Goal: Communication & Community: Answer question/provide support

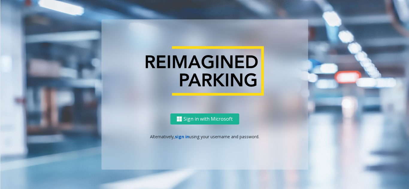
click at [181, 137] on link "sign in" at bounding box center [182, 137] width 14 height 6
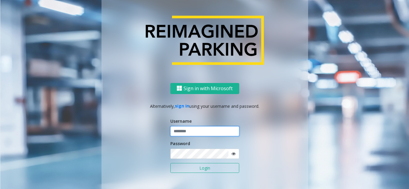
click at [185, 134] on input "text" at bounding box center [204, 132] width 69 height 10
type input "********"
click at [232, 155] on icon at bounding box center [233, 154] width 4 height 4
click at [201, 168] on button "Login" at bounding box center [204, 168] width 69 height 10
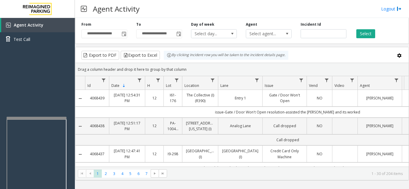
click at [35, 117] on div at bounding box center [37, 118] width 60 height 2
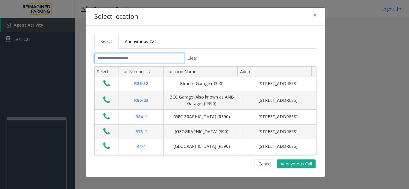
click at [152, 60] on input "text" at bounding box center [139, 58] width 90 height 10
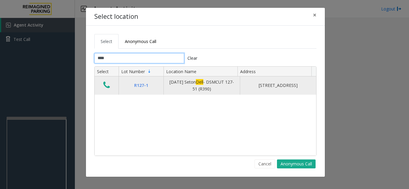
type input "****"
click at [110, 88] on icon "Data table" at bounding box center [106, 85] width 7 height 8
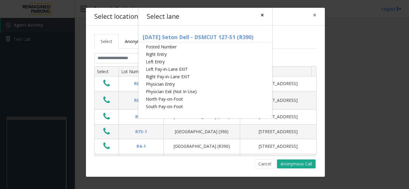
click at [261, 15] on span "×" at bounding box center [262, 15] width 4 height 8
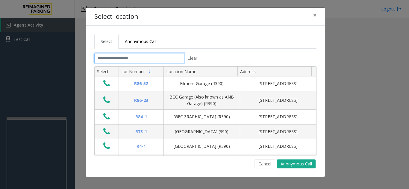
click at [147, 58] on input "text" at bounding box center [139, 58] width 90 height 10
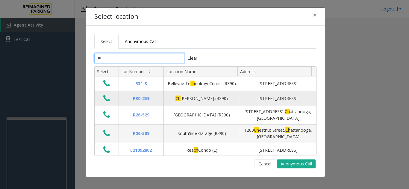
type input "**"
click at [107, 103] on icon "Data table" at bounding box center [106, 98] width 7 height 8
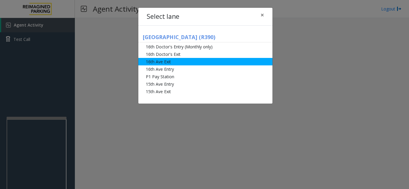
click at [167, 62] on li "16th Ave Exit" at bounding box center [205, 61] width 134 height 7
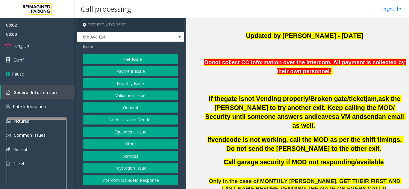
scroll to position [210, 0]
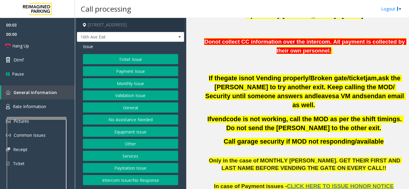
click at [138, 71] on button "Payment Issue" at bounding box center [130, 71] width 95 height 10
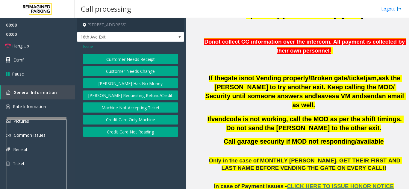
click at [91, 47] on span "Issue" at bounding box center [88, 46] width 10 height 6
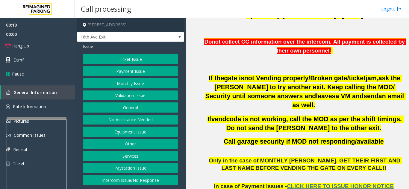
click at [133, 133] on button "Equipment Issue" at bounding box center [130, 132] width 95 height 10
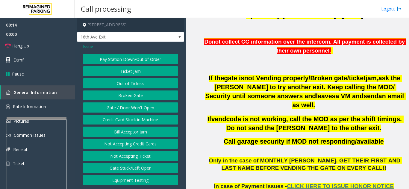
click at [143, 119] on button "Credit Card Stuck in Machine" at bounding box center [130, 120] width 95 height 10
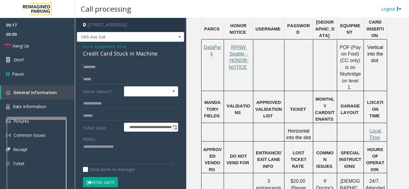
scroll to position [569, 0]
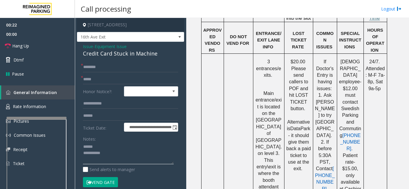
click at [112, 144] on textarea at bounding box center [128, 153] width 91 height 22
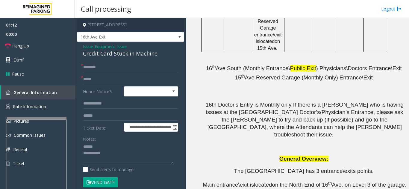
scroll to position [786, 0]
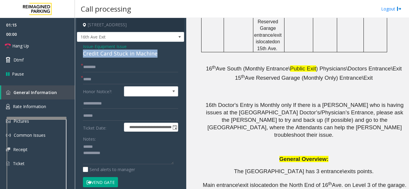
drag, startPoint x: 84, startPoint y: 54, endPoint x: 159, endPoint y: 55, distance: 75.4
click at [159, 55] on div "**********" at bounding box center [130, 160] width 107 height 236
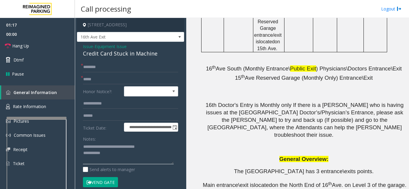
type textarea "**********"
click at [114, 77] on input "text" at bounding box center [130, 80] width 95 height 10
type input "**********"
click at [109, 69] on input "text" at bounding box center [130, 67] width 95 height 10
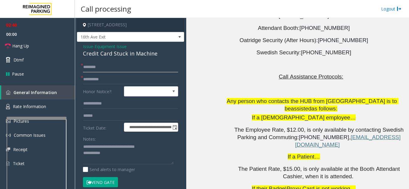
scroll to position [1145, 0]
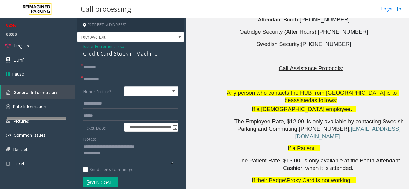
type input "********"
click at [113, 182] on button "Vend Gate" at bounding box center [100, 183] width 35 height 10
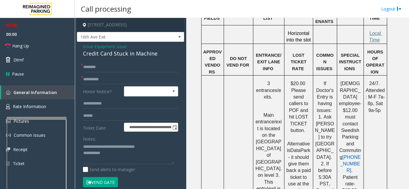
scroll to position [547, 0]
click at [37, 40] on link "Hang Up" at bounding box center [37, 46] width 75 height 14
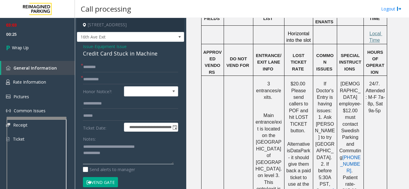
click at [133, 154] on textarea at bounding box center [128, 153] width 91 height 22
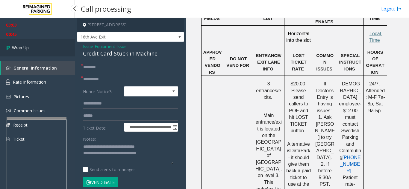
type textarea "**********"
click at [37, 48] on link "Wrap Up" at bounding box center [37, 48] width 75 height 18
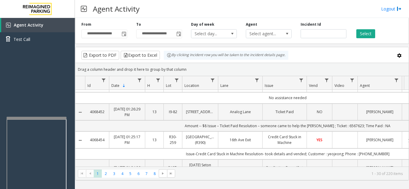
scroll to position [90, 0]
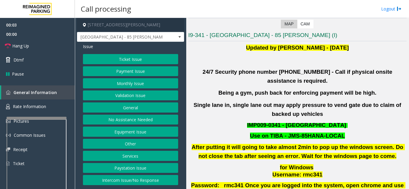
scroll to position [120, 0]
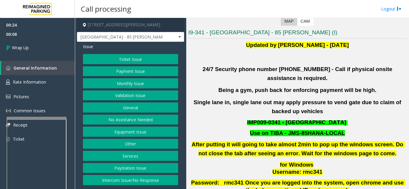
click at [143, 132] on button "Equipment Issue" at bounding box center [130, 132] width 95 height 10
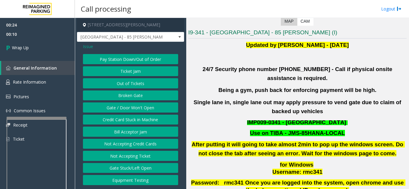
click at [132, 111] on button "Gate / Door Won't Open" at bounding box center [130, 108] width 95 height 10
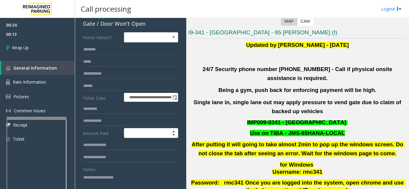
scroll to position [0, 0]
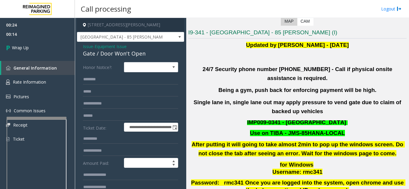
click at [87, 47] on span "Issue" at bounding box center [88, 46] width 10 height 6
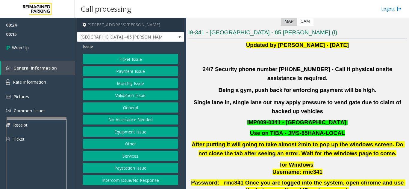
click at [129, 182] on button "Intercom Issue/No Response" at bounding box center [130, 180] width 95 height 10
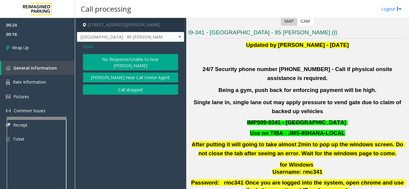
click at [122, 85] on button "Call dropped" at bounding box center [130, 90] width 95 height 10
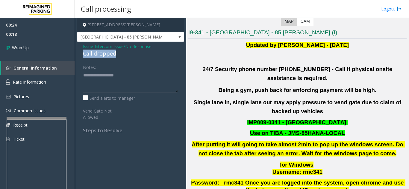
drag, startPoint x: 80, startPoint y: 53, endPoint x: 120, endPoint y: 54, distance: 40.4
click at [120, 54] on div "Issue - Intercom Issue/No Response Call dropped Notes: Send alerts to manager V…" at bounding box center [130, 91] width 107 height 98
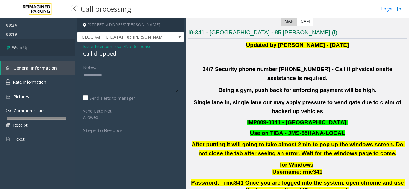
type textarea "**********"
click at [37, 47] on link "Wrap Up" at bounding box center [37, 48] width 75 height 18
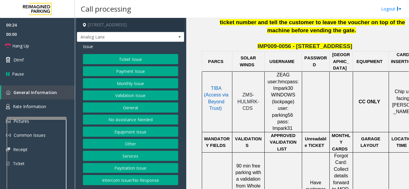
scroll to position [269, 13]
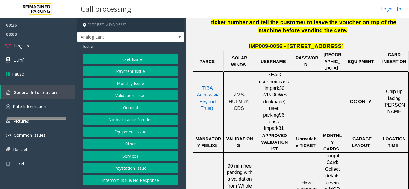
click at [134, 70] on button "Payment Issue" at bounding box center [130, 71] width 95 height 10
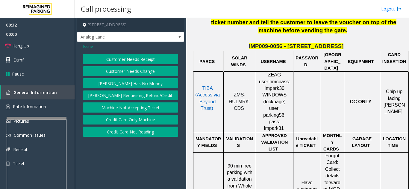
click at [149, 134] on button "Credit Card Not Reading" at bounding box center [130, 132] width 95 height 10
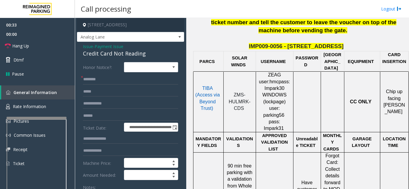
scroll to position [30, 0]
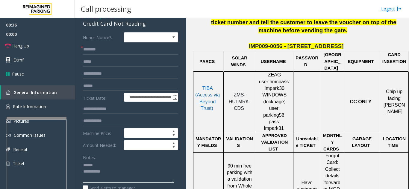
drag, startPoint x: 111, startPoint y: 167, endPoint x: 112, endPoint y: 153, distance: 13.8
click at [111, 167] on textarea at bounding box center [128, 172] width 91 height 22
click at [117, 164] on textarea at bounding box center [128, 172] width 91 height 22
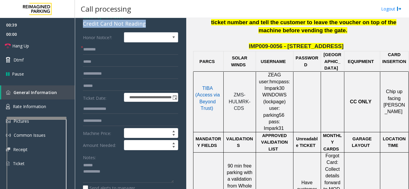
drag, startPoint x: 81, startPoint y: 24, endPoint x: 151, endPoint y: 27, distance: 70.7
click at [151, 27] on div "**********" at bounding box center [130, 173] width 107 height 322
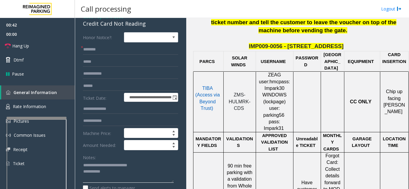
type textarea "**********"
click at [118, 50] on input "text" at bounding box center [130, 50] width 95 height 10
click at [109, 51] on input "text" at bounding box center [130, 50] width 95 height 10
click at [98, 84] on input "text" at bounding box center [130, 86] width 95 height 10
click at [118, 48] on input "*****" at bounding box center [130, 50] width 95 height 10
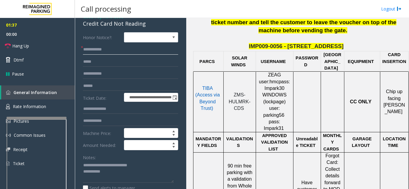
drag, startPoint x: 94, startPoint y: 50, endPoint x: 83, endPoint y: 46, distance: 12.2
click at [83, 46] on div "**********" at bounding box center [130, 50] width 95 height 10
type input "*****"
click at [107, 86] on input "text" at bounding box center [130, 86] width 95 height 10
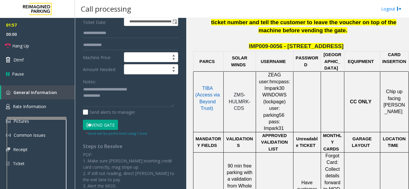
scroll to position [120, 0]
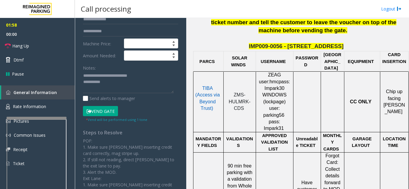
type input "********"
click at [107, 113] on button "Vend Gate" at bounding box center [100, 111] width 35 height 10
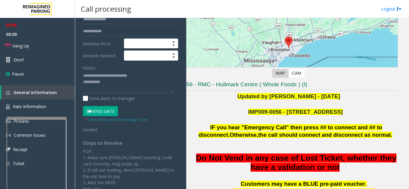
scroll to position [60, 13]
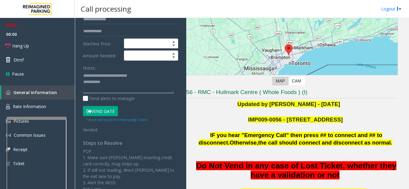
click at [133, 84] on textarea at bounding box center [128, 82] width 91 height 22
click at [54, 47] on link "Hang Up" at bounding box center [37, 46] width 75 height 14
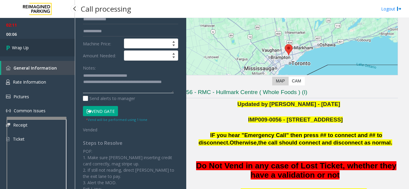
type textarea "**********"
click at [41, 45] on link "Wrap Up" at bounding box center [37, 48] width 75 height 18
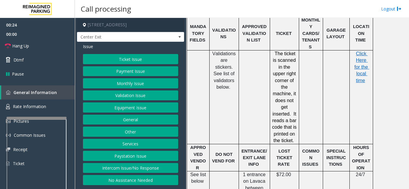
scroll to position [539, 0]
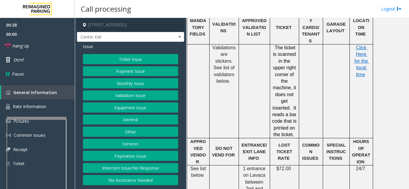
click at [131, 98] on button "Validation Issue" at bounding box center [130, 96] width 95 height 10
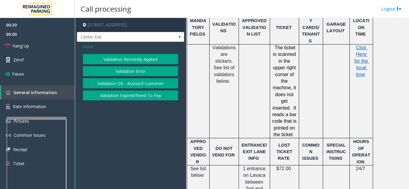
click at [121, 72] on button "Validation Error" at bounding box center [130, 71] width 95 height 10
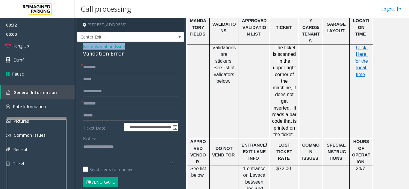
drag, startPoint x: 79, startPoint y: 43, endPoint x: 126, endPoint y: 49, distance: 48.0
click at [126, 49] on div "**********" at bounding box center [130, 169] width 107 height 255
click at [146, 148] on textarea at bounding box center [128, 153] width 91 height 22
drag, startPoint x: 99, startPoint y: 147, endPoint x: 140, endPoint y: 147, distance: 40.7
click at [140, 147] on textarea at bounding box center [128, 153] width 91 height 22
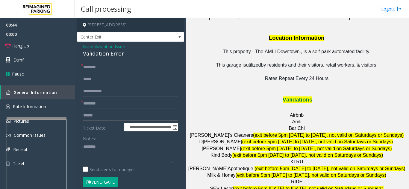
scroll to position [778, 0]
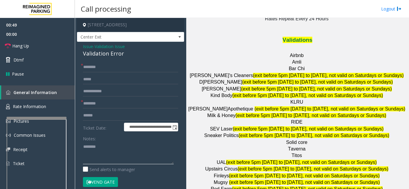
type textarea "*******"
drag, startPoint x: 300, startPoint y: 137, endPoint x: 288, endPoint y: 137, distance: 11.7
type input "****"
click at [106, 142] on textarea at bounding box center [128, 153] width 91 height 22
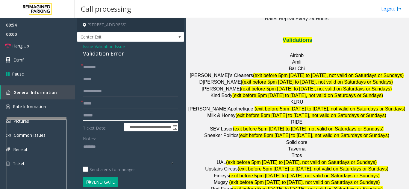
click at [105, 116] on input "text" at bounding box center [130, 116] width 95 height 10
type input "*******"
click at [120, 148] on textarea at bounding box center [128, 153] width 91 height 22
drag, startPoint x: 84, startPoint y: 54, endPoint x: 127, endPoint y: 54, distance: 42.5
click at [127, 54] on div "**********" at bounding box center [130, 169] width 107 height 255
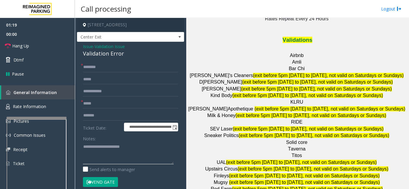
type textarea "**********"
click at [119, 117] on input "*******" at bounding box center [130, 116] width 95 height 10
type input "*******"
click at [124, 70] on input "text" at bounding box center [130, 67] width 95 height 10
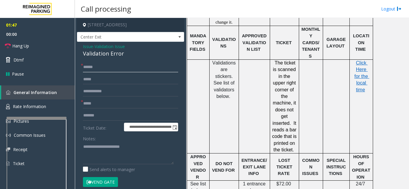
scroll to position [449, 0]
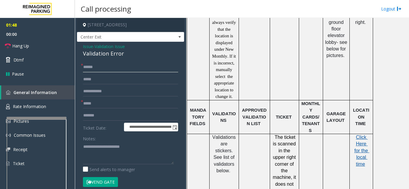
type input "*****"
click at [363, 135] on span "Click Here for the local time" at bounding box center [361, 151] width 15 height 32
click at [117, 91] on input "text" at bounding box center [130, 92] width 95 height 10
type input "*******"
click at [106, 180] on button "Vend Gate" at bounding box center [100, 183] width 35 height 10
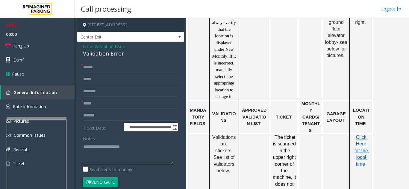
click at [129, 148] on textarea at bounding box center [128, 153] width 91 height 22
click at [34, 51] on link "Hang Up" at bounding box center [37, 46] width 75 height 14
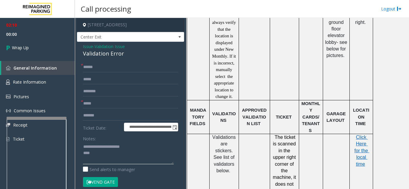
click at [114, 151] on textarea at bounding box center [128, 153] width 91 height 22
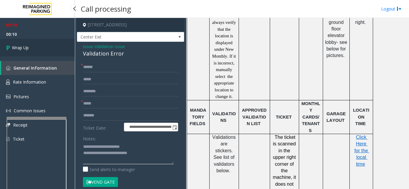
type textarea "**********"
click at [21, 47] on span "Wrap Up" at bounding box center [20, 48] width 17 height 6
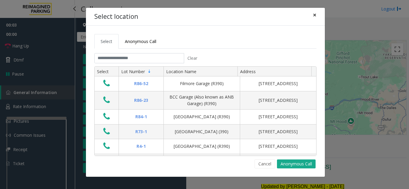
click at [316, 16] on span "×" at bounding box center [315, 15] width 4 height 8
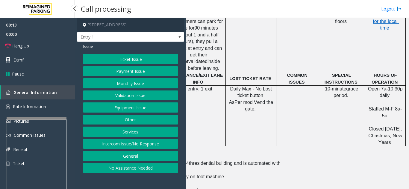
scroll to position [239, 123]
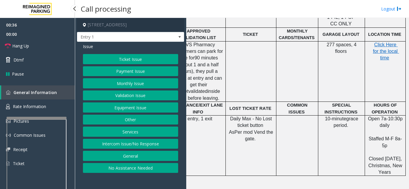
click at [131, 112] on button "Equipment Issue" at bounding box center [130, 108] width 95 height 10
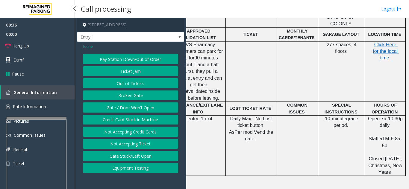
click at [131, 112] on button "Gate / Door Won't Open" at bounding box center [130, 108] width 95 height 10
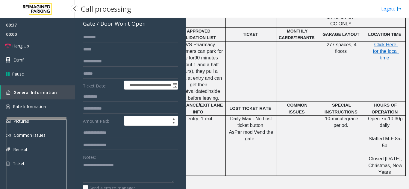
scroll to position [0, 0]
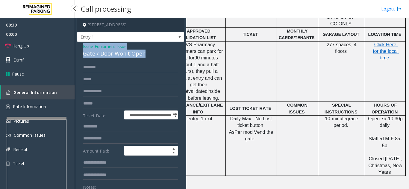
drag, startPoint x: 81, startPoint y: 46, endPoint x: 148, endPoint y: 52, distance: 67.7
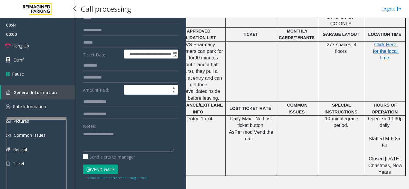
scroll to position [93, 0]
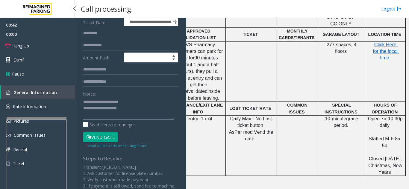
click at [159, 105] on textarea at bounding box center [128, 108] width 91 height 22
click at [42, 45] on link "Hang Up" at bounding box center [37, 46] width 75 height 14
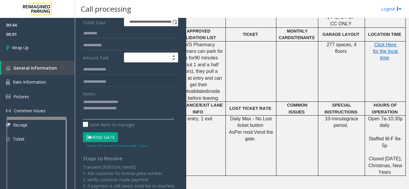
drag, startPoint x: 96, startPoint y: 101, endPoint x: 137, endPoint y: 103, distance: 41.1
click at [137, 103] on textarea at bounding box center [128, 108] width 91 height 22
click at [146, 110] on textarea at bounding box center [128, 108] width 91 height 22
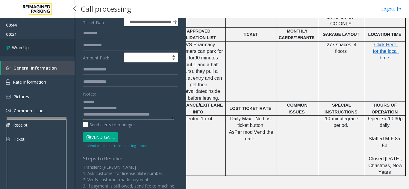
type textarea "**********"
click at [48, 46] on link "Wrap Up" at bounding box center [37, 48] width 75 height 18
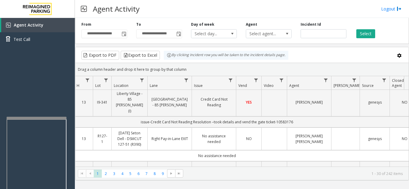
scroll to position [747, 71]
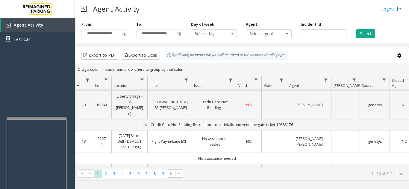
drag, startPoint x: 276, startPoint y: 145, endPoint x: 262, endPoint y: 145, distance: 14.7
copy td "yeojeong"
drag, startPoint x: 292, startPoint y: 145, endPoint x: 319, endPoint y: 144, distance: 27.3
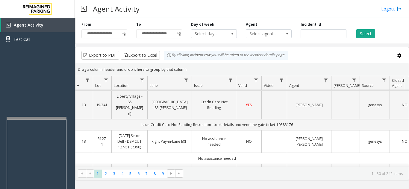
copy td "4437145117"
click at [356, 181] on td "Amount -- $8 Issue – Ticket Paid Resolution – someone came to help the parker ;…" at bounding box center [216, 186] width 405 height 11
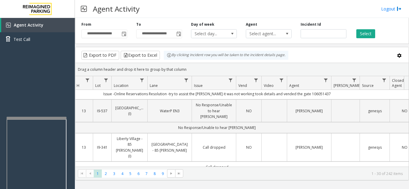
scroll to position [627, 71]
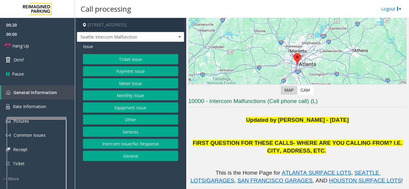
scroll to position [120, 0]
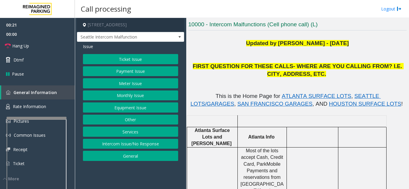
click at [127, 60] on button "Ticket Issue" at bounding box center [130, 59] width 95 height 10
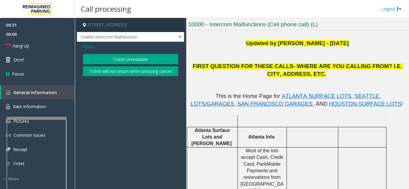
click at [131, 62] on button "Ticket Unreadable" at bounding box center [130, 59] width 95 height 10
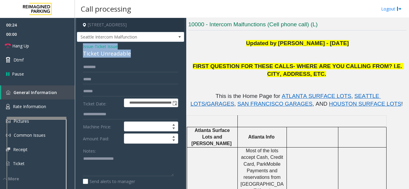
drag, startPoint x: 90, startPoint y: 54, endPoint x: 121, endPoint y: 57, distance: 30.4
click at [136, 57] on div "**********" at bounding box center [130, 185] width 107 height 286
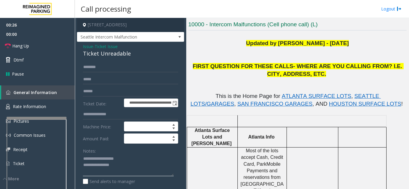
click at [146, 167] on textarea at bounding box center [128, 165] width 91 height 22
drag, startPoint x: 96, startPoint y: 162, endPoint x: 126, endPoint y: 162, distance: 30.2
click at [126, 162] on textarea at bounding box center [128, 165] width 91 height 22
click at [139, 171] on textarea at bounding box center [128, 165] width 91 height 22
type textarea "**********"
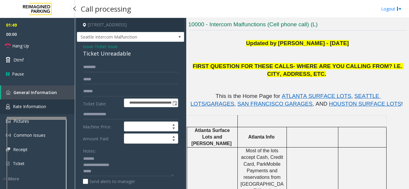
click at [51, 109] on link "Rate Information" at bounding box center [37, 107] width 75 height 15
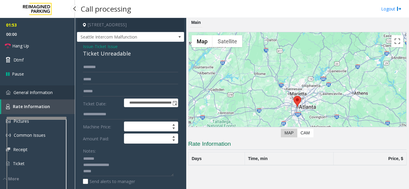
click at [35, 95] on span "General Information" at bounding box center [32, 93] width 39 height 6
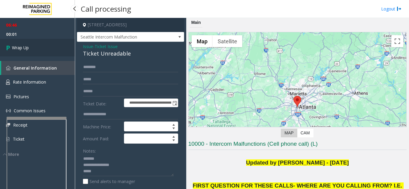
click at [60, 49] on link "Wrap Up" at bounding box center [37, 48] width 75 height 18
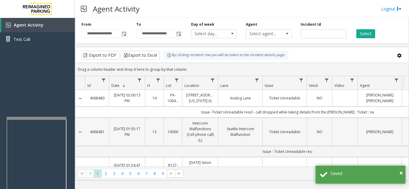
click at [341, 133] on td "Data table" at bounding box center [344, 132] width 25 height 28
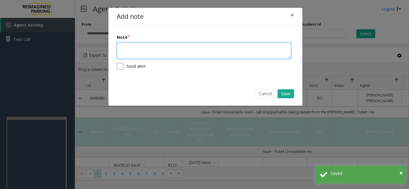
click at [165, 54] on textarea at bounding box center [204, 51] width 174 height 16
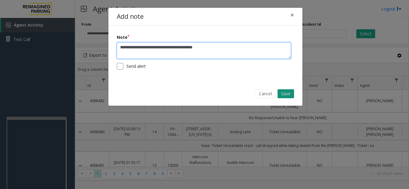
type textarea "**********"
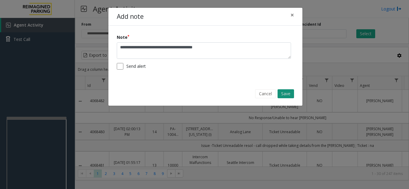
click at [288, 92] on button "Save" at bounding box center [285, 94] width 16 height 9
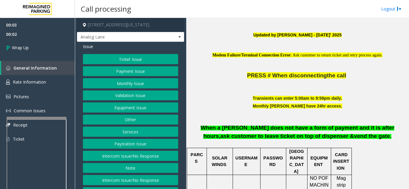
scroll to position [180, 0]
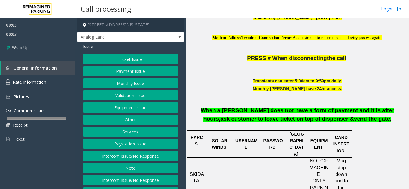
drag, startPoint x: 142, startPoint y: 165, endPoint x: 141, endPoint y: 158, distance: 7.5
click at [142, 161] on button "Intercom Issue/No Response" at bounding box center [130, 156] width 95 height 10
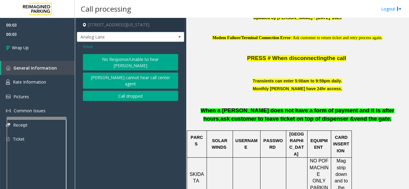
click at [132, 91] on button "Call dropped" at bounding box center [130, 96] width 95 height 10
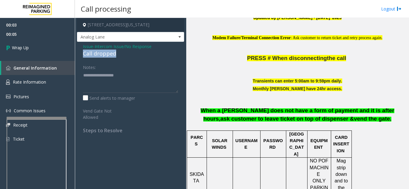
drag, startPoint x: 87, startPoint y: 53, endPoint x: 120, endPoint y: 52, distance: 32.7
click at [120, 52] on div "Issue - Intercom Issue/No Response Call dropped Notes: Send alerts to manager V…" at bounding box center [130, 91] width 107 height 98
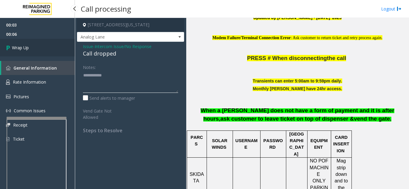
type textarea "**********"
click at [35, 49] on link "Wrap Up" at bounding box center [37, 48] width 75 height 18
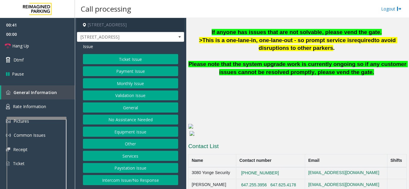
scroll to position [430, 0]
click at [30, 47] on link "Hang Up" at bounding box center [37, 46] width 75 height 14
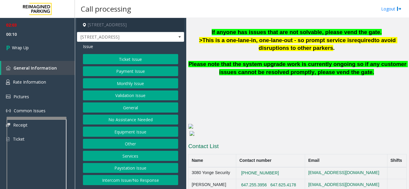
click at [147, 133] on button "Equipment Issue" at bounding box center [130, 132] width 95 height 10
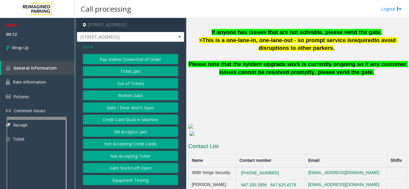
click at [147, 109] on button "Gate / Door Won't Open" at bounding box center [130, 108] width 95 height 10
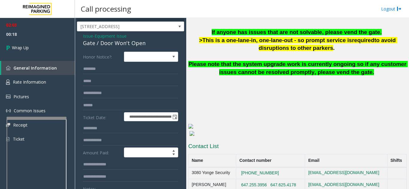
scroll to position [0, 0]
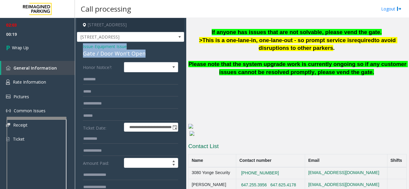
drag, startPoint x: 148, startPoint y: 52, endPoint x: 76, endPoint y: 47, distance: 72.3
click at [76, 47] on app-call-processing-form "**********" at bounding box center [130, 104] width 111 height 172
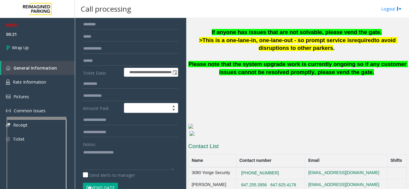
scroll to position [66, 0]
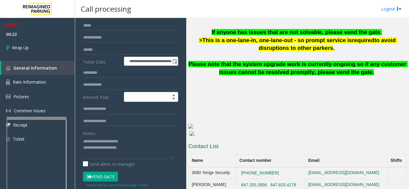
click at [134, 132] on div "Notes:" at bounding box center [130, 143] width 95 height 31
drag, startPoint x: 96, startPoint y: 141, endPoint x: 135, endPoint y: 144, distance: 38.7
click at [135, 144] on textarea at bounding box center [128, 148] width 91 height 22
click at [144, 148] on textarea at bounding box center [128, 148] width 91 height 22
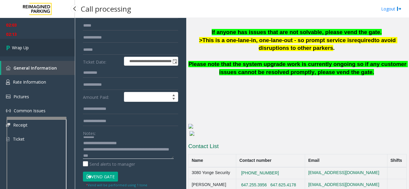
type textarea "**********"
click at [25, 47] on span "Wrap Up" at bounding box center [20, 48] width 17 height 6
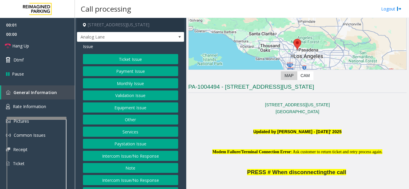
scroll to position [90, 0]
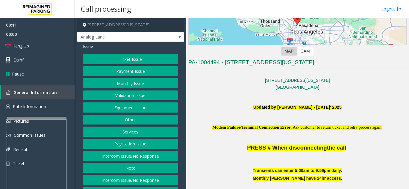
click at [155, 161] on button "Intercom Issue/No Response" at bounding box center [130, 156] width 95 height 10
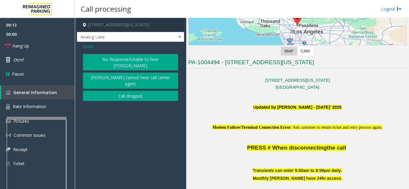
click at [110, 56] on button "No Response/Unable to hear [PERSON_NAME]" at bounding box center [130, 62] width 95 height 16
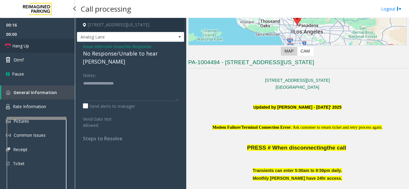
click at [31, 50] on link "Hang Up" at bounding box center [37, 46] width 75 height 14
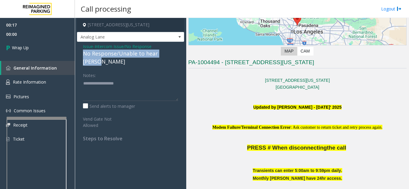
drag, startPoint x: 84, startPoint y: 55, endPoint x: 178, endPoint y: 54, distance: 94.6
click at [178, 54] on div "Issue - Intercom Issue/No Response No Response/Unable to hear [PERSON_NAME] Not…" at bounding box center [130, 95] width 107 height 106
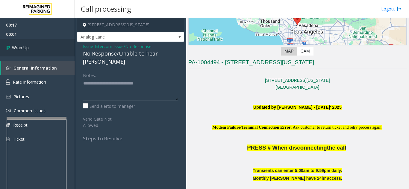
type textarea "**********"
click at [54, 53] on link "Wrap Up" at bounding box center [37, 48] width 75 height 18
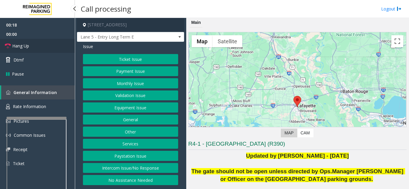
click at [31, 43] on link "Hang Up" at bounding box center [37, 46] width 75 height 14
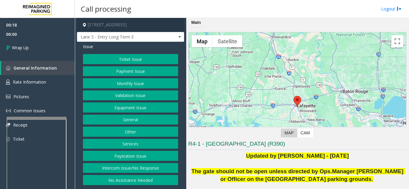
click at [151, 172] on button "Intercom Issue/No Response" at bounding box center [130, 168] width 95 height 10
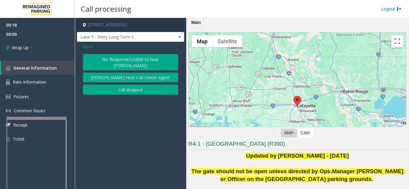
click at [140, 59] on button "No Response/Unable to hear [PERSON_NAME]" at bounding box center [130, 62] width 95 height 16
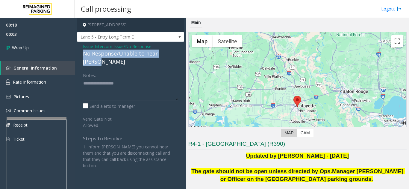
drag, startPoint x: 81, startPoint y: 52, endPoint x: 179, endPoint y: 53, distance: 97.9
click at [179, 53] on div "Issue - Intercom Issue/No Response No Response/Unable to hear [PERSON_NAME] Not…" at bounding box center [130, 108] width 107 height 133
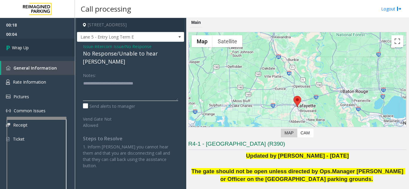
type textarea "**********"
click at [66, 48] on link "Wrap Up" at bounding box center [37, 48] width 75 height 18
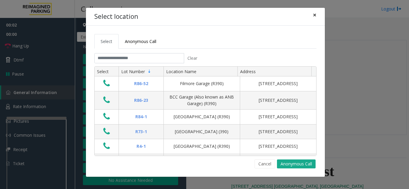
click at [312, 17] on button "×" at bounding box center [315, 15] width 12 height 15
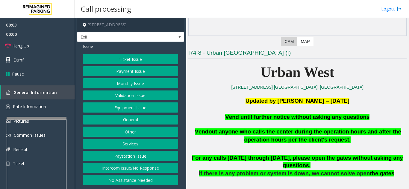
scroll to position [120, 0]
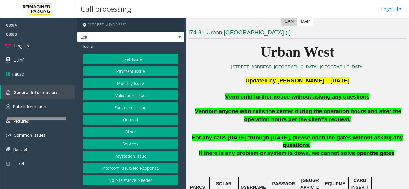
click at [120, 110] on button "Equipment Issue" at bounding box center [130, 108] width 95 height 10
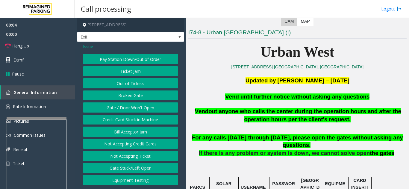
click at [120, 110] on button "Gate / Door Won't Open" at bounding box center [130, 108] width 95 height 10
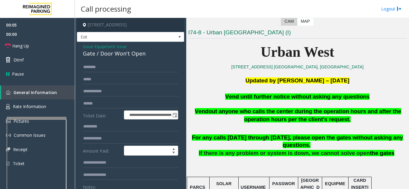
scroll to position [30, 0]
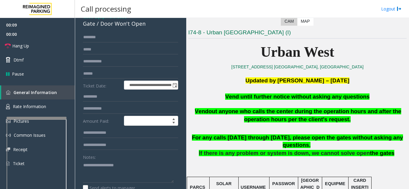
drag, startPoint x: 360, startPoint y: 96, endPoint x: 231, endPoint y: 97, distance: 129.0
click at [231, 97] on p "Vend until further notice without asking any questions" at bounding box center [297, 97] width 218 height 8
type textarea "**********"
click at [110, 159] on div "Notes:" at bounding box center [130, 167] width 95 height 31
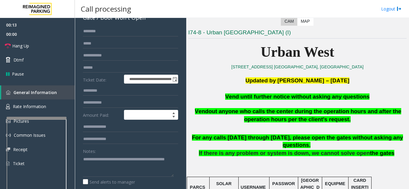
scroll to position [60, 0]
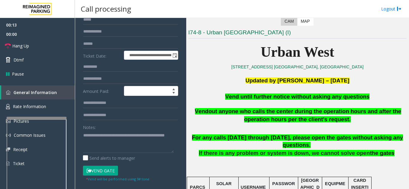
click at [100, 170] on button "Vend Gate" at bounding box center [100, 171] width 35 height 10
click at [37, 48] on link "Hang Up" at bounding box center [37, 46] width 75 height 14
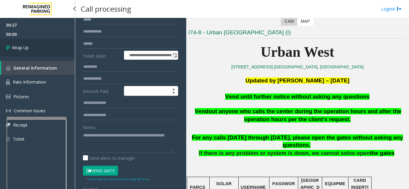
click at [37, 48] on link "Wrap Up" at bounding box center [37, 48] width 75 height 18
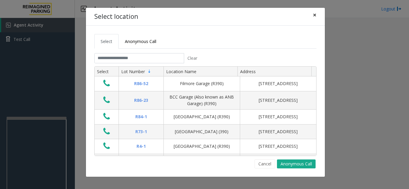
click at [317, 16] on button "×" at bounding box center [315, 15] width 12 height 15
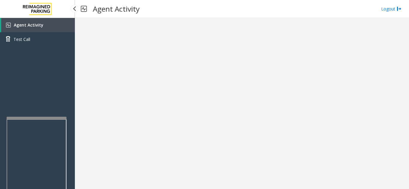
click at [58, 28] on link "Agent Activity" at bounding box center [38, 25] width 74 height 14
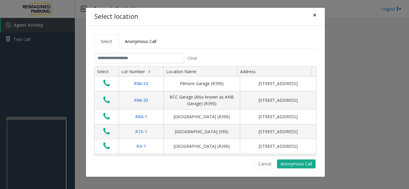
click at [313, 14] on span "×" at bounding box center [315, 15] width 4 height 8
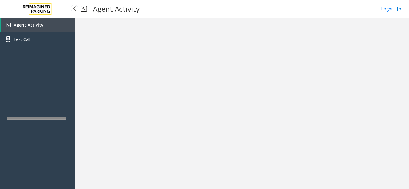
click at [52, 24] on link "Agent Activity" at bounding box center [38, 25] width 74 height 14
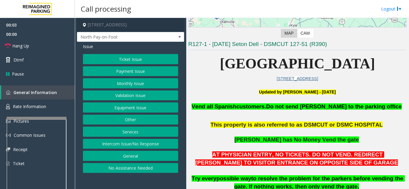
scroll to position [120, 0]
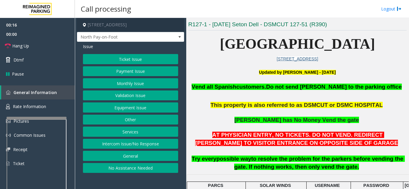
click at [122, 144] on button "Intercom Issue/No Response" at bounding box center [130, 144] width 95 height 10
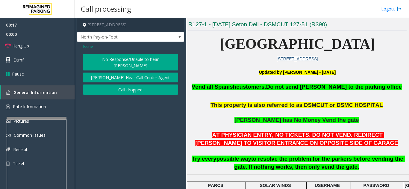
click at [120, 60] on button "No Response/Unable to hear [PERSON_NAME]" at bounding box center [130, 62] width 95 height 16
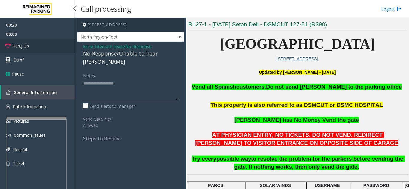
click at [50, 47] on link "Hang Up" at bounding box center [37, 46] width 75 height 14
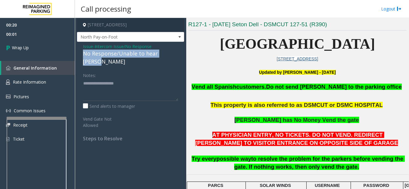
drag, startPoint x: 79, startPoint y: 56, endPoint x: 176, endPoint y: 51, distance: 96.5
click at [176, 51] on div "Issue - Intercom Issue/No Response No Response/Unable to hear [PERSON_NAME] Not…" at bounding box center [130, 95] width 107 height 106
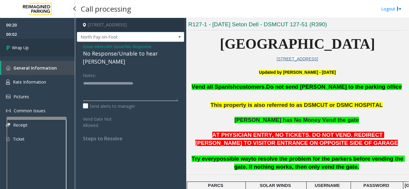
type textarea "**********"
click at [44, 54] on link "Wrap Up" at bounding box center [37, 48] width 75 height 18
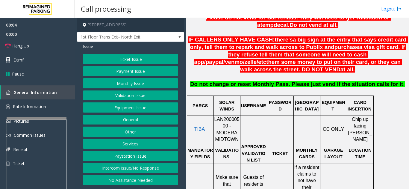
scroll to position [239, 0]
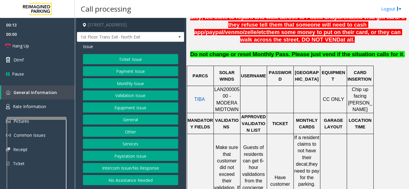
click at [146, 169] on button "Intercom Issue/No Response" at bounding box center [130, 168] width 95 height 10
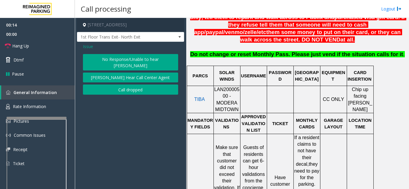
click at [116, 58] on button "No Response/Unable to hear [PERSON_NAME]" at bounding box center [130, 62] width 95 height 16
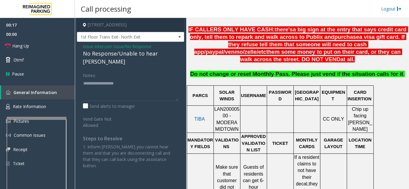
scroll to position [210, 0]
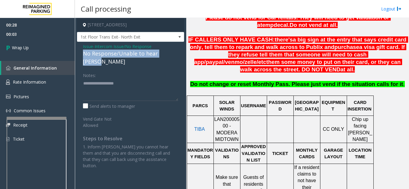
drag, startPoint x: 80, startPoint y: 55, endPoint x: 175, endPoint y: 51, distance: 95.9
click at [175, 51] on div "Issue - Intercom Issue/No Response No Response/Unable to hear [PERSON_NAME] Not…" at bounding box center [130, 108] width 107 height 133
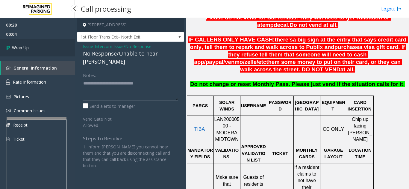
type textarea "**********"
click at [37, 54] on link "Wrap Up" at bounding box center [37, 48] width 75 height 18
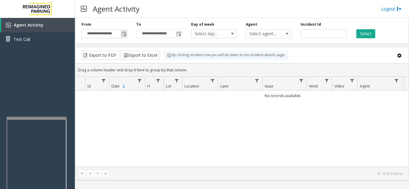
click at [126, 34] on span "Toggle popup" at bounding box center [124, 34] width 5 height 5
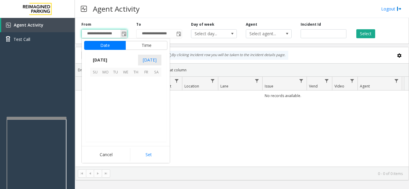
scroll to position [107436, 0]
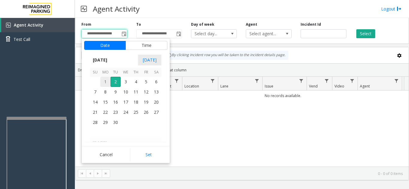
click at [107, 82] on span "1" at bounding box center [105, 82] width 10 height 10
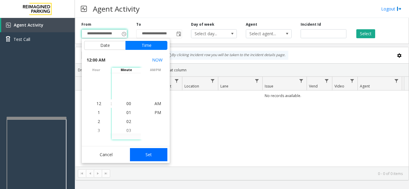
click at [154, 156] on button "Set" at bounding box center [149, 154] width 38 height 13
type input "**********"
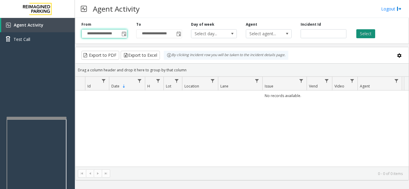
click at [364, 32] on button "Select" at bounding box center [365, 33] width 19 height 9
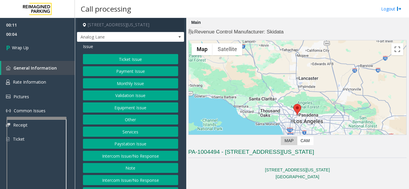
drag, startPoint x: 149, startPoint y: 162, endPoint x: 145, endPoint y: 154, distance: 9.3
click at [148, 161] on button "Intercom Issue/No Response" at bounding box center [130, 156] width 95 height 10
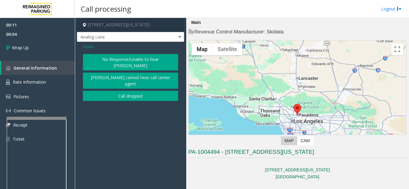
click at [123, 91] on button "Call dropped" at bounding box center [130, 96] width 95 height 10
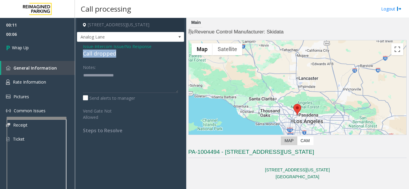
drag, startPoint x: 91, startPoint y: 53, endPoint x: 121, endPoint y: 53, distance: 29.6
click at [121, 53] on div "Issue - Intercom Issue/No Response Call dropped Notes: Send alerts to manager V…" at bounding box center [130, 91] width 107 height 98
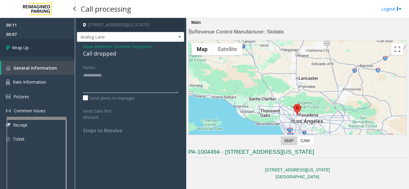
type textarea "**********"
click at [51, 52] on link "Wrap Up" at bounding box center [37, 48] width 75 height 18
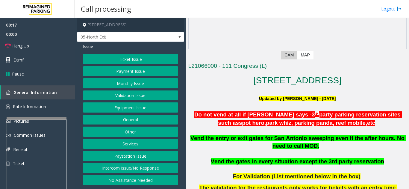
scroll to position [150, 0]
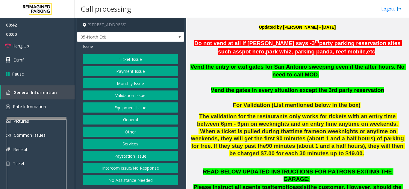
click at [114, 58] on button "Ticket Issue" at bounding box center [130, 59] width 95 height 10
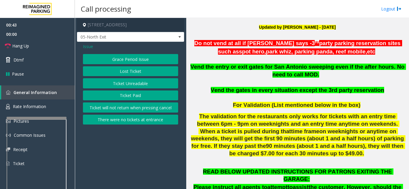
click at [120, 84] on button "Ticket Unreadable" at bounding box center [130, 83] width 95 height 10
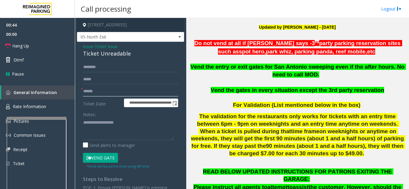
click at [107, 90] on input "text" at bounding box center [130, 92] width 95 height 10
type input "*****"
click at [104, 126] on textarea at bounding box center [128, 129] width 91 height 22
click at [105, 117] on div "Notes:" at bounding box center [130, 125] width 95 height 31
click at [103, 117] on div "Notes:" at bounding box center [130, 125] width 95 height 31
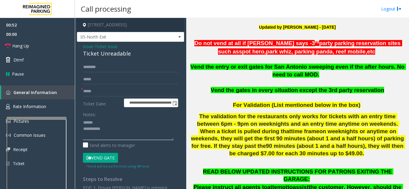
click at [104, 125] on textarea at bounding box center [128, 129] width 91 height 22
drag, startPoint x: 77, startPoint y: 54, endPoint x: 135, endPoint y: 59, distance: 58.9
click at [135, 59] on app-call-processing-form "**********" at bounding box center [130, 104] width 111 height 172
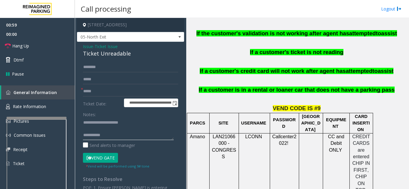
scroll to position [479, 0]
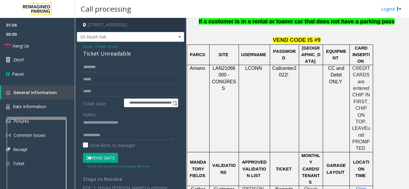
drag, startPoint x: 105, startPoint y: 157, endPoint x: 104, endPoint y: 160, distance: 3.5
click at [104, 158] on button "Vend Gate" at bounding box center [100, 158] width 35 height 10
click at [118, 135] on textarea at bounding box center [128, 129] width 91 height 22
click at [142, 118] on textarea at bounding box center [128, 129] width 91 height 22
type textarea "**********"
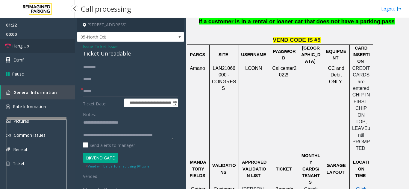
click at [40, 43] on link "Hang Up" at bounding box center [37, 46] width 75 height 14
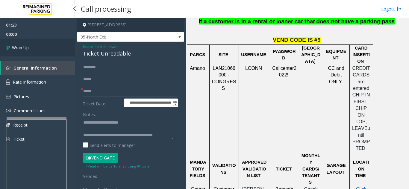
click at [45, 51] on link "Wrap Up" at bounding box center [37, 48] width 75 height 18
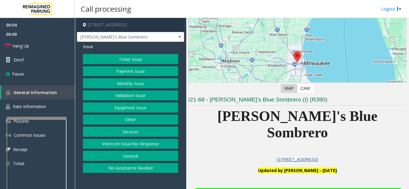
scroll to position [60, 0]
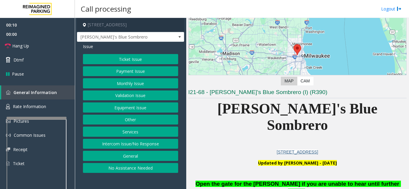
click at [150, 97] on button "Validation Issue" at bounding box center [130, 96] width 95 height 10
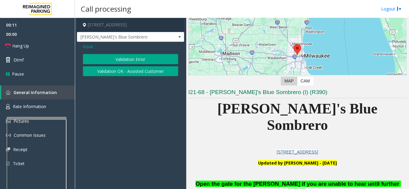
click at [150, 97] on app-call-processing-form "7615 West State Street, Wauwatosa, WI Jose's Blue Sombrero Issue Validation Err…" at bounding box center [130, 104] width 111 height 172
click at [150, 63] on button "Validation Error" at bounding box center [130, 59] width 95 height 10
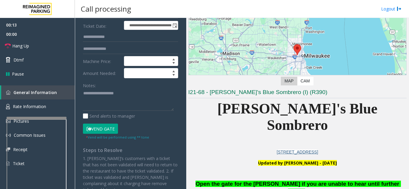
click at [107, 126] on button "Vend Gate" at bounding box center [100, 129] width 35 height 10
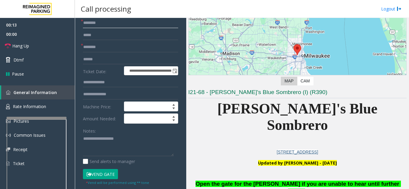
scroll to position [0, 0]
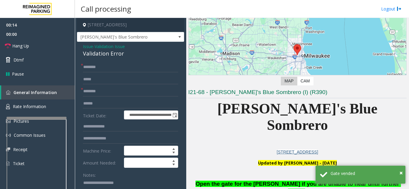
click at [87, 45] on span "Issue" at bounding box center [88, 46] width 10 height 6
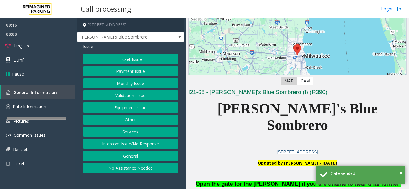
click at [133, 111] on button "Equipment Issue" at bounding box center [130, 108] width 95 height 10
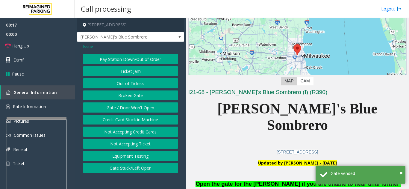
click at [133, 111] on button "Gate / Door Won't Open" at bounding box center [130, 108] width 95 height 10
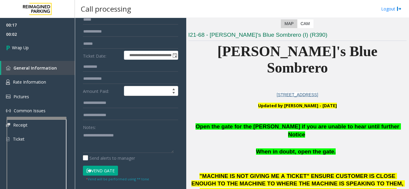
scroll to position [120, 0]
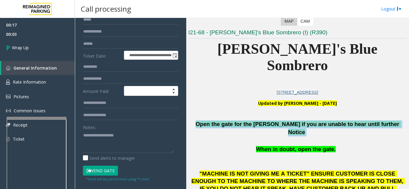
drag, startPoint x: 383, startPoint y: 109, endPoint x: 203, endPoint y: 111, distance: 179.9
click at [203, 121] on p "Open the gate for the parker if you are unable to hear until further Notice" at bounding box center [297, 129] width 218 height 16
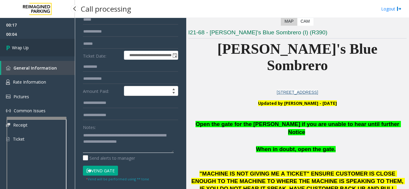
type textarea "**********"
click at [41, 48] on link "Wrap Up" at bounding box center [37, 48] width 75 height 18
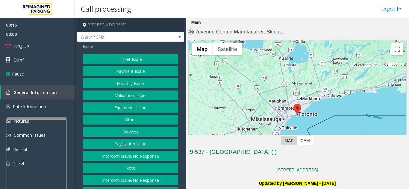
click at [134, 156] on button "Intercom Issue/No Response" at bounding box center [130, 156] width 95 height 10
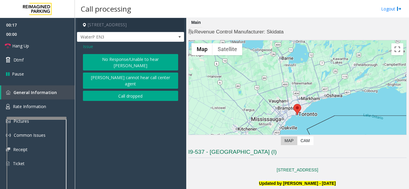
click at [116, 63] on button "No Response/Unable to hear [PERSON_NAME]" at bounding box center [130, 62] width 95 height 16
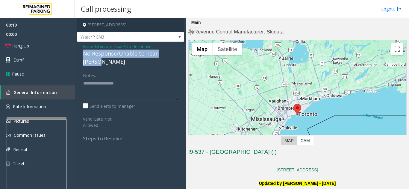
drag, startPoint x: 82, startPoint y: 54, endPoint x: 174, endPoint y: 52, distance: 91.9
click at [178, 51] on div "Issue - Intercom Issue/No Response No Response/Unable to hear [PERSON_NAME] Not…" at bounding box center [130, 95] width 107 height 106
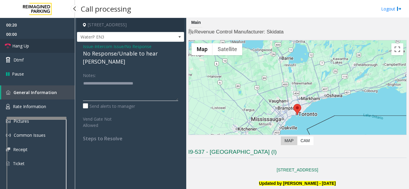
type textarea "**********"
click at [49, 41] on link "Hang Up" at bounding box center [37, 46] width 75 height 14
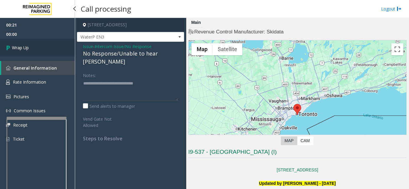
click at [49, 47] on link "Wrap Up" at bounding box center [37, 48] width 75 height 18
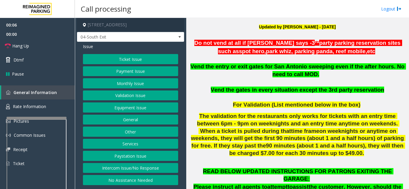
scroll to position [150, 0]
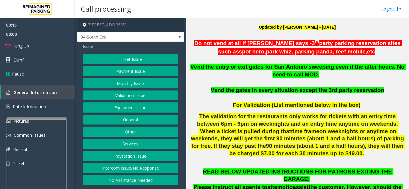
click at [157, 181] on button "No Assistance Needed" at bounding box center [130, 180] width 95 height 10
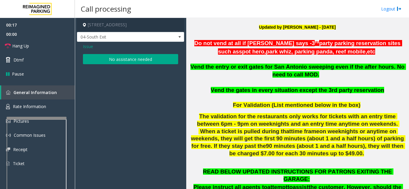
click at [154, 63] on button "No assistance needed" at bounding box center [130, 59] width 95 height 10
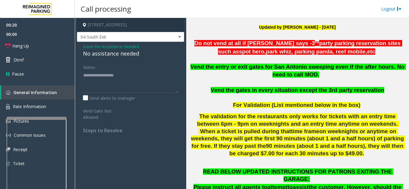
click at [87, 45] on span "Issue" at bounding box center [88, 46] width 10 height 6
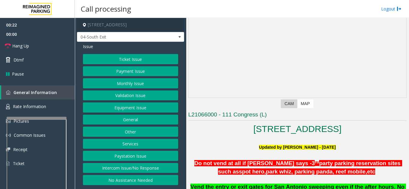
scroll to position [0, 0]
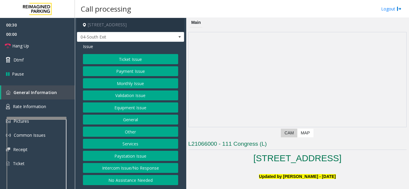
click at [138, 86] on button "Monthly Issue" at bounding box center [130, 83] width 95 height 10
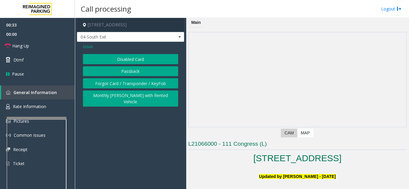
click at [142, 60] on button "Disabled Card" at bounding box center [130, 59] width 95 height 10
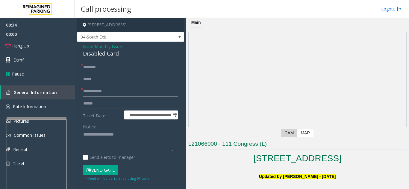
click at [126, 90] on input "text" at bounding box center [130, 92] width 95 height 10
click at [104, 133] on textarea at bounding box center [128, 141] width 91 height 22
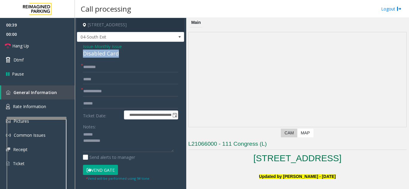
drag, startPoint x: 81, startPoint y: 54, endPoint x: 123, endPoint y: 54, distance: 42.2
click at [128, 54] on div "**********" at bounding box center [130, 147] width 107 height 211
type textarea "**********"
click at [109, 97] on form "**********" at bounding box center [130, 121] width 95 height 119
click at [110, 92] on input "text" at bounding box center [130, 92] width 95 height 10
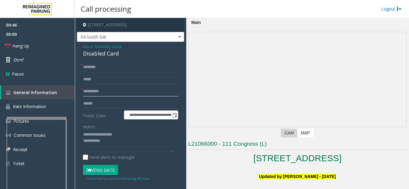
type input "**********"
click at [122, 62] on div "**********" at bounding box center [130, 147] width 107 height 211
click at [95, 65] on input "text" at bounding box center [130, 67] width 95 height 10
type input "*****"
click at [130, 93] on input "**********" at bounding box center [130, 92] width 95 height 10
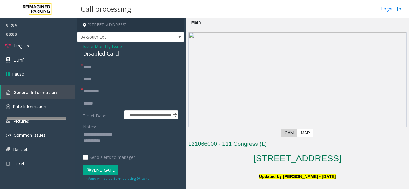
click at [107, 173] on button "Vend Gate" at bounding box center [100, 170] width 35 height 10
click at [42, 49] on link "Hang Up" at bounding box center [37, 46] width 75 height 14
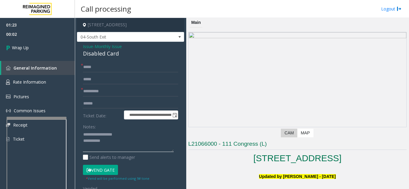
click at [152, 145] on textarea at bounding box center [128, 141] width 91 height 22
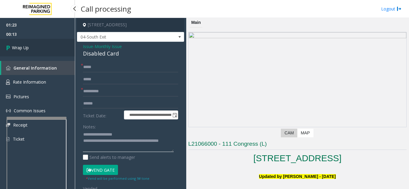
type textarea "**********"
click at [34, 47] on link "Wrap Up" at bounding box center [37, 48] width 75 height 18
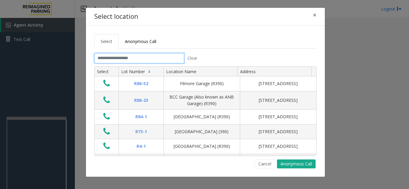
click at [113, 55] on input "text" at bounding box center [139, 58] width 90 height 10
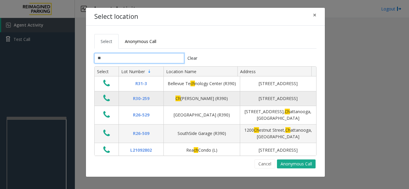
type input "**"
click at [106, 103] on icon "Data table" at bounding box center [106, 98] width 7 height 8
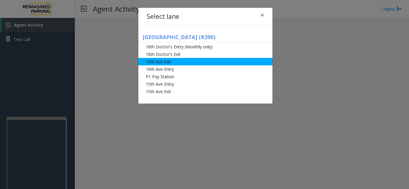
click at [204, 64] on li "16th Ave Exit" at bounding box center [205, 61] width 134 height 7
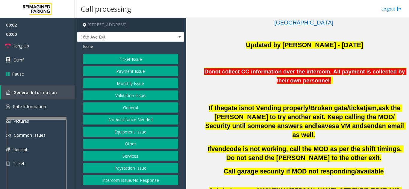
scroll to position [299, 0]
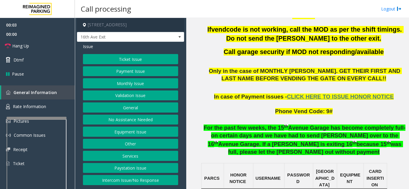
click at [142, 60] on button "Ticket Issue" at bounding box center [130, 59] width 95 height 10
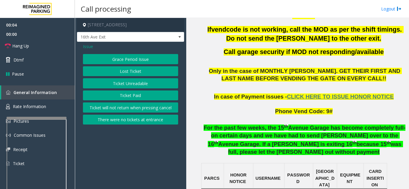
click at [142, 82] on button "Ticket Unreadable" at bounding box center [130, 83] width 95 height 10
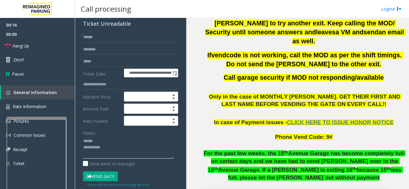
scroll to position [239, 0]
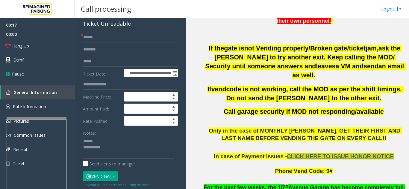
click at [338, 154] on span "CLICK HERE TO ISSUE HONOR NOTICE" at bounding box center [340, 157] width 107 height 6
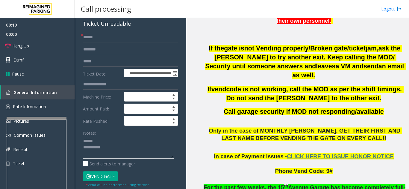
click at [116, 139] on textarea at bounding box center [128, 148] width 91 height 22
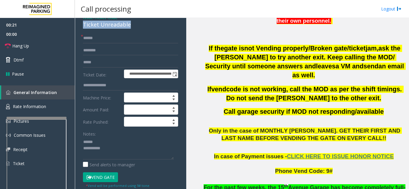
drag, startPoint x: 81, startPoint y: 22, endPoint x: 139, endPoint y: 27, distance: 57.7
click at [139, 27] on div "**********" at bounding box center [130, 174] width 107 height 323
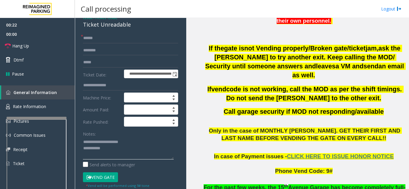
click at [154, 144] on textarea at bounding box center [128, 148] width 91 height 22
type textarea "**********"
click at [37, 108] on span "Rate Information" at bounding box center [29, 107] width 33 height 6
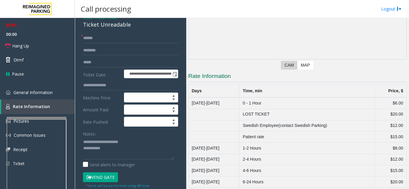
scroll to position [72, 0]
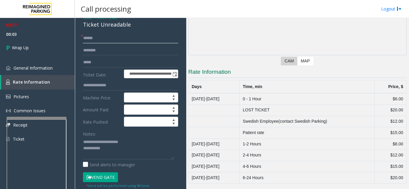
click at [110, 43] on input "text" at bounding box center [130, 38] width 95 height 10
click at [110, 40] on input "text" at bounding box center [130, 38] width 95 height 10
type input "**"
click at [148, 150] on textarea at bounding box center [128, 148] width 91 height 22
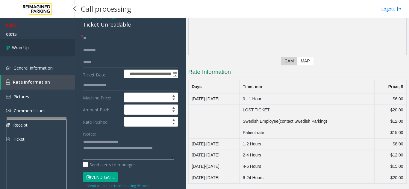
type textarea "**********"
click at [37, 53] on link "Wrap Up" at bounding box center [37, 48] width 75 height 18
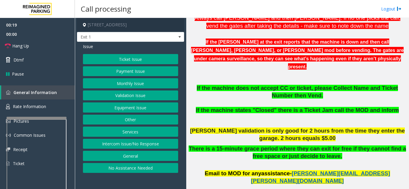
scroll to position [210, 0]
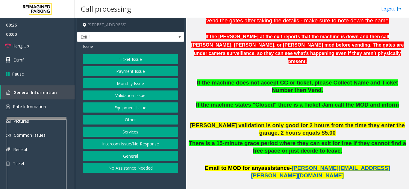
click at [128, 57] on button "Ticket Issue" at bounding box center [130, 59] width 95 height 10
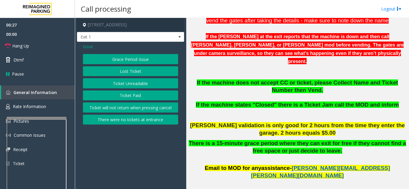
click at [122, 100] on button "Ticket Paid" at bounding box center [130, 96] width 95 height 10
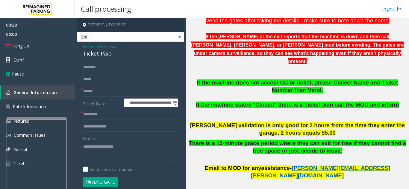
click at [109, 129] on input "text" at bounding box center [130, 127] width 95 height 10
type input "**********"
type textarea "**********"
click at [112, 122] on input "**********" at bounding box center [130, 127] width 95 height 10
type input "**********"
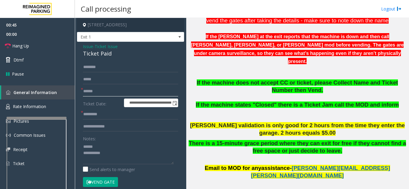
click at [107, 94] on input "text" at bounding box center [130, 92] width 95 height 10
drag, startPoint x: 112, startPoint y: 54, endPoint x: 80, endPoint y: 54, distance: 31.4
click at [80, 54] on div "**********" at bounding box center [130, 163] width 107 height 242
type textarea "**********"
click at [109, 92] on input "text" at bounding box center [130, 92] width 95 height 10
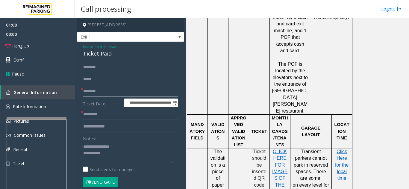
scroll to position [449, 0]
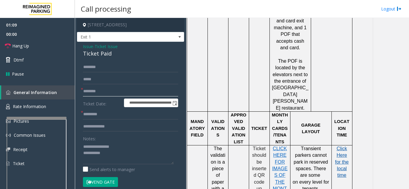
type input "********"
click at [342, 146] on span "Click Here for the local time" at bounding box center [341, 162] width 13 height 32
click at [108, 115] on input "text" at bounding box center [130, 115] width 95 height 10
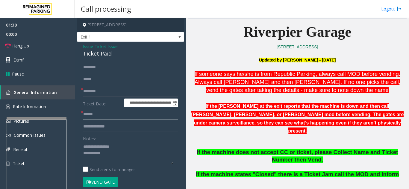
scroll to position [120, 0]
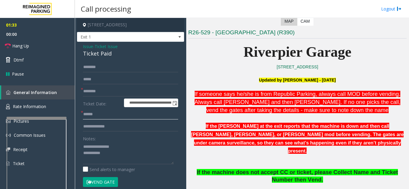
type input "*****"
click at [110, 183] on button "Vend Gate" at bounding box center [100, 183] width 35 height 10
click at [127, 154] on textarea at bounding box center [128, 153] width 91 height 22
click at [141, 145] on textarea at bounding box center [128, 153] width 91 height 22
type textarea "**********"
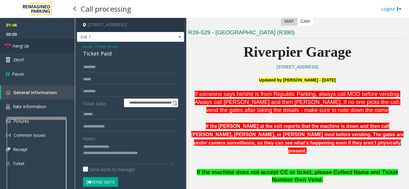
click at [40, 44] on link "Hang Up" at bounding box center [37, 46] width 75 height 14
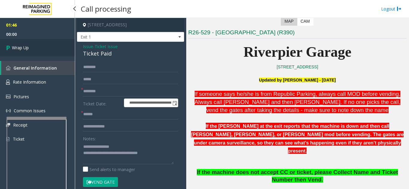
click at [41, 46] on link "Wrap Up" at bounding box center [37, 48] width 75 height 18
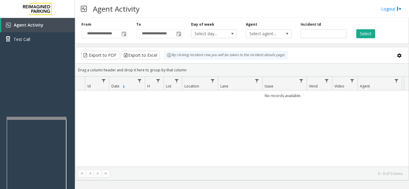
click at [186, 121] on div "No records available." at bounding box center [241, 129] width 333 height 76
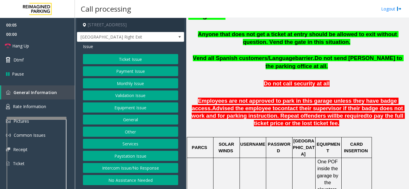
scroll to position [239, 0]
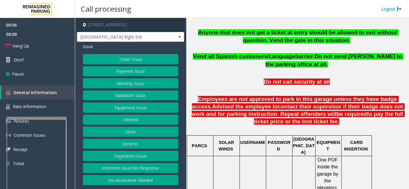
click at [127, 112] on button "Equipment Issue" at bounding box center [130, 108] width 95 height 10
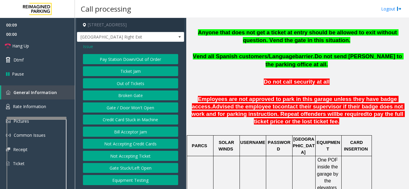
click at [92, 46] on span "Issue" at bounding box center [88, 46] width 10 height 6
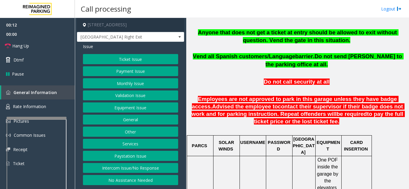
click at [129, 108] on button "Equipment Issue" at bounding box center [130, 108] width 95 height 10
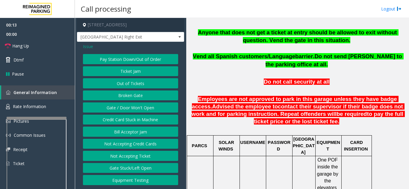
click at [129, 108] on button "Gate / Door Won't Open" at bounding box center [130, 108] width 95 height 10
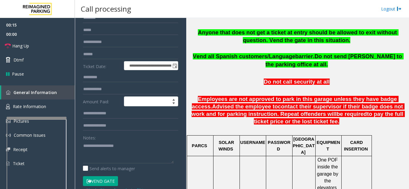
scroll to position [60, 0]
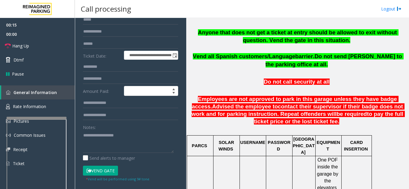
click at [102, 175] on button "Vend Gate" at bounding box center [100, 171] width 35 height 10
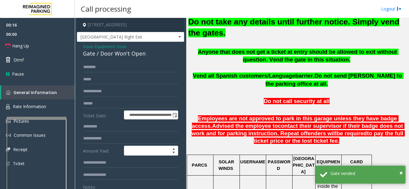
scroll to position [210, 0]
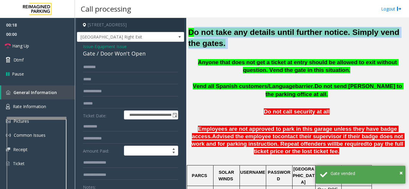
drag, startPoint x: 216, startPoint y: 45, endPoint x: 193, endPoint y: 30, distance: 27.4
click at [193, 30] on h2 "Do not take any details until further notice. Simply vend the gates." at bounding box center [297, 38] width 218 height 22
click at [216, 44] on h2 "Do not take any details until further notice. Simply vend the gates." at bounding box center [297, 38] width 218 height 22
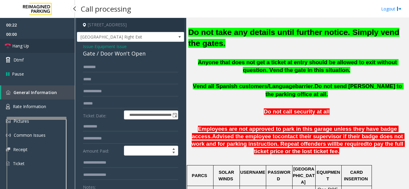
click at [39, 51] on link "Hang Up" at bounding box center [37, 46] width 75 height 14
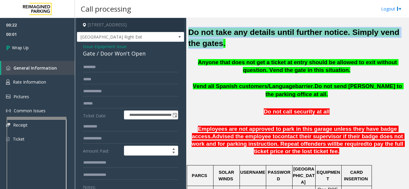
drag, startPoint x: 207, startPoint y: 45, endPoint x: 189, endPoint y: 32, distance: 21.4
click at [189, 32] on font "Do not take any details until further notice. Simply vend the gates." at bounding box center [293, 38] width 211 height 20
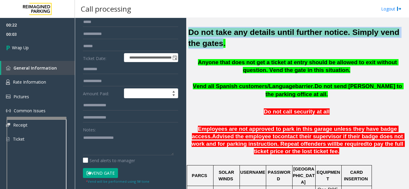
scroll to position [90, 0]
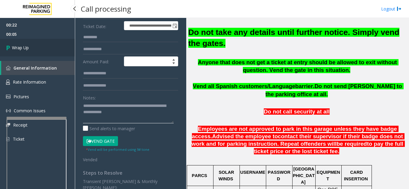
type textarea "**********"
click at [26, 42] on link "Wrap Up" at bounding box center [37, 48] width 75 height 18
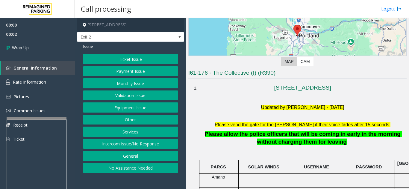
scroll to position [90, 0]
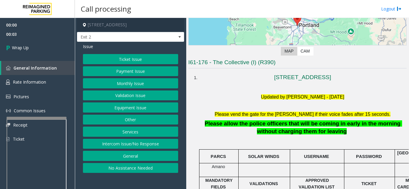
click at [127, 109] on button "Equipment Issue" at bounding box center [130, 108] width 95 height 10
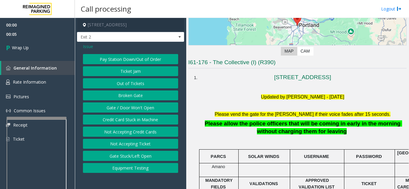
click at [94, 47] on div "Issue" at bounding box center [130, 46] width 95 height 6
click at [90, 46] on span "Issue" at bounding box center [88, 46] width 10 height 6
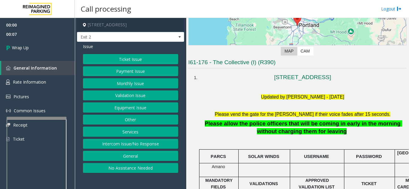
click at [145, 148] on button "Intercom Issue/No Response" at bounding box center [130, 144] width 95 height 10
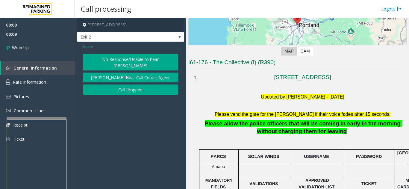
click at [107, 87] on button "Call dropped" at bounding box center [130, 90] width 95 height 10
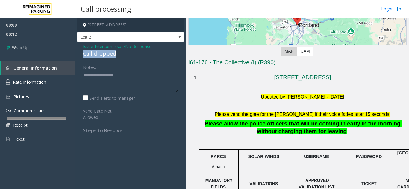
drag, startPoint x: 81, startPoint y: 54, endPoint x: 119, endPoint y: 56, distance: 38.1
click at [119, 56] on div "Issue - Intercom Issue/No Response Call dropped Notes: Send alerts to manager V…" at bounding box center [130, 91] width 107 height 98
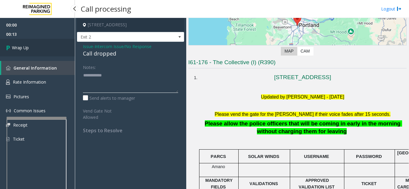
type textarea "**********"
click at [25, 50] on span "Wrap Up" at bounding box center [20, 48] width 17 height 6
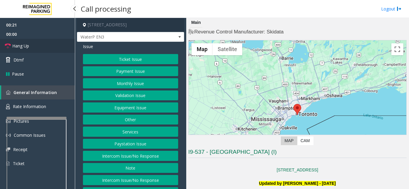
click at [42, 48] on link "Hang Up" at bounding box center [37, 46] width 75 height 14
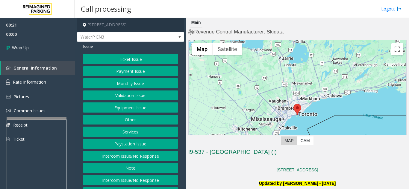
click at [150, 159] on button "Intercom Issue/No Response" at bounding box center [130, 156] width 95 height 10
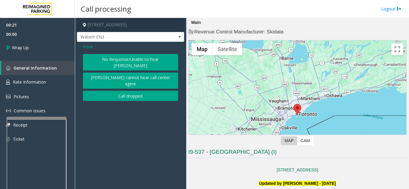
click at [116, 62] on button "No Response/Unable to hear [PERSON_NAME]" at bounding box center [130, 62] width 95 height 16
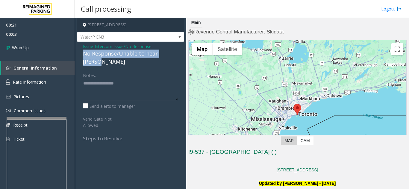
drag, startPoint x: 82, startPoint y: 54, endPoint x: 182, endPoint y: 55, distance: 100.0
click at [182, 55] on div "Issue - Intercom Issue/No Response No Response/Unable to hear [PERSON_NAME] Not…" at bounding box center [130, 95] width 107 height 106
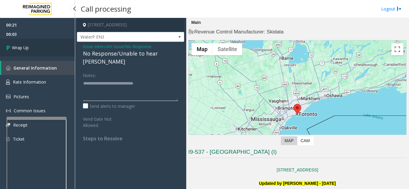
type textarea "**********"
click at [29, 45] on link "Wrap Up" at bounding box center [37, 48] width 75 height 18
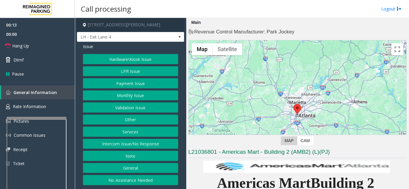
click at [156, 144] on button "Intercom Issue/No Response" at bounding box center [130, 144] width 95 height 10
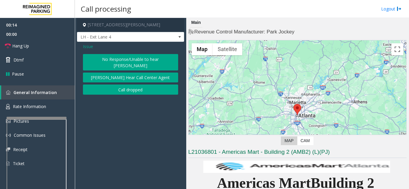
click at [108, 61] on button "No Response/Unable to hear [PERSON_NAME]" at bounding box center [130, 62] width 95 height 16
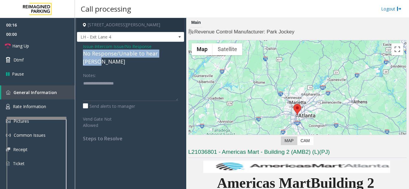
drag, startPoint x: 81, startPoint y: 54, endPoint x: 179, endPoint y: 51, distance: 97.4
click at [179, 51] on div "Issue - Intercom Issue/No Response No Response/Unable to hear [PERSON_NAME] Not…" at bounding box center [130, 95] width 107 height 106
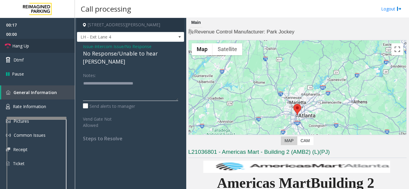
type textarea "**********"
click at [51, 51] on link "Hang Up" at bounding box center [37, 46] width 75 height 14
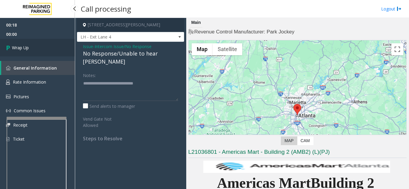
click at [51, 51] on link "Wrap Up" at bounding box center [37, 48] width 75 height 18
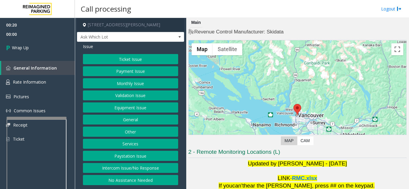
click at [148, 167] on button "Intercom Issue/No Response" at bounding box center [130, 168] width 95 height 10
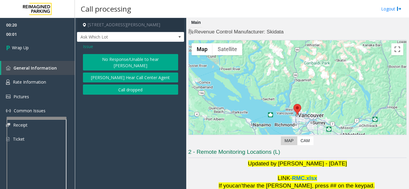
click at [113, 57] on button "No Response/Unable to hear [PERSON_NAME]" at bounding box center [130, 62] width 95 height 16
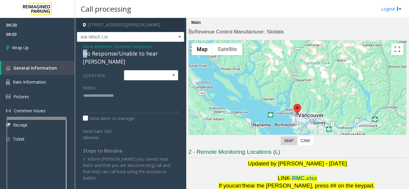
drag, startPoint x: 82, startPoint y: 52, endPoint x: 86, endPoint y: 54, distance: 4.7
click at [86, 54] on div "Issue - Intercom Issue/No Response No Response/Unable to hear [PERSON_NAME] LOC…" at bounding box center [130, 114] width 107 height 145
click at [88, 49] on span "Issue" at bounding box center [88, 46] width 10 height 6
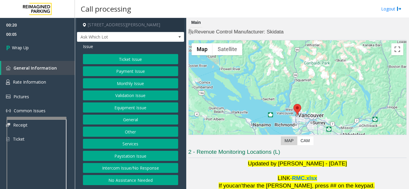
click at [121, 168] on button "Intercom Issue/No Response" at bounding box center [130, 168] width 95 height 10
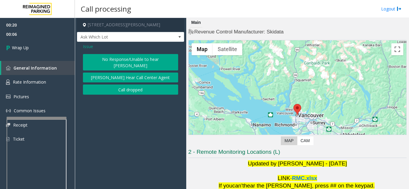
click at [122, 85] on button "Call dropped" at bounding box center [130, 90] width 95 height 10
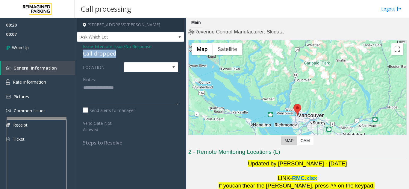
drag, startPoint x: 127, startPoint y: 51, endPoint x: 77, endPoint y: 54, distance: 50.0
click at [77, 54] on app-call-processing-form "[STREET_ADDRESS][PERSON_NAME] Ask Which Lot Issue - Intercom Issue/No Response …" at bounding box center [130, 104] width 111 height 172
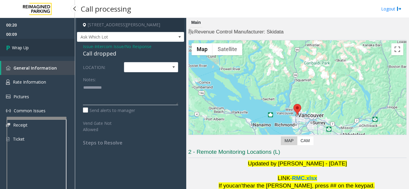
type textarea "**********"
click at [36, 51] on link "Wrap Up" at bounding box center [37, 48] width 75 height 18
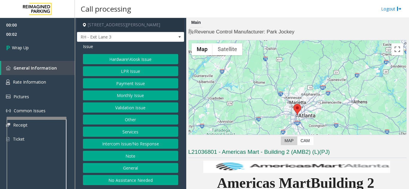
click at [154, 145] on button "Intercom Issue/No Response" at bounding box center [130, 144] width 95 height 10
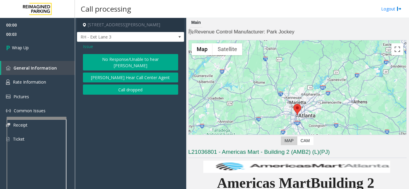
click at [131, 85] on button "Call dropped" at bounding box center [130, 90] width 95 height 10
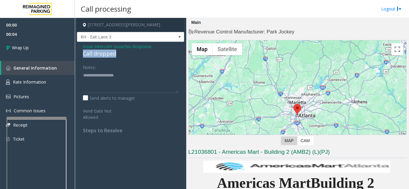
drag, startPoint x: 81, startPoint y: 53, endPoint x: 122, endPoint y: 56, distance: 41.7
click at [122, 56] on div "Issue - Intercom Issue/No Response Call dropped Notes: Send alerts to manager V…" at bounding box center [130, 91] width 107 height 98
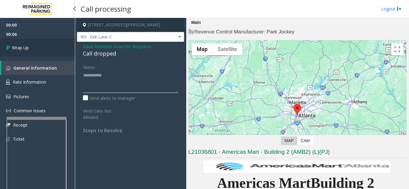
type textarea "**********"
click at [57, 56] on link "Wrap Up" at bounding box center [37, 48] width 75 height 18
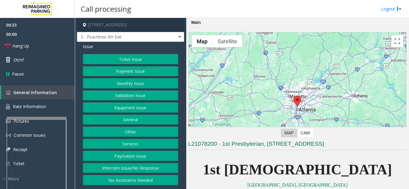
click at [126, 146] on button "Services" at bounding box center [130, 144] width 95 height 10
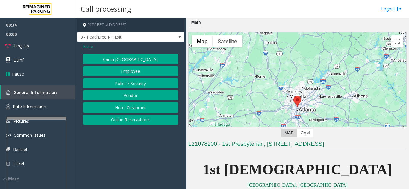
click at [135, 120] on button "Online Reservations" at bounding box center [130, 120] width 95 height 10
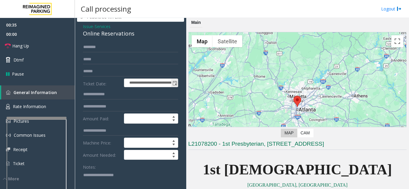
scroll to position [30, 0]
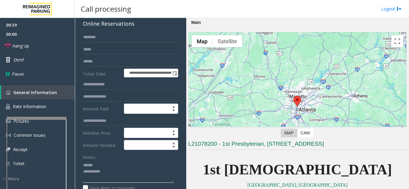
type textarea "**********"
click at [109, 64] on input "text" at bounding box center [130, 62] width 95 height 10
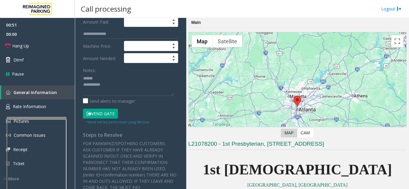
scroll to position [120, 0]
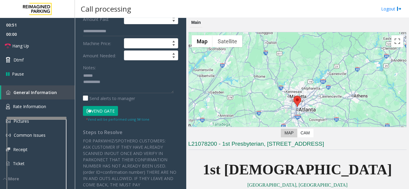
type input "*********"
click at [107, 116] on button "Vend Gate" at bounding box center [100, 111] width 35 height 10
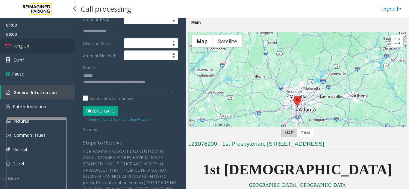
click at [29, 49] on link "Hang Up" at bounding box center [37, 46] width 75 height 14
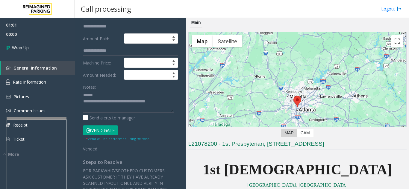
scroll to position [90, 0]
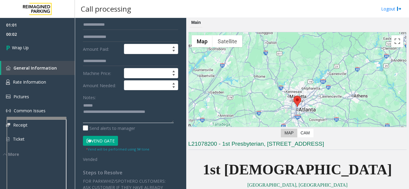
click at [119, 112] on textarea at bounding box center [128, 112] width 91 height 22
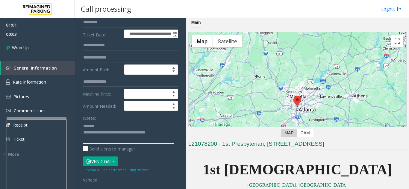
scroll to position [30, 0]
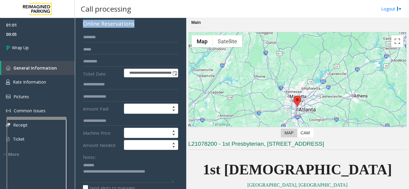
drag, startPoint x: 84, startPoint y: 30, endPoint x: 137, endPoint y: 29, distance: 53.0
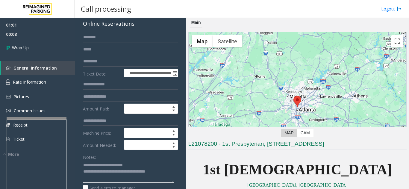
click at [157, 169] on textarea at bounding box center [128, 172] width 91 height 22
type textarea "**********"
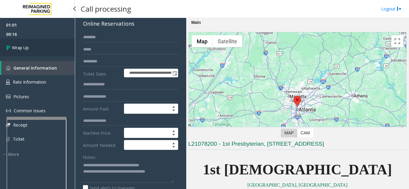
click at [31, 45] on link "Wrap Up" at bounding box center [37, 48] width 75 height 18
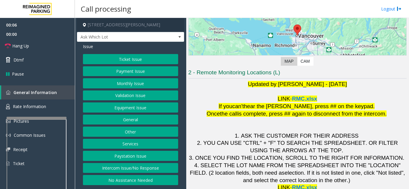
scroll to position [88, 0]
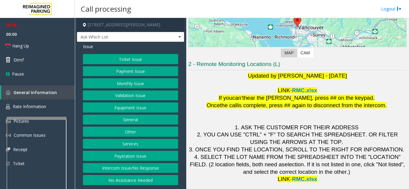
click at [141, 62] on button "Ticket Issue" at bounding box center [130, 59] width 95 height 10
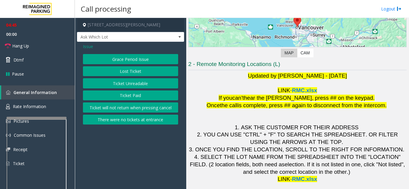
click at [143, 82] on button "Ticket Unreadable" at bounding box center [130, 83] width 95 height 10
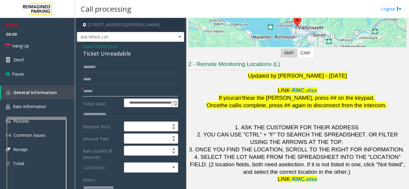
click at [136, 89] on input "text" at bounding box center [130, 92] width 95 height 10
type input "********"
click at [44, 44] on link "Hang Up" at bounding box center [37, 46] width 75 height 14
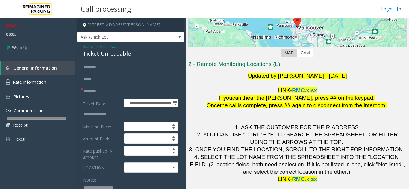
scroll to position [30, 0]
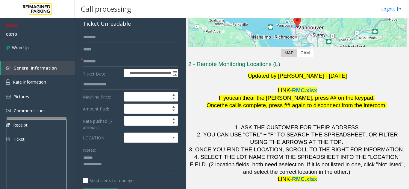
click at [107, 154] on textarea at bounding box center [128, 165] width 91 height 22
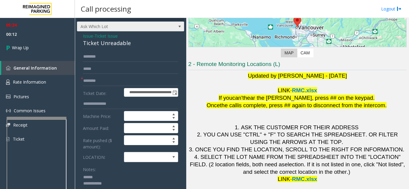
scroll to position [0, 0]
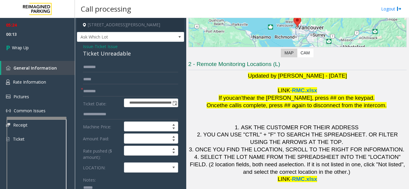
type textarea "**********"
click at [92, 45] on span "Issue" at bounding box center [88, 46] width 10 height 6
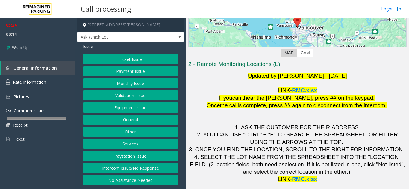
click at [125, 108] on button "Equipment Issue" at bounding box center [130, 108] width 95 height 10
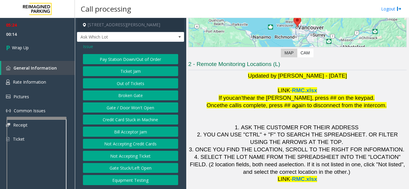
click at [125, 108] on button "Gate / Door Won't Open" at bounding box center [130, 108] width 95 height 10
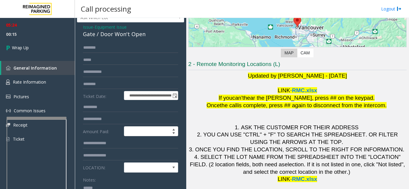
scroll to position [30, 0]
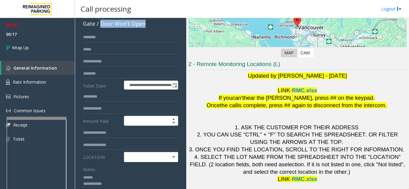
drag, startPoint x: 104, startPoint y: 24, endPoint x: 148, endPoint y: 25, distance: 44.0
click at [148, 25] on div "Gate / Door Won't Open" at bounding box center [130, 24] width 95 height 8
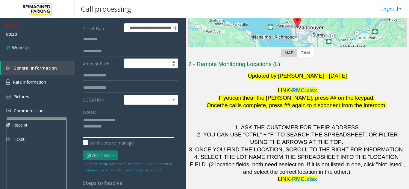
scroll to position [90, 0]
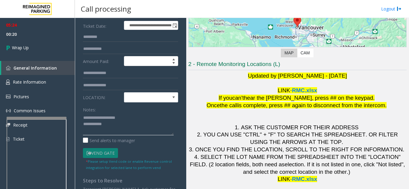
click at [137, 124] on textarea at bounding box center [128, 124] width 91 height 22
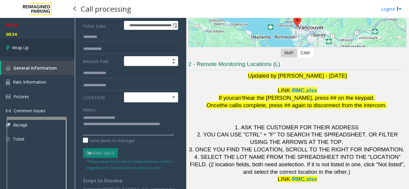
type textarea "**********"
click at [44, 54] on link "Wrap Up" at bounding box center [37, 48] width 75 height 18
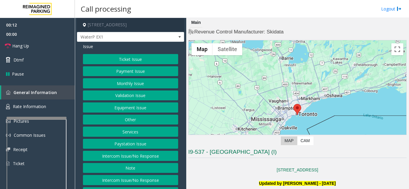
scroll to position [90, 0]
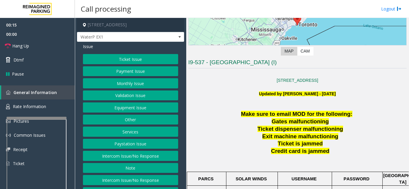
click at [134, 60] on button "Ticket Issue" at bounding box center [130, 59] width 95 height 10
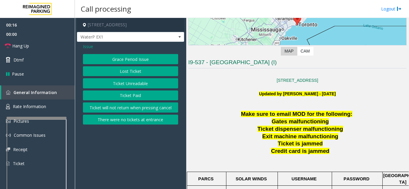
click at [138, 82] on button "Ticket Unreadable" at bounding box center [130, 83] width 95 height 10
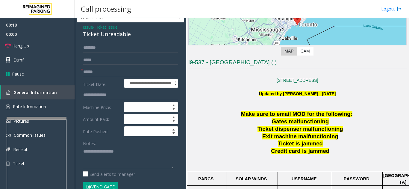
scroll to position [30, 0]
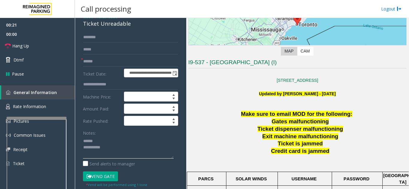
click at [110, 139] on textarea at bounding box center [128, 148] width 91 height 22
type textarea "**********"
click at [40, 50] on link "Hang Up" at bounding box center [37, 46] width 75 height 14
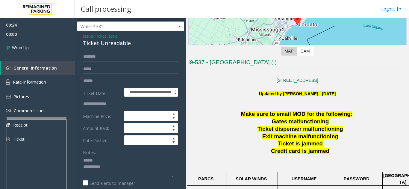
scroll to position [0, 0]
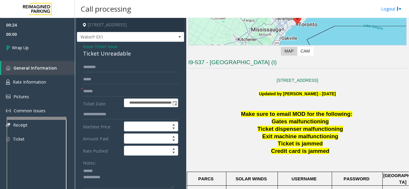
click at [88, 47] on span "Issue" at bounding box center [88, 46] width 10 height 6
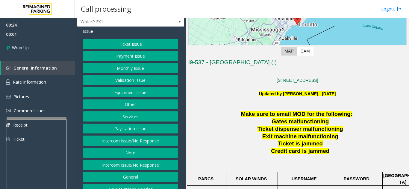
scroll to position [23, 0]
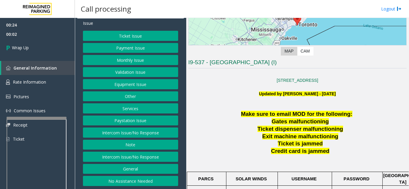
click at [134, 178] on button "No Assistance Needed" at bounding box center [130, 181] width 95 height 10
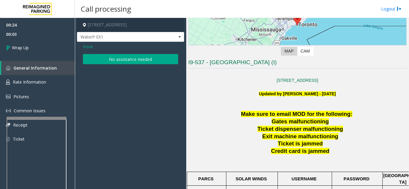
click at [119, 66] on div "Issue No assistance needed" at bounding box center [130, 54] width 107 height 25
click at [116, 61] on button "No assistance needed" at bounding box center [130, 59] width 95 height 10
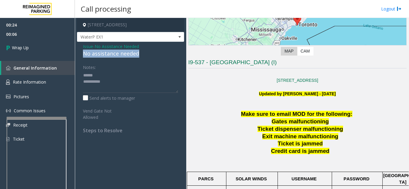
drag, startPoint x: 148, startPoint y: 56, endPoint x: 82, endPoint y: 53, distance: 65.9
click at [82, 53] on div "Issue - No Assistance Needed No assistance needed Notes: Send alerts to manager…" at bounding box center [130, 91] width 107 height 98
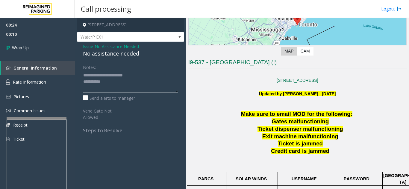
drag, startPoint x: 119, startPoint y: 81, endPoint x: 92, endPoint y: 73, distance: 27.4
click at [92, 73] on textarea at bounding box center [130, 82] width 95 height 22
click at [122, 84] on textarea at bounding box center [130, 82] width 95 height 22
drag, startPoint x: 107, startPoint y: 85, endPoint x: 83, endPoint y: 81, distance: 25.0
click at [83, 81] on textarea at bounding box center [130, 82] width 95 height 22
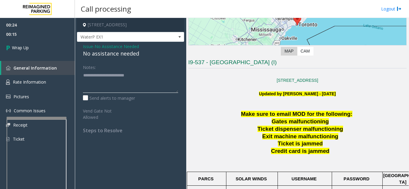
drag, startPoint x: 93, startPoint y: 74, endPoint x: 82, endPoint y: 74, distance: 11.7
click at [82, 74] on div "Notes: Send alerts to manager Vend Gate Not Allowed Steps to Resolve" at bounding box center [130, 98] width 104 height 72
type textarea "**********"
click at [51, 58] on div "00:24 00:17 Wrap Up General Information Rate Information Pictures Common Issues…" at bounding box center [37, 85] width 75 height 134
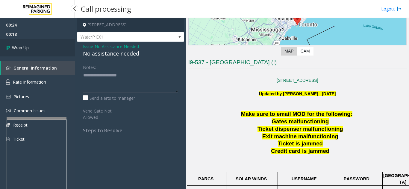
click at [51, 56] on link "Wrap Up" at bounding box center [37, 48] width 75 height 18
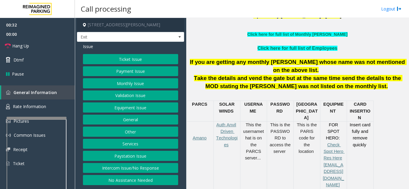
scroll to position [210, 0]
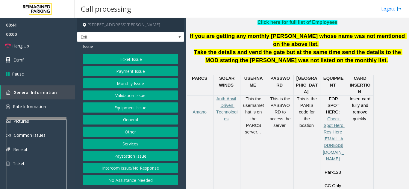
click at [125, 72] on button "Payment Issue" at bounding box center [130, 71] width 95 height 10
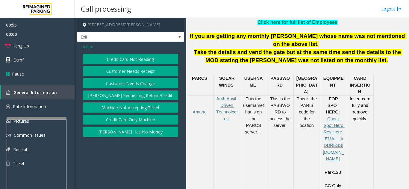
click at [138, 60] on button "Credit Card Not Reading" at bounding box center [130, 59] width 95 height 10
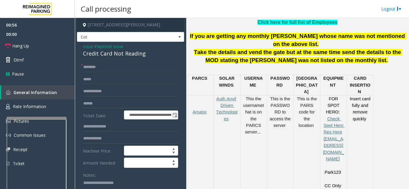
scroll to position [30, 0]
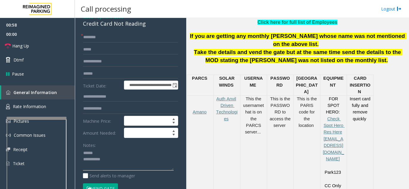
click at [104, 151] on textarea at bounding box center [128, 160] width 91 height 22
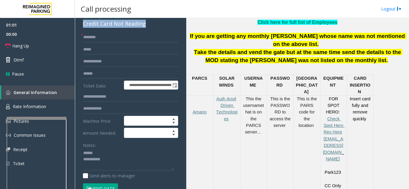
drag, startPoint x: 81, startPoint y: 26, endPoint x: 150, endPoint y: 26, distance: 68.6
click at [150, 26] on div "**********" at bounding box center [130, 164] width 107 height 304
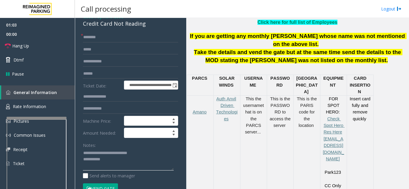
click at [158, 163] on textarea at bounding box center [128, 160] width 91 height 22
type textarea "**********"
click at [133, 45] on input "text" at bounding box center [130, 50] width 95 height 10
click at [133, 40] on input "text" at bounding box center [130, 37] width 95 height 10
type input "**"
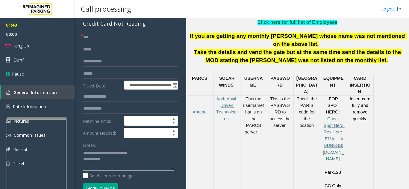
click at [139, 163] on textarea at bounding box center [128, 160] width 91 height 22
click at [20, 47] on span "Hang Up" at bounding box center [20, 46] width 17 height 6
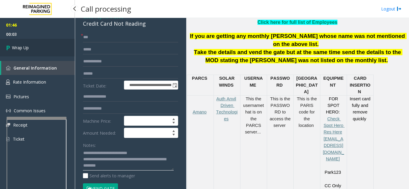
type textarea "**********"
click at [35, 47] on link "Wrap Up" at bounding box center [37, 48] width 75 height 18
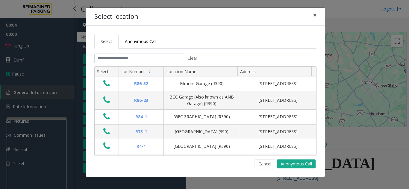
click at [315, 17] on span "×" at bounding box center [315, 15] width 4 height 8
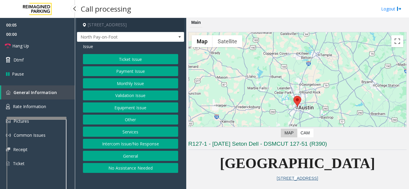
scroll to position [120, 0]
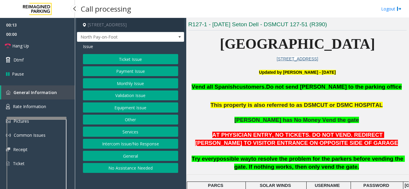
click at [148, 144] on button "Intercom Issue/No Response" at bounding box center [130, 144] width 95 height 10
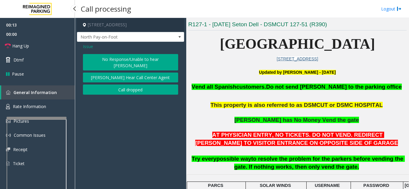
click at [141, 58] on button "No Response/Unable to hear [PERSON_NAME]" at bounding box center [130, 62] width 95 height 16
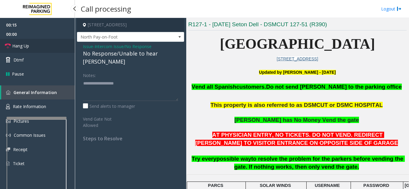
click at [60, 52] on link "Hang Up" at bounding box center [37, 46] width 75 height 14
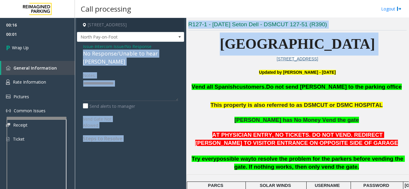
drag, startPoint x: 80, startPoint y: 52, endPoint x: 188, endPoint y: 57, distance: 108.5
click at [188, 57] on div "[STREET_ADDRESS] North Pay-on-Foot Issue - Intercom Issue/No Response No Respon…" at bounding box center [242, 104] width 334 height 172
click at [181, 61] on div "Issue - Intercom Issue/No Response No Response/Unable to hear [PERSON_NAME] Not…" at bounding box center [130, 95] width 107 height 106
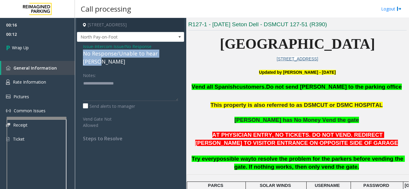
drag, startPoint x: 84, startPoint y: 54, endPoint x: 176, endPoint y: 53, distance: 91.9
click at [176, 53] on div "No Response/Unable to hear [PERSON_NAME]" at bounding box center [130, 58] width 95 height 16
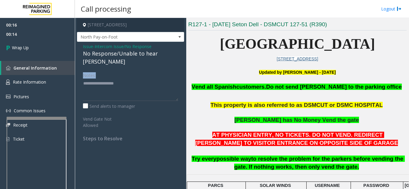
drag, startPoint x: 169, startPoint y: 70, endPoint x: 169, endPoint y: 75, distance: 5.4
click at [169, 75] on div "Notes:" at bounding box center [130, 85] width 95 height 31
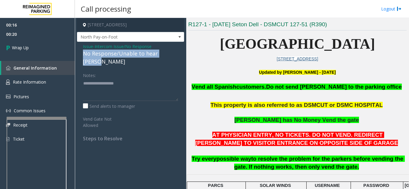
drag, startPoint x: 80, startPoint y: 55, endPoint x: 176, endPoint y: 53, distance: 96.1
click at [176, 53] on div "Issue - Intercom Issue/No Response No Response/Unable to hear [PERSON_NAME] Not…" at bounding box center [130, 95] width 107 height 106
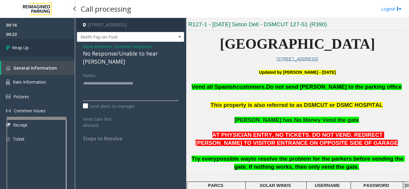
type textarea "**********"
click at [39, 44] on link "Wrap Up" at bounding box center [37, 48] width 75 height 18
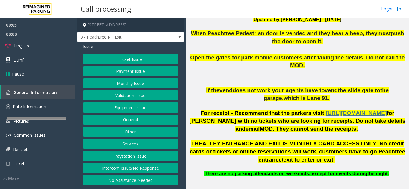
scroll to position [210, 0]
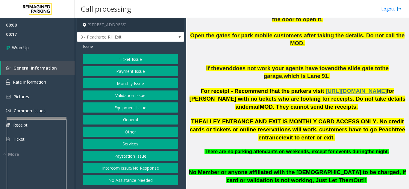
click at [160, 172] on button "Intercom Issue/No Response" at bounding box center [130, 168] width 95 height 10
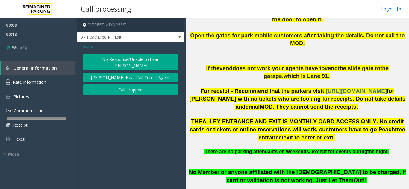
click at [113, 85] on button "Call dropped" at bounding box center [130, 90] width 95 height 10
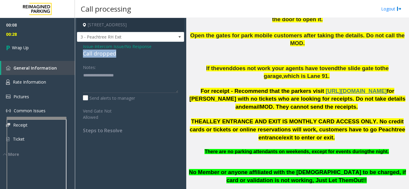
drag, startPoint x: 82, startPoint y: 52, endPoint x: 122, endPoint y: 51, distance: 39.3
click at [122, 51] on div "Issue - Intercom Issue/No Response Call dropped Notes: Send alerts to manager V…" at bounding box center [130, 91] width 107 height 98
type textarea "**********"
click at [24, 38] on span "00:30" at bounding box center [37, 34] width 75 height 9
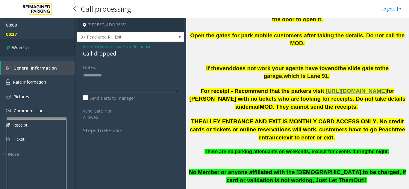
click at [31, 52] on link "Wrap Up" at bounding box center [37, 48] width 75 height 18
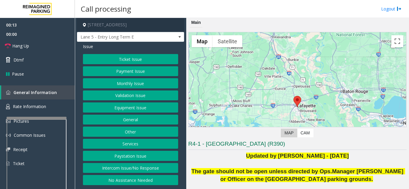
click at [152, 163] on button "Intercom Issue/No Response" at bounding box center [130, 168] width 95 height 10
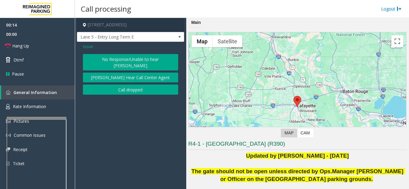
click at [103, 60] on button "No Response/Unable to hear [PERSON_NAME]" at bounding box center [130, 62] width 95 height 16
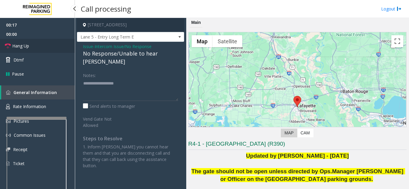
click at [33, 46] on link "Hang Up" at bounding box center [37, 46] width 75 height 14
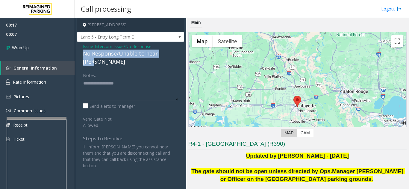
drag, startPoint x: 107, startPoint y: 58, endPoint x: 167, endPoint y: 54, distance: 59.4
click at [167, 54] on div "No Response/Unable to hear [PERSON_NAME]" at bounding box center [130, 58] width 95 height 16
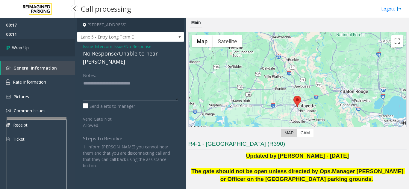
type textarea "**********"
click at [23, 42] on link "Wrap Up" at bounding box center [37, 48] width 75 height 18
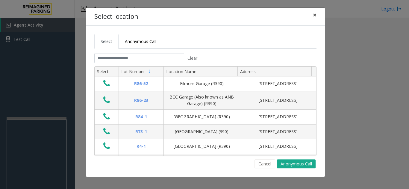
click at [310, 16] on button "×" at bounding box center [315, 15] width 12 height 15
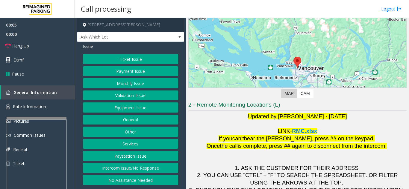
scroll to position [30, 0]
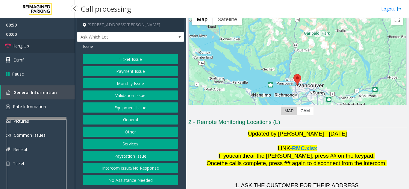
click at [57, 44] on link "Hang Up" at bounding box center [37, 46] width 75 height 14
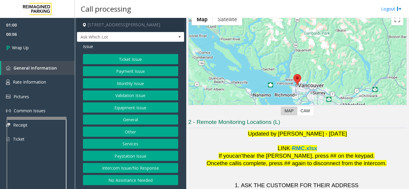
click at [127, 105] on button "Equipment Issue" at bounding box center [130, 108] width 95 height 10
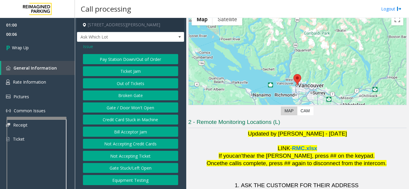
click at [127, 105] on button "Gate / Door Won't Open" at bounding box center [130, 108] width 95 height 10
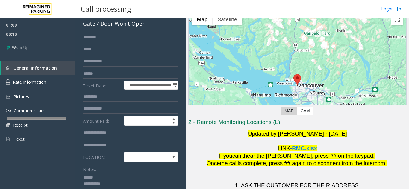
click at [110, 179] on textarea at bounding box center [128, 184] width 91 height 22
drag, startPoint x: 100, startPoint y: 25, endPoint x: 148, endPoint y: 28, distance: 48.5
click at [148, 28] on div "Gate / Door Won't Open" at bounding box center [130, 24] width 95 height 8
click at [132, 184] on textarea at bounding box center [128, 184] width 91 height 22
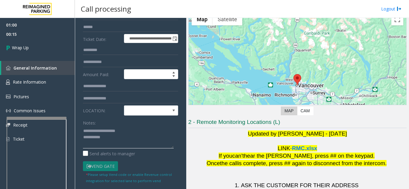
scroll to position [90, 0]
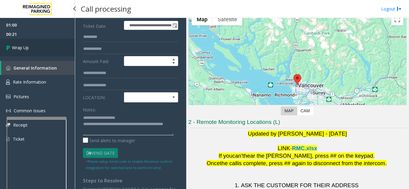
type textarea "**********"
click at [50, 45] on link "Wrap Up" at bounding box center [37, 48] width 75 height 18
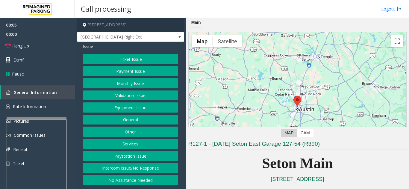
click at [134, 112] on button "Equipment Issue" at bounding box center [130, 108] width 95 height 10
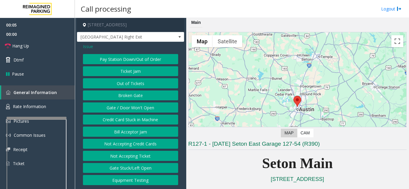
click at [134, 112] on button "Gate / Door Won't Open" at bounding box center [130, 108] width 95 height 10
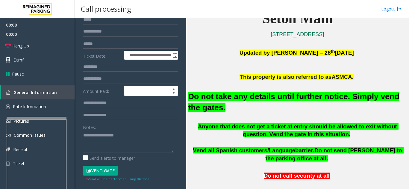
scroll to position [150, 0]
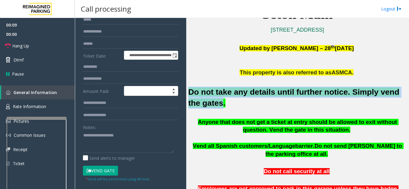
drag, startPoint x: 206, startPoint y: 103, endPoint x: 188, endPoint y: 87, distance: 24.0
click at [188, 87] on div "Main ← Move left → Move right ↑ Move up ↓ Move down + Zoom in - Zoom out Home J…" at bounding box center [297, 104] width 222 height 172
click at [104, 168] on button "Vend Gate" at bounding box center [100, 171] width 35 height 10
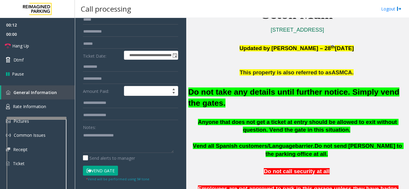
click at [254, 107] on h2 "Do not take any details until further notice. Simply vend the gates." at bounding box center [297, 98] width 218 height 22
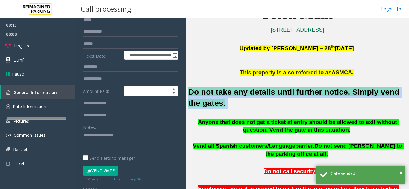
drag, startPoint x: 209, startPoint y: 107, endPoint x: 190, endPoint y: 94, distance: 23.8
click at [190, 94] on h2 "Do not take any details until further notice. Simply vend the gates." at bounding box center [297, 98] width 218 height 22
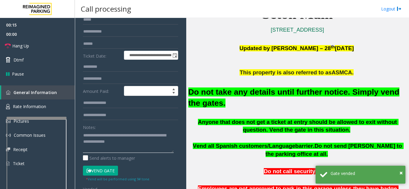
click at [136, 145] on textarea at bounding box center [128, 142] width 91 height 22
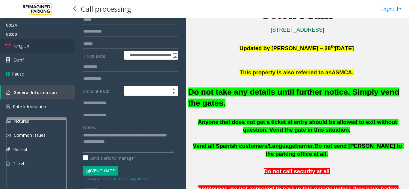
type textarea "**********"
click at [30, 48] on link "Hang Up" at bounding box center [37, 46] width 75 height 14
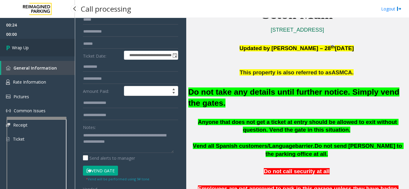
click at [31, 48] on link "Wrap Up" at bounding box center [37, 48] width 75 height 18
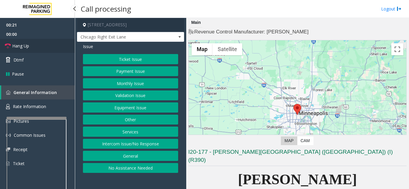
click at [48, 48] on link "Hang Up" at bounding box center [37, 46] width 75 height 14
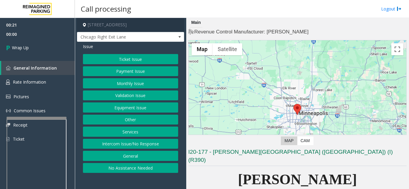
click at [140, 143] on button "Intercom Issue/No Response" at bounding box center [130, 144] width 95 height 10
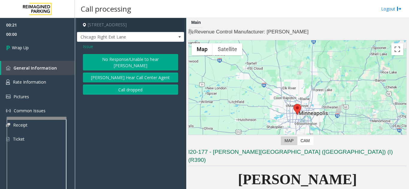
click at [137, 58] on button "No Response/Unable to hear [PERSON_NAME]" at bounding box center [130, 62] width 95 height 16
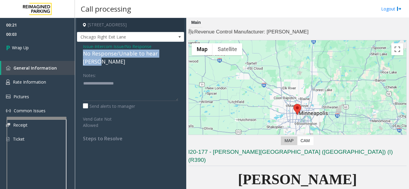
drag, startPoint x: 82, startPoint y: 53, endPoint x: 177, endPoint y: 52, distance: 94.6
click at [177, 52] on div "Issue - Intercom Issue/No Response No Response/Unable to hear [PERSON_NAME] Not…" at bounding box center [130, 95] width 107 height 106
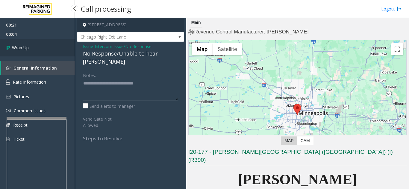
type textarea "**********"
click at [57, 45] on link "Wrap Up" at bounding box center [37, 48] width 75 height 18
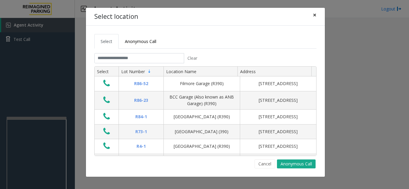
click at [315, 14] on span "×" at bounding box center [315, 15] width 4 height 8
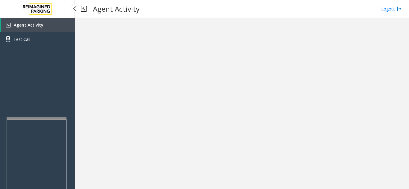
click at [46, 23] on link "Agent Activity" at bounding box center [38, 25] width 74 height 14
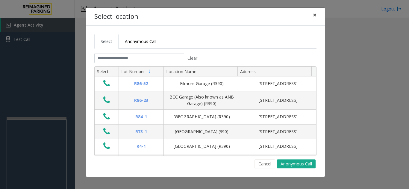
click at [317, 15] on button "×" at bounding box center [315, 15] width 12 height 15
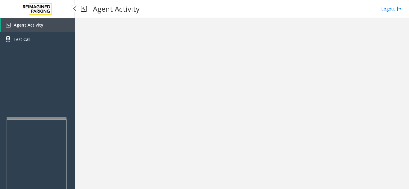
click at [60, 28] on link "Agent Activity" at bounding box center [38, 25] width 74 height 14
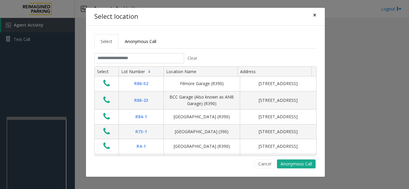
click at [313, 15] on span "×" at bounding box center [315, 15] width 4 height 8
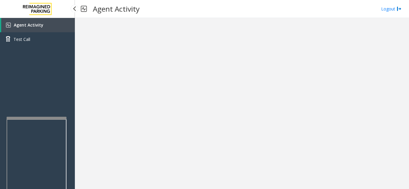
click at [50, 26] on link "Agent Activity" at bounding box center [38, 25] width 74 height 14
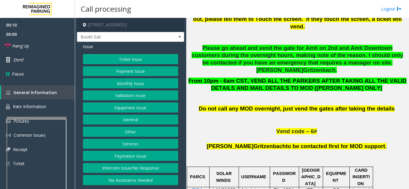
scroll to position [269, 0]
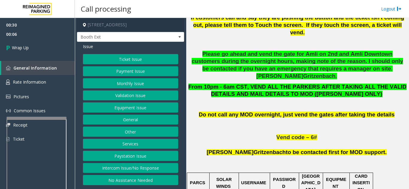
click at [142, 111] on button "Equipment Issue" at bounding box center [130, 108] width 95 height 10
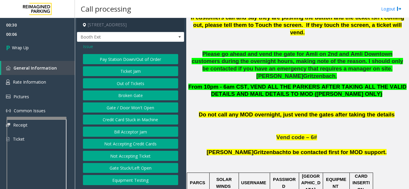
click at [142, 111] on button "Gate / Door Won't Open" at bounding box center [130, 108] width 95 height 10
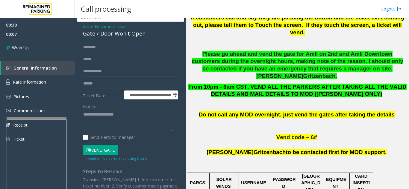
scroll to position [30, 0]
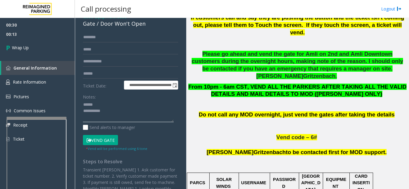
click at [107, 104] on textarea at bounding box center [128, 111] width 91 height 22
drag, startPoint x: 99, startPoint y: 24, endPoint x: 147, endPoint y: 26, distance: 47.9
click at [147, 26] on div "Gate / Door Won't Open" at bounding box center [130, 24] width 95 height 8
click at [143, 111] on textarea at bounding box center [128, 111] width 91 height 22
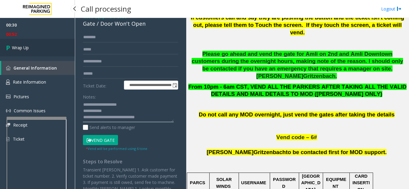
type textarea "**********"
click at [13, 42] on link "Wrap Up" at bounding box center [37, 48] width 75 height 18
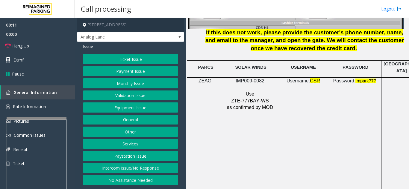
scroll to position [808, 0]
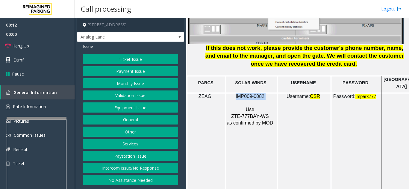
drag, startPoint x: 266, startPoint y: 91, endPoint x: 235, endPoint y: 88, distance: 31.2
click at [235, 93] on p "IMP009-0082" at bounding box center [251, 96] width 48 height 7
copy p "IMP009-0082"
click at [134, 57] on button "Ticket Issue" at bounding box center [130, 59] width 95 height 10
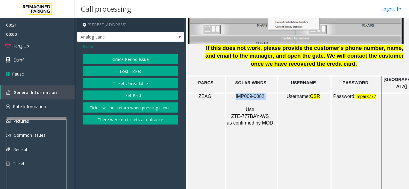
click at [133, 85] on button "Ticket Unreadable" at bounding box center [130, 83] width 95 height 10
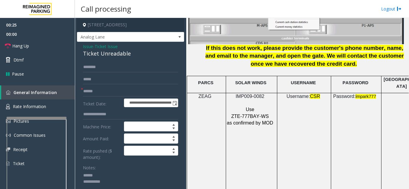
type textarea "**********"
click at [110, 88] on form "**********" at bounding box center [130, 142] width 95 height 160
click at [105, 95] on input "text" at bounding box center [130, 92] width 95 height 10
click at [110, 92] on input "text" at bounding box center [130, 92] width 95 height 10
type input "********"
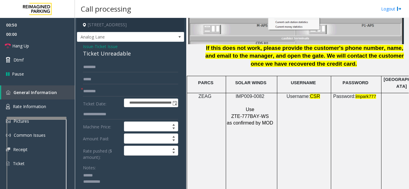
click at [109, 173] on textarea at bounding box center [128, 182] width 91 height 22
drag, startPoint x: 83, startPoint y: 55, endPoint x: 137, endPoint y: 54, distance: 53.6
click at [137, 54] on div "Ticket Unreadable" at bounding box center [130, 54] width 95 height 8
click at [33, 50] on link "Hang Up" at bounding box center [37, 46] width 75 height 14
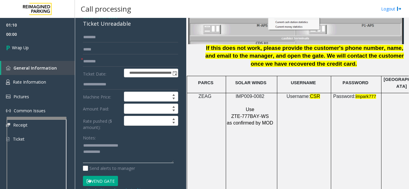
click at [138, 157] on textarea at bounding box center [128, 152] width 91 height 22
type textarea "**********"
click at [116, 129] on label "Rate pushed ($ amount):" at bounding box center [101, 123] width 41 height 15
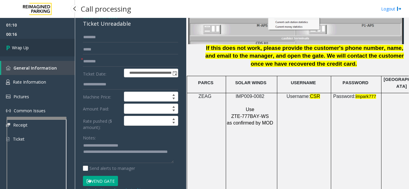
click at [33, 46] on link "Wrap Up" at bounding box center [37, 48] width 75 height 18
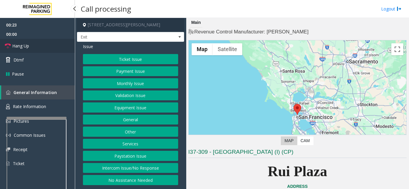
click at [40, 45] on link "Hang Up" at bounding box center [37, 46] width 75 height 14
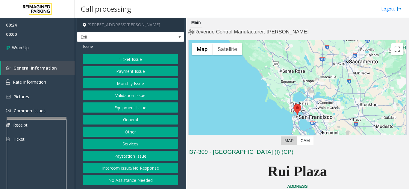
click at [164, 166] on button "Intercom Issue/No Response" at bounding box center [130, 168] width 95 height 10
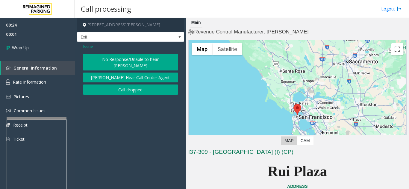
click at [129, 61] on button "No Response/Unable to hear [PERSON_NAME]" at bounding box center [130, 62] width 95 height 16
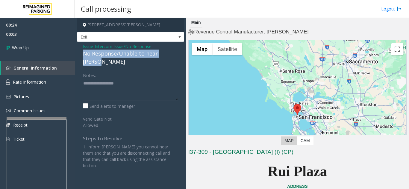
drag, startPoint x: 78, startPoint y: 52, endPoint x: 182, endPoint y: 58, distance: 104.0
click at [182, 58] on div "Issue - Intercom Issue/No Response No Response/Unable to hear [PERSON_NAME] Not…" at bounding box center [130, 108] width 107 height 133
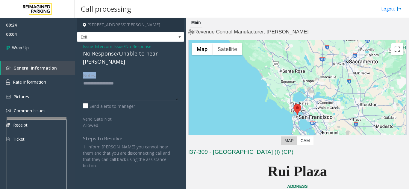
drag, startPoint x: 155, startPoint y: 60, endPoint x: 158, endPoint y: 78, distance: 17.9
click at [158, 78] on div "Issue - Intercom Issue/No Response No Response/Unable to hear [PERSON_NAME] Not…" at bounding box center [130, 108] width 107 height 133
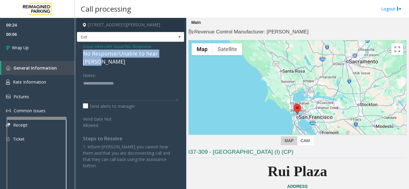
drag, startPoint x: 82, startPoint y: 52, endPoint x: 179, endPoint y: 55, distance: 96.7
click at [179, 55] on div "Issue - Intercom Issue/No Response No Response/Unable to hear [PERSON_NAME] Not…" at bounding box center [130, 108] width 107 height 133
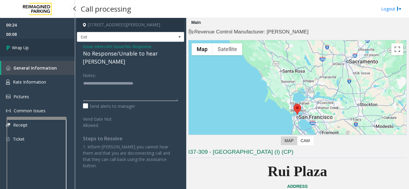
type textarea "**********"
click at [35, 47] on link "Wrap Up" at bounding box center [37, 48] width 75 height 18
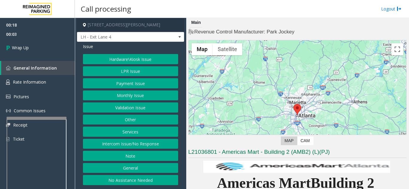
click at [144, 143] on button "Intercom Issue/No Response" at bounding box center [130, 144] width 95 height 10
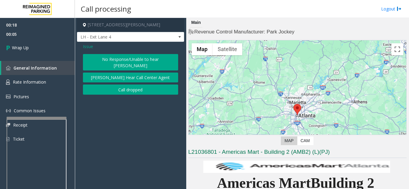
click at [122, 85] on button "Call dropped" at bounding box center [130, 90] width 95 height 10
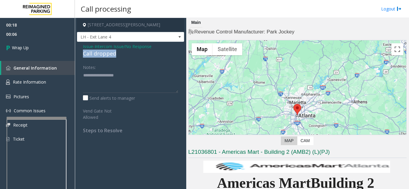
drag, startPoint x: 80, startPoint y: 52, endPoint x: 126, endPoint y: 54, distance: 45.8
click at [126, 54] on div "Issue - Intercom Issue/No Response Call dropped Notes: Send alerts to manager V…" at bounding box center [130, 91] width 107 height 98
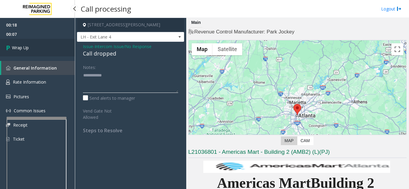
type textarea "**********"
click at [46, 54] on link "Wrap Up" at bounding box center [37, 48] width 75 height 18
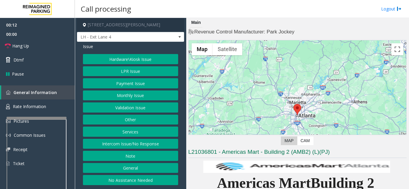
click at [114, 144] on button "Intercom Issue/No Response" at bounding box center [130, 144] width 95 height 10
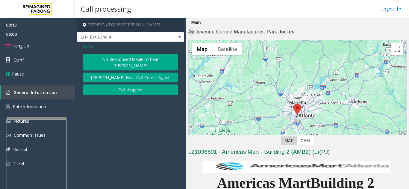
click at [101, 52] on div "Issue No Response/Unable to hear [PERSON_NAME] Cannot Hear Call Center Agent Ca…" at bounding box center [130, 70] width 107 height 56
click at [100, 58] on button "No Response/Unable to hear [PERSON_NAME]" at bounding box center [130, 62] width 95 height 16
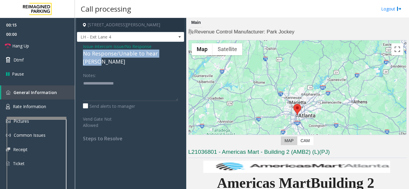
drag, startPoint x: 79, startPoint y: 52, endPoint x: 175, endPoint y: 52, distance: 95.8
click at [175, 52] on div "Issue - Intercom Issue/No Response No Response/Unable to hear [PERSON_NAME] Not…" at bounding box center [130, 95] width 107 height 106
drag, startPoint x: 46, startPoint y: 49, endPoint x: 63, endPoint y: 51, distance: 17.5
click at [46, 49] on link "Hang Up" at bounding box center [37, 46] width 75 height 14
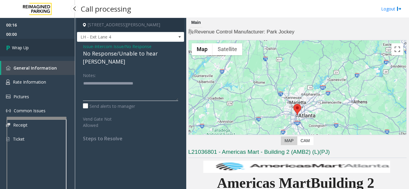
type textarea "**********"
click at [14, 47] on span "Wrap Up" at bounding box center [20, 48] width 17 height 6
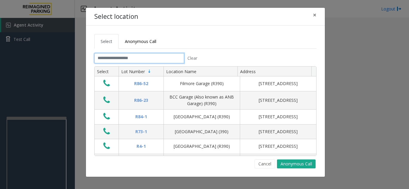
click at [131, 59] on input "text" at bounding box center [139, 58] width 90 height 10
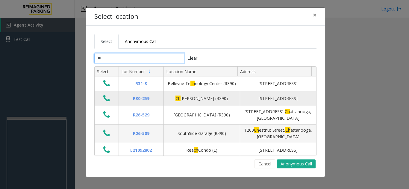
type input "**"
click at [107, 101] on icon "Data table" at bounding box center [106, 98] width 7 height 8
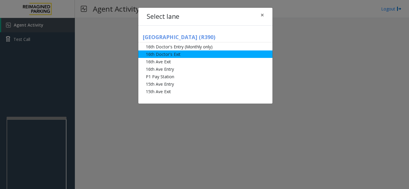
click at [168, 55] on li "16th Doctor's Exit" at bounding box center [205, 54] width 134 height 7
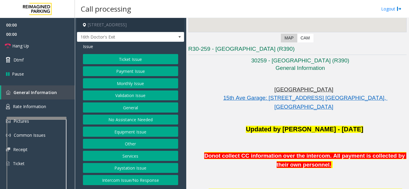
scroll to position [120, 0]
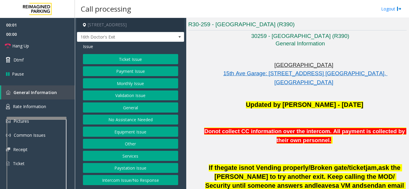
click at [143, 84] on button "Monthly Issue" at bounding box center [130, 83] width 95 height 10
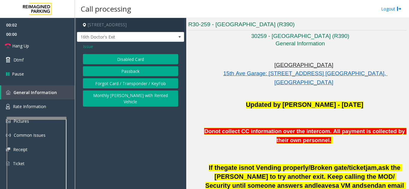
click at [138, 62] on button "Disabled Card" at bounding box center [130, 59] width 95 height 10
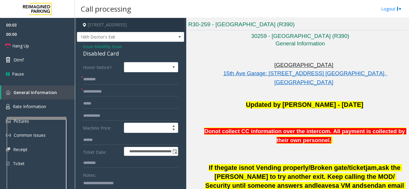
scroll to position [30, 0]
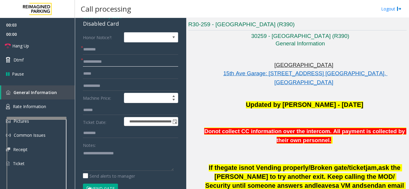
click at [125, 57] on input "text" at bounding box center [130, 62] width 95 height 10
type input "******"
type textarea "**********"
click at [105, 54] on input "text" at bounding box center [130, 50] width 95 height 10
click at [83, 49] on span "*" at bounding box center [82, 48] width 2 height 6
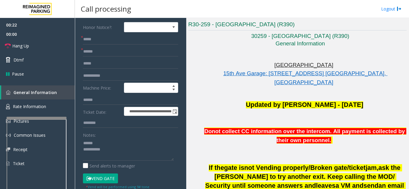
scroll to position [0, 0]
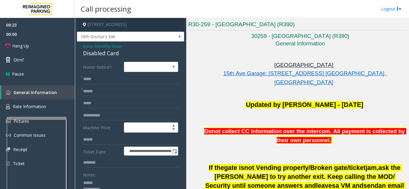
click at [83, 79] on span "*" at bounding box center [82, 77] width 2 height 6
click at [82, 78] on span "*" at bounding box center [82, 77] width 2 height 6
click at [112, 84] on input "*****" at bounding box center [130, 79] width 95 height 10
drag, startPoint x: 94, startPoint y: 81, endPoint x: 82, endPoint y: 79, distance: 11.8
click at [83, 79] on div "**********" at bounding box center [130, 79] width 95 height 10
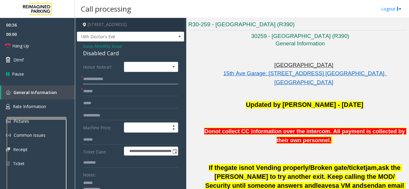
click at [144, 81] on input "**********" at bounding box center [130, 79] width 95 height 10
paste input "******"
drag, startPoint x: 94, startPoint y: 79, endPoint x: 80, endPoint y: 81, distance: 14.1
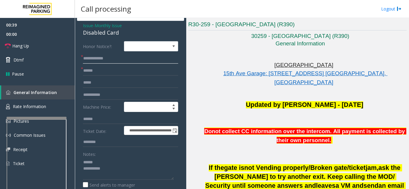
scroll to position [90, 0]
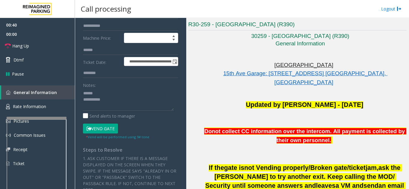
type input "**********"
click at [100, 132] on button "Vend Gate" at bounding box center [100, 129] width 35 height 10
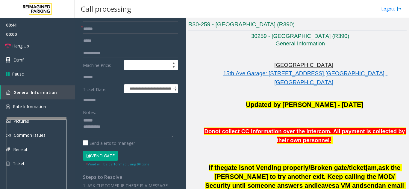
scroll to position [30, 0]
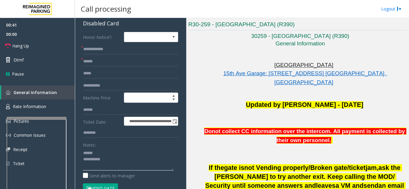
click at [115, 151] on textarea at bounding box center [128, 159] width 91 height 22
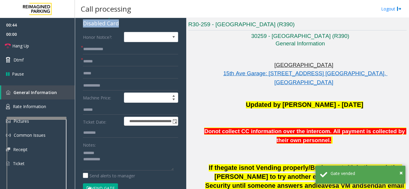
drag, startPoint x: 81, startPoint y: 26, endPoint x: 122, endPoint y: 25, distance: 41.3
click at [121, 159] on textarea at bounding box center [128, 159] width 91 height 22
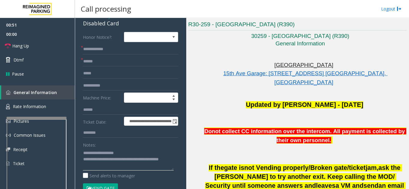
type textarea "**********"
click at [129, 148] on div "Notes:" at bounding box center [130, 155] width 95 height 31
click at [40, 49] on link "Hang Up" at bounding box center [37, 46] width 75 height 14
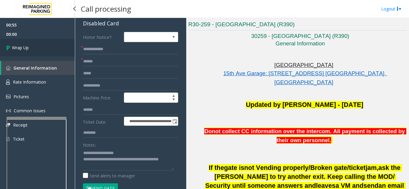
click at [40, 49] on link "Wrap Up" at bounding box center [37, 48] width 75 height 18
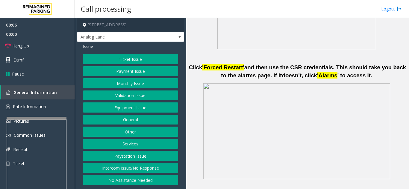
scroll to position [299, 0]
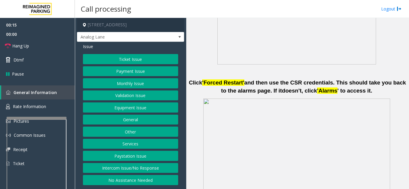
click at [136, 168] on button "Intercom Issue/No Response" at bounding box center [130, 168] width 95 height 10
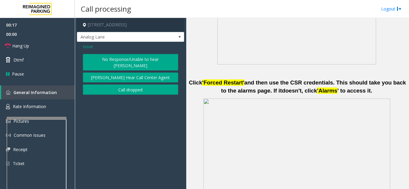
click at [106, 60] on button "No Response/Unable to hear [PERSON_NAME]" at bounding box center [130, 62] width 95 height 16
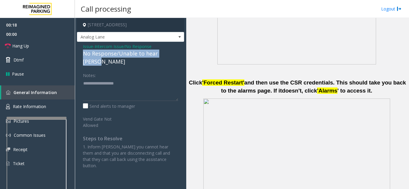
drag, startPoint x: 80, startPoint y: 55, endPoint x: 179, endPoint y: 53, distance: 99.1
click at [179, 53] on div "Issue - Intercom Issue/No Response No Response/Unable to hear [PERSON_NAME] Not…" at bounding box center [130, 108] width 107 height 133
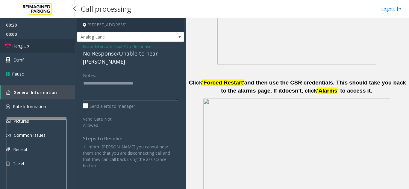
type textarea "**********"
click at [51, 47] on link "Hang Up" at bounding box center [37, 46] width 75 height 14
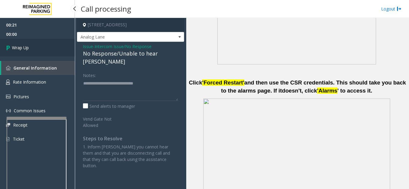
click at [51, 47] on link "Wrap Up" at bounding box center [37, 48] width 75 height 18
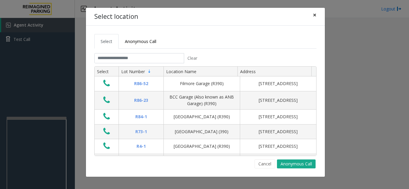
click at [316, 15] on button "×" at bounding box center [315, 15] width 12 height 15
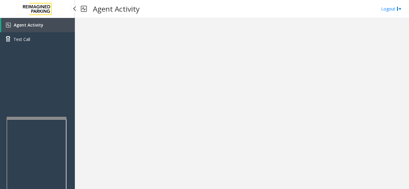
click at [31, 29] on link "Agent Activity" at bounding box center [38, 25] width 74 height 14
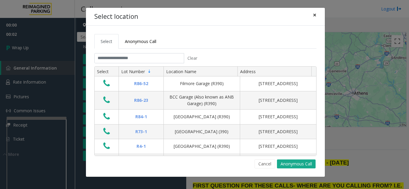
click at [319, 13] on button "×" at bounding box center [315, 15] width 12 height 15
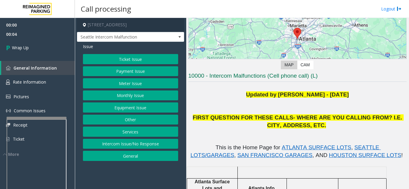
scroll to position [120, 0]
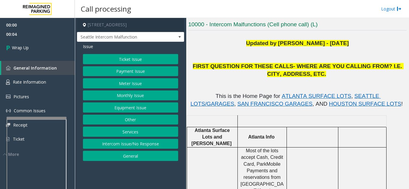
click at [127, 149] on button "Intercom Issue/No Response" at bounding box center [130, 144] width 95 height 10
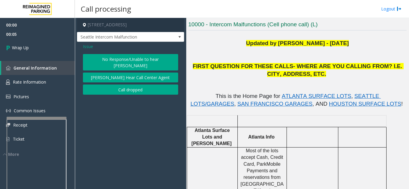
click at [118, 85] on button "Call dropped" at bounding box center [130, 90] width 95 height 10
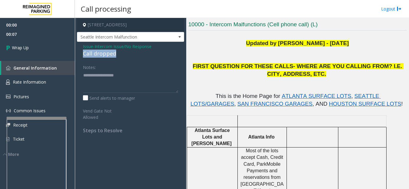
drag, startPoint x: 119, startPoint y: 54, endPoint x: 80, endPoint y: 54, distance: 39.5
click at [80, 54] on div "Issue - Intercom Issue/No Response Call dropped Notes: Send alerts to manager V…" at bounding box center [130, 91] width 107 height 98
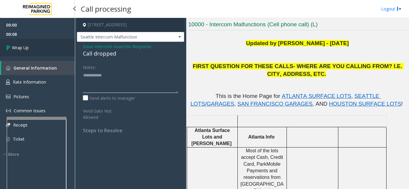
type textarea "**********"
click at [46, 54] on link "Wrap Up" at bounding box center [37, 48] width 75 height 18
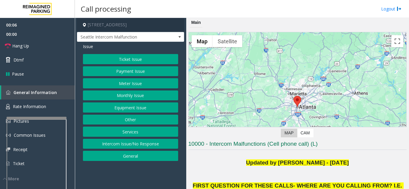
click at [128, 61] on button "Ticket Issue" at bounding box center [130, 59] width 95 height 10
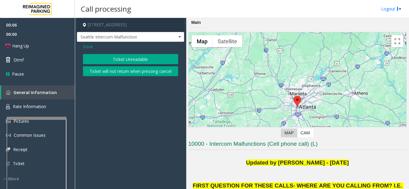
click at [126, 59] on button "Ticket Unreadable" at bounding box center [130, 59] width 95 height 10
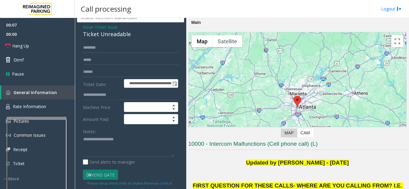
scroll to position [30, 0]
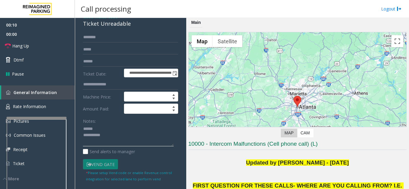
click at [107, 135] on textarea at bounding box center [128, 136] width 91 height 22
drag, startPoint x: 86, startPoint y: 28, endPoint x: 133, endPoint y: 29, distance: 46.4
click at [133, 29] on div "**********" at bounding box center [130, 155] width 107 height 286
click at [141, 141] on textarea at bounding box center [128, 136] width 91 height 22
type textarea "**********"
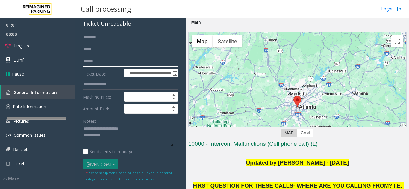
click at [109, 67] on input "text" at bounding box center [130, 62] width 95 height 10
drag, startPoint x: 87, startPoint y: 67, endPoint x: 81, endPoint y: 66, distance: 6.9
click at [81, 66] on div "**********" at bounding box center [130, 162] width 104 height 260
type input "*******"
click at [32, 45] on link "Hang Up" at bounding box center [37, 46] width 75 height 14
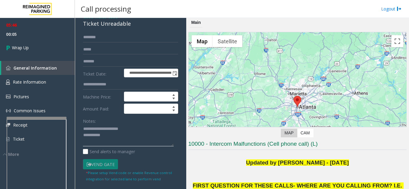
click at [138, 142] on textarea at bounding box center [128, 136] width 91 height 22
click at [108, 142] on textarea at bounding box center [128, 136] width 91 height 22
click at [112, 147] on textarea at bounding box center [128, 136] width 91 height 22
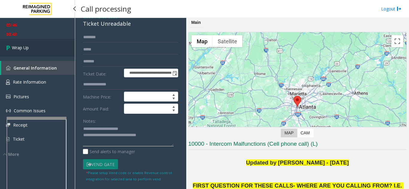
type textarea "**********"
click at [35, 47] on link "Wrap Up" at bounding box center [37, 48] width 75 height 18
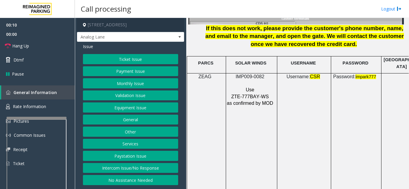
scroll to position [808, 0]
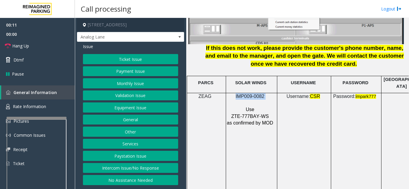
drag, startPoint x: 265, startPoint y: 89, endPoint x: 234, endPoint y: 92, distance: 31.3
click at [234, 93] on p "IMP009-0082" at bounding box center [251, 96] width 48 height 7
copy p "IMP009-0082"
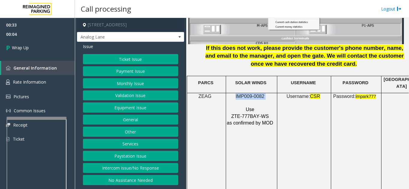
drag, startPoint x: 125, startPoint y: 168, endPoint x: 122, endPoint y: 165, distance: 3.8
click at [125, 168] on button "Intercom Issue/No Response" at bounding box center [130, 168] width 95 height 10
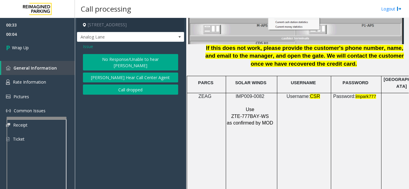
click at [129, 90] on div "Issue No Response/Unable to hear [PERSON_NAME] Cannot Hear Call Center Agent Ca…" at bounding box center [130, 70] width 107 height 56
click at [128, 86] on button "Call dropped" at bounding box center [130, 90] width 95 height 10
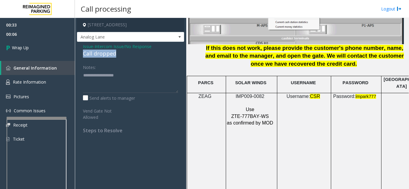
drag, startPoint x: 83, startPoint y: 55, endPoint x: 116, endPoint y: 57, distance: 33.3
click at [116, 57] on div "Call dropped" at bounding box center [130, 54] width 95 height 8
type textarea "**********"
click at [48, 57] on div "00:33 00:07 Wrap Up General Information Rate Information Pictures Common Issues…" at bounding box center [37, 85] width 75 height 134
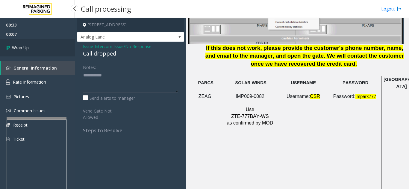
click at [46, 51] on link "Wrap Up" at bounding box center [37, 48] width 75 height 18
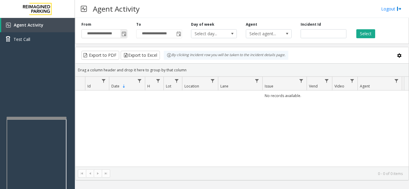
click at [125, 34] on span "Toggle popup" at bounding box center [124, 34] width 5 height 5
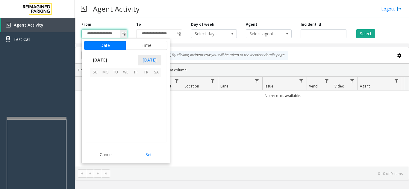
scroll to position [107436, 0]
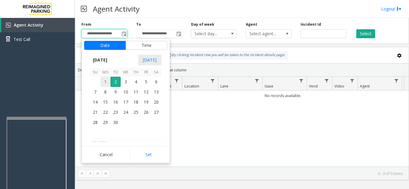
click at [106, 81] on span "1" at bounding box center [105, 82] width 10 height 10
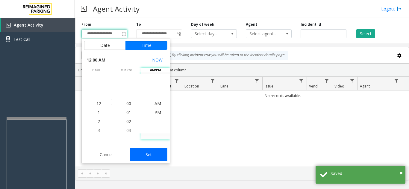
click at [155, 155] on button "Set" at bounding box center [149, 154] width 38 height 13
type input "**********"
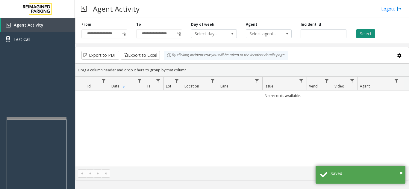
click at [367, 37] on button "Select" at bounding box center [365, 33] width 19 height 9
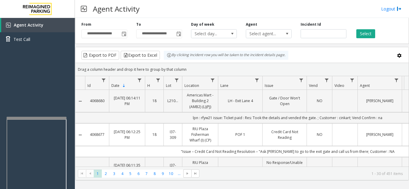
scroll to position [299, 0]
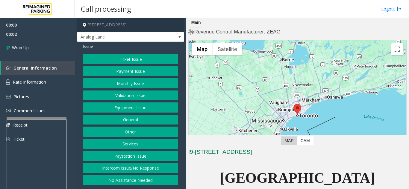
click at [144, 170] on button "Intercom Issue/No Response" at bounding box center [130, 168] width 95 height 10
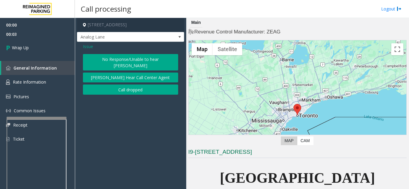
click at [123, 85] on button "Call dropped" at bounding box center [130, 90] width 95 height 10
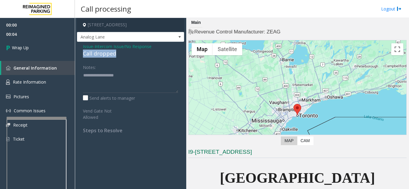
drag, startPoint x: 76, startPoint y: 51, endPoint x: 133, endPoint y: 54, distance: 56.9
click at [133, 54] on app-call-processing-form "[STREET_ADDRESS] Analog Lane Issue - Intercom Issue/No Response Call dropped No…" at bounding box center [130, 104] width 111 height 172
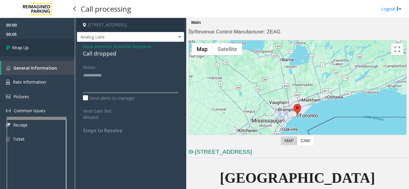
type textarea "**********"
click at [51, 55] on link "Wrap Up" at bounding box center [37, 48] width 75 height 18
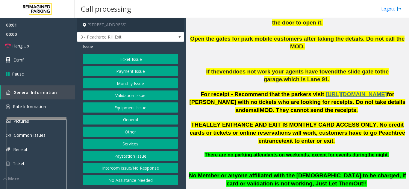
scroll to position [210, 0]
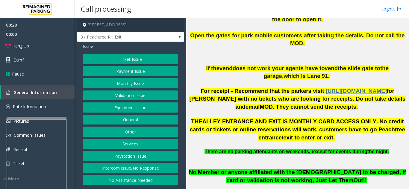
click at [129, 59] on button "Ticket Issue" at bounding box center [130, 59] width 95 height 10
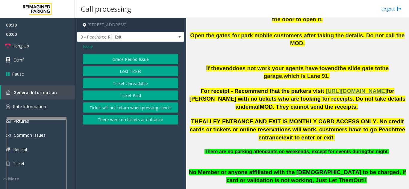
click at [119, 99] on button "Ticket Paid" at bounding box center [130, 96] width 95 height 10
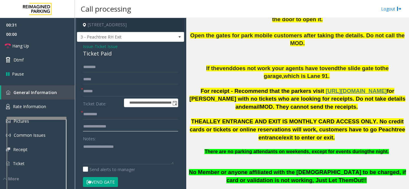
click at [114, 132] on input "text" at bounding box center [130, 127] width 95 height 10
type input "**********"
type textarea "**********"
click at [147, 132] on input "**********" at bounding box center [130, 127] width 95 height 10
type input "**********"
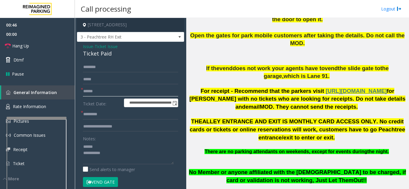
click at [105, 94] on input "text" at bounding box center [130, 92] width 95 height 10
click at [112, 147] on div "Notes:" at bounding box center [130, 149] width 95 height 31
click at [112, 150] on textarea at bounding box center [128, 153] width 91 height 22
drag, startPoint x: 90, startPoint y: 60, endPoint x: 121, endPoint y: 60, distance: 31.1
click at [121, 60] on div "**********" at bounding box center [130, 185] width 107 height 286
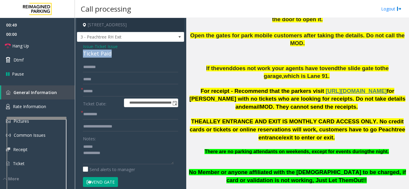
click at [105, 58] on div "Ticket Paid" at bounding box center [130, 54] width 95 height 8
click at [114, 97] on input "text" at bounding box center [130, 92] width 95 height 10
type input "**********"
click at [116, 120] on input "text" at bounding box center [130, 115] width 95 height 10
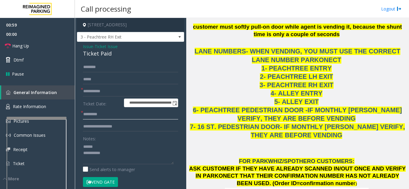
scroll to position [569, 0]
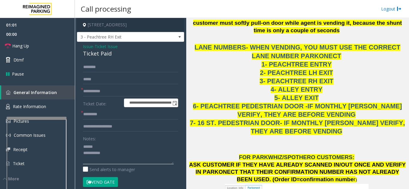
click at [119, 150] on textarea at bounding box center [128, 153] width 91 height 22
drag, startPoint x: 82, startPoint y: 60, endPoint x: 123, endPoint y: 58, distance: 40.8
click at [123, 58] on div "**********" at bounding box center [130, 185] width 107 height 286
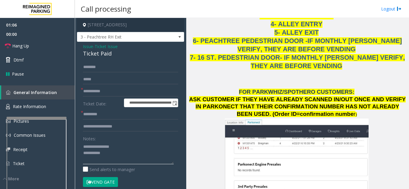
scroll to position [688, 0]
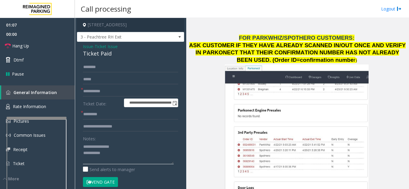
type textarea "**********"
click at [106, 185] on button "Vend Gate" at bounding box center [100, 183] width 35 height 10
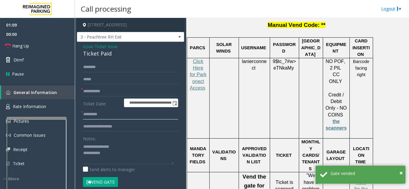
scroll to position [898, 0]
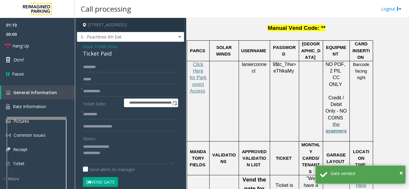
click at [361, 177] on link "Click Here for the local time" at bounding box center [360, 193] width 13 height 32
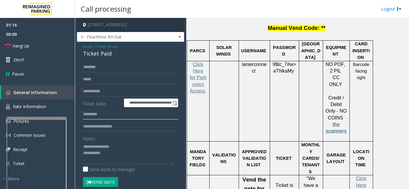
click at [99, 119] on input "text" at bounding box center [130, 115] width 95 height 10
paste input "*******"
click at [90, 119] on input "*******" at bounding box center [130, 115] width 95 height 10
type input "*******"
click at [43, 48] on link "Hang Up" at bounding box center [37, 46] width 75 height 14
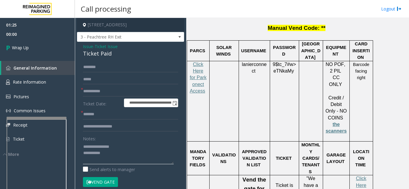
click at [124, 156] on textarea at bounding box center [128, 153] width 91 height 22
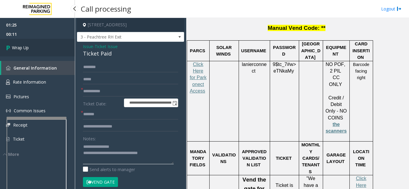
type textarea "**********"
click at [33, 50] on link "Wrap Up" at bounding box center [37, 48] width 75 height 18
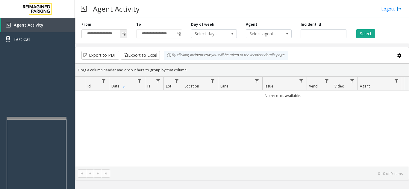
click at [126, 34] on span "Toggle popup" at bounding box center [124, 34] width 5 height 5
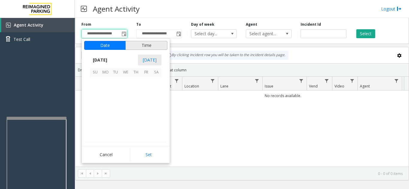
scroll to position [107436, 0]
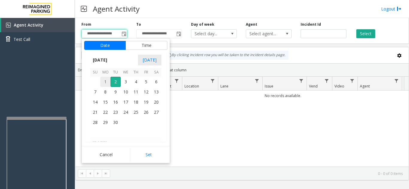
click at [105, 85] on span "1" at bounding box center [105, 82] width 10 height 10
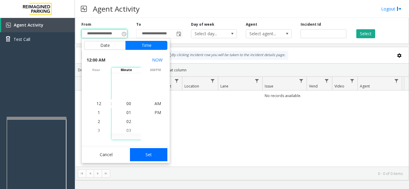
click at [140, 153] on button "Set" at bounding box center [149, 154] width 38 height 13
type input "**********"
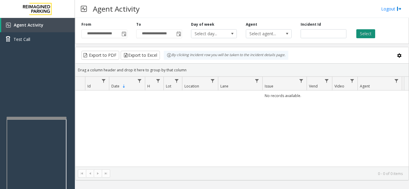
click at [357, 34] on button "Select" at bounding box center [365, 33] width 19 height 9
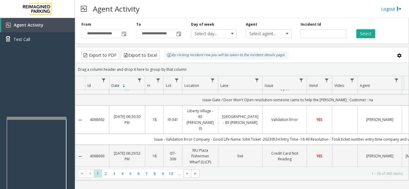
scroll to position [239, 0]
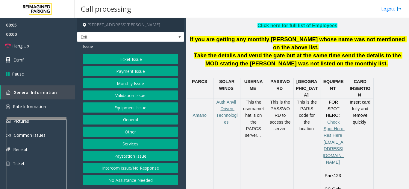
scroll to position [210, 0]
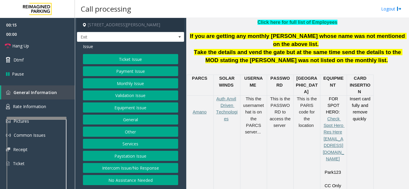
click at [151, 73] on button "Payment Issue" at bounding box center [130, 71] width 95 height 10
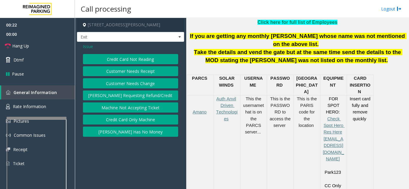
click at [88, 45] on span "Issue" at bounding box center [88, 46] width 10 height 6
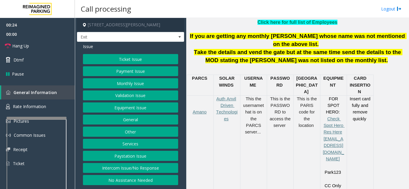
click at [126, 110] on button "Equipment Issue" at bounding box center [130, 108] width 95 height 10
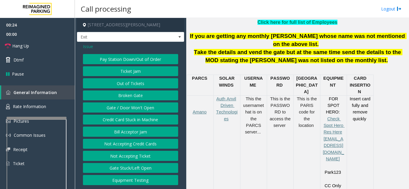
click at [126, 110] on button "Gate / Door Won't Open" at bounding box center [130, 108] width 95 height 10
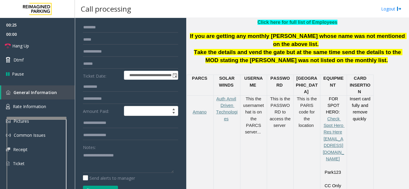
scroll to position [30, 0]
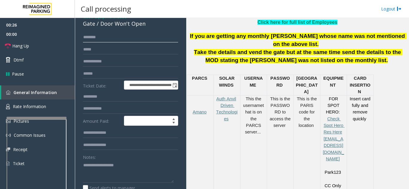
click at [118, 42] on input "text" at bounding box center [130, 37] width 95 height 10
click at [105, 164] on textarea at bounding box center [128, 172] width 91 height 22
click at [117, 39] on input "text" at bounding box center [130, 37] width 95 height 10
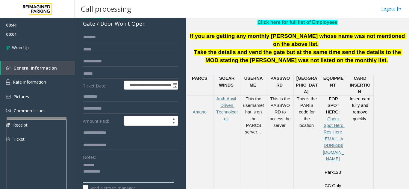
click at [117, 161] on textarea at bounding box center [128, 172] width 91 height 22
drag, startPoint x: 99, startPoint y: 25, endPoint x: 145, endPoint y: 28, distance: 45.9
click at [145, 28] on div "**********" at bounding box center [130, 167] width 107 height 310
click at [127, 176] on textarea at bounding box center [128, 172] width 91 height 22
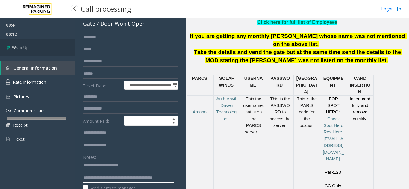
type textarea "**********"
click at [37, 50] on link "Wrap Up" at bounding box center [37, 48] width 75 height 18
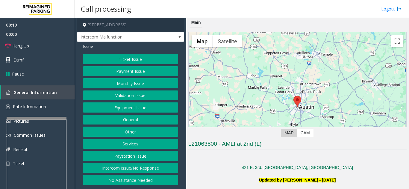
click at [125, 172] on button "Intercom Issue/No Response" at bounding box center [130, 168] width 95 height 10
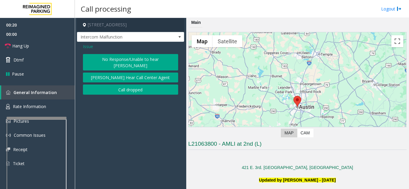
click at [109, 63] on button "No Response/Unable to hear [PERSON_NAME]" at bounding box center [130, 62] width 95 height 16
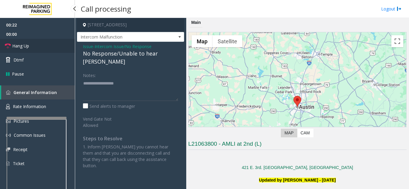
click at [29, 48] on link "Hang Up" at bounding box center [37, 46] width 75 height 14
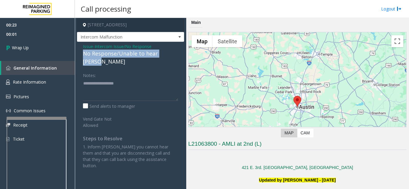
drag, startPoint x: 81, startPoint y: 54, endPoint x: 178, endPoint y: 52, distance: 97.0
click at [178, 52] on div "Issue - Intercom Issue/No Response No Response/Unable to hear [PERSON_NAME] Not…" at bounding box center [130, 108] width 107 height 133
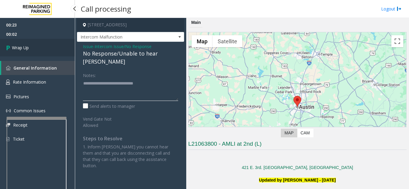
type textarea "**********"
click at [31, 46] on link "Wrap Up" at bounding box center [37, 48] width 75 height 18
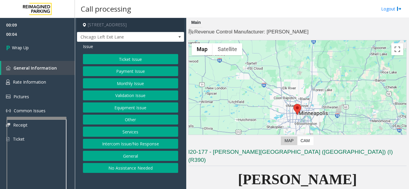
click at [128, 58] on button "Ticket Issue" at bounding box center [130, 59] width 95 height 10
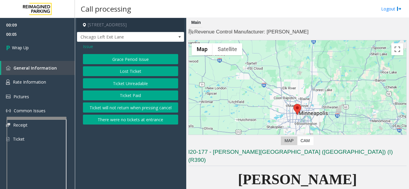
click at [130, 85] on button "Ticket Unreadable" at bounding box center [130, 83] width 95 height 10
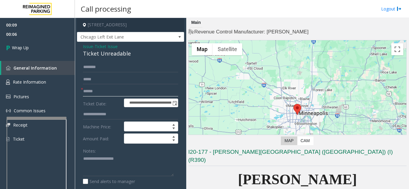
click at [118, 94] on input "text" at bounding box center [130, 92] width 95 height 10
type input "**"
click at [115, 160] on textarea at bounding box center [128, 165] width 91 height 22
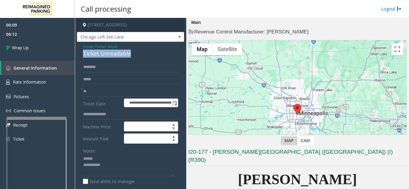
drag, startPoint x: 82, startPoint y: 53, endPoint x: 132, endPoint y: 57, distance: 50.5
click at [132, 57] on div "**********" at bounding box center [130, 188] width 107 height 292
click at [142, 166] on textarea at bounding box center [128, 165] width 91 height 22
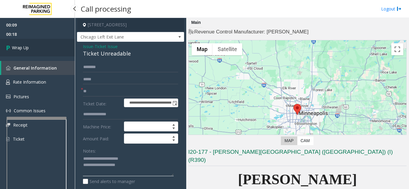
type textarea "**********"
click at [47, 52] on link "Wrap Up" at bounding box center [37, 48] width 75 height 18
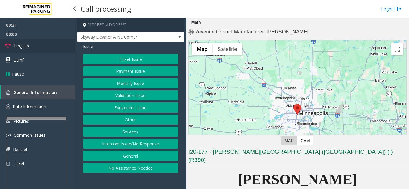
click at [35, 50] on link "Hang Up" at bounding box center [37, 46] width 75 height 14
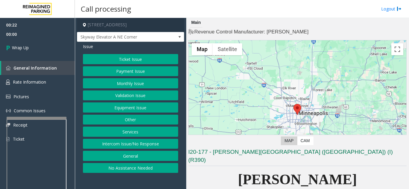
click at [130, 145] on button "Intercom Issue/No Response" at bounding box center [130, 144] width 95 height 10
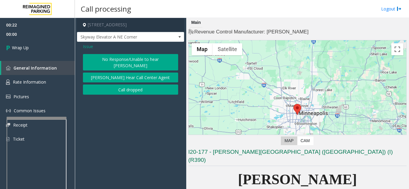
click at [127, 59] on button "No Response/Unable to hear [PERSON_NAME]" at bounding box center [130, 62] width 95 height 16
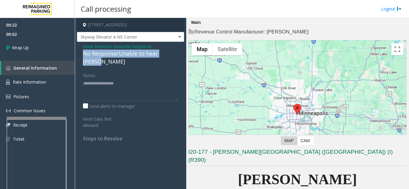
drag, startPoint x: 80, startPoint y: 53, endPoint x: 179, endPoint y: 56, distance: 99.1
click at [179, 56] on div "Issue - Intercom Issue/No Response No Response/Unable to hear [PERSON_NAME] Not…" at bounding box center [130, 95] width 107 height 106
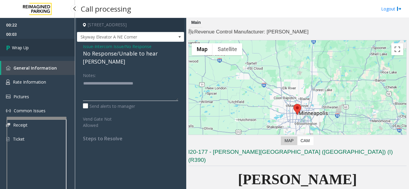
type textarea "**********"
click at [60, 48] on link "Wrap Up" at bounding box center [37, 48] width 75 height 18
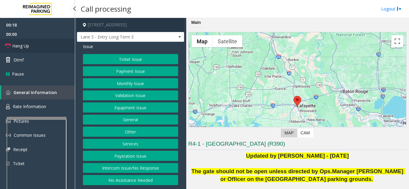
click at [22, 45] on span "Hang Up" at bounding box center [20, 46] width 17 height 6
click at [129, 171] on button "Intercom Issue/No Response" at bounding box center [130, 168] width 95 height 10
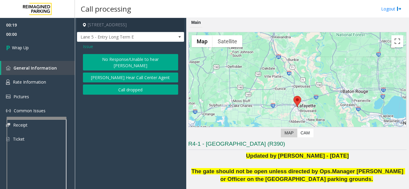
click at [103, 55] on button "No Response/Unable to hear [PERSON_NAME]" at bounding box center [130, 62] width 95 height 16
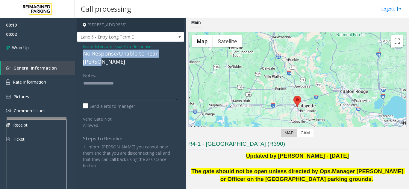
drag, startPoint x: 83, startPoint y: 54, endPoint x: 175, endPoint y: 53, distance: 92.2
click at [175, 53] on div "Issue - Intercom Issue/No Response No Response/Unable to hear [PERSON_NAME] Not…" at bounding box center [130, 108] width 107 height 133
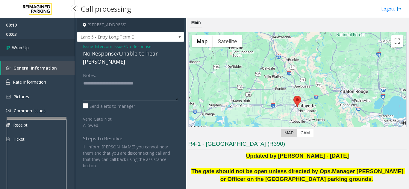
type textarea "**********"
click at [57, 54] on link "Wrap Up" at bounding box center [37, 48] width 75 height 18
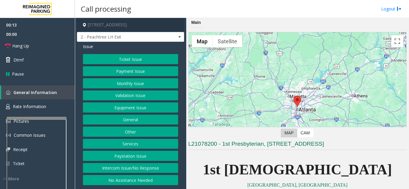
click at [156, 60] on button "Ticket Issue" at bounding box center [130, 59] width 95 height 10
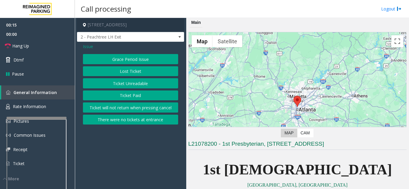
click at [138, 95] on button "Ticket Paid" at bounding box center [130, 96] width 95 height 10
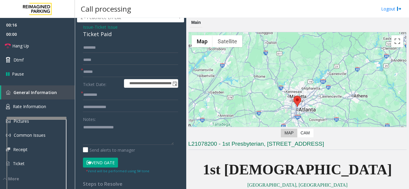
scroll to position [30, 0]
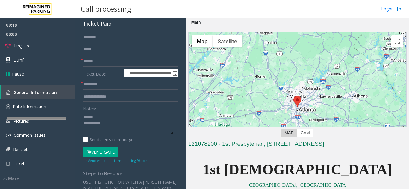
type textarea "**********"
click at [104, 102] on input "text" at bounding box center [130, 97] width 95 height 10
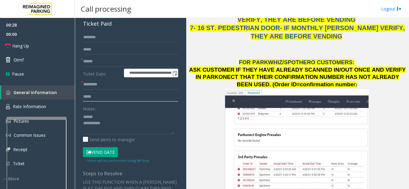
scroll to position [659, 0]
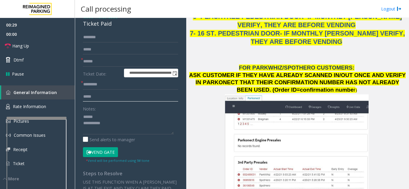
click at [129, 102] on input "****" at bounding box center [130, 97] width 95 height 10
type input "**********"
drag, startPoint x: 81, startPoint y: 27, endPoint x: 111, endPoint y: 28, distance: 30.5
click at [111, 28] on div "**********" at bounding box center [130, 155] width 107 height 286
click at [126, 101] on input "**********" at bounding box center [130, 97] width 95 height 10
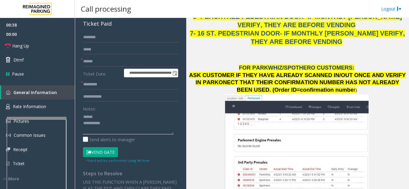
click at [105, 127] on textarea at bounding box center [128, 123] width 91 height 22
click at [99, 120] on textarea at bounding box center [128, 123] width 91 height 22
drag, startPoint x: 83, startPoint y: 30, endPoint x: 115, endPoint y: 31, distance: 31.8
click at [115, 28] on div "Ticket Paid" at bounding box center [130, 24] width 95 height 8
type textarea "**********"
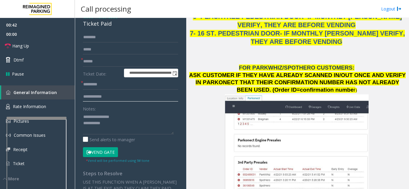
click at [121, 102] on input "**********" at bounding box center [130, 97] width 95 height 10
type input "**********"
click at [123, 67] on input "text" at bounding box center [130, 62] width 95 height 10
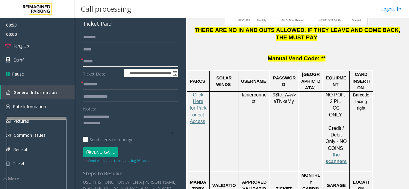
scroll to position [958, 0]
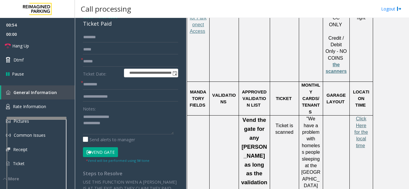
click at [358, 116] on span "Click Here for the local time" at bounding box center [360, 132] width 13 height 32
click at [106, 67] on input "text" at bounding box center [130, 62] width 95 height 10
type input "**********"
click at [117, 90] on input "text" at bounding box center [130, 85] width 95 height 10
click at [107, 156] on button "Vend Gate" at bounding box center [100, 153] width 35 height 10
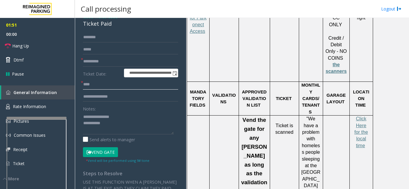
click at [107, 90] on input "****" at bounding box center [130, 85] width 95 height 10
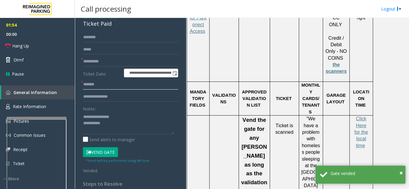
type input "******"
click at [121, 128] on textarea at bounding box center [128, 123] width 91 height 22
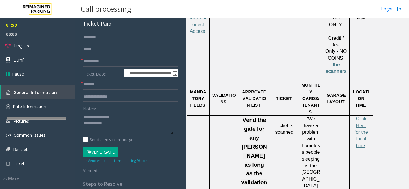
click at [105, 157] on button "Vend Gate" at bounding box center [100, 153] width 35 height 10
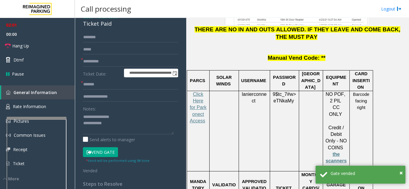
scroll to position [928, 0]
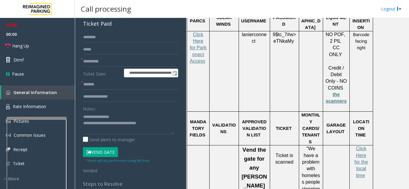
click at [139, 115] on div "Notes:" at bounding box center [130, 119] width 95 height 31
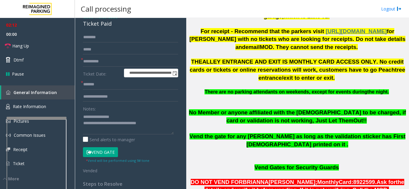
scroll to position [0, 0]
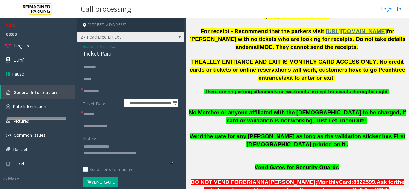
click at [175, 42] on span at bounding box center [179, 37] width 8 height 10
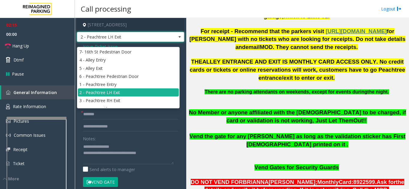
click at [200, 76] on p "THE ALLEY ENTRANCE AND EXIT IS MONTHLY CARD ACCESS ONLY. No credit cards or tic…" at bounding box center [297, 73] width 218 height 31
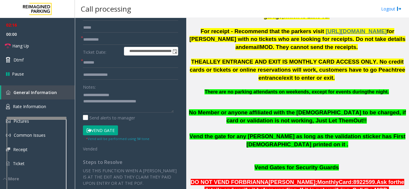
scroll to position [60, 0]
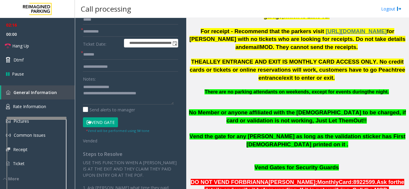
click at [102, 126] on button "Vend Gate" at bounding box center [100, 123] width 35 height 10
click at [171, 96] on textarea at bounding box center [128, 93] width 91 height 22
click at [29, 41] on link "Hang Up" at bounding box center [37, 46] width 75 height 14
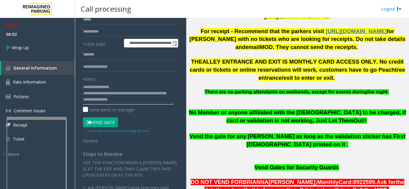
click at [156, 105] on textarea at bounding box center [128, 93] width 91 height 22
type textarea "**********"
click at [31, 47] on link "Wrap Up" at bounding box center [37, 48] width 75 height 18
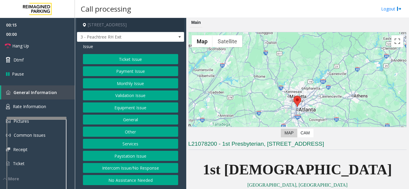
click at [137, 64] on button "Ticket Issue" at bounding box center [130, 59] width 95 height 10
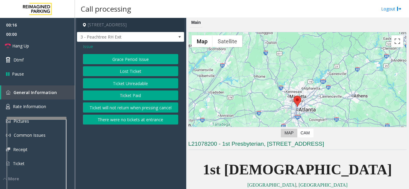
click at [136, 99] on button "Ticket Paid" at bounding box center [130, 96] width 95 height 10
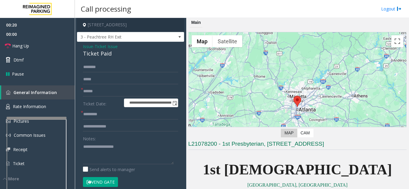
click at [108, 184] on button "Vend Gate" at bounding box center [100, 183] width 35 height 10
click at [101, 154] on textarea at bounding box center [128, 153] width 91 height 22
drag, startPoint x: 81, startPoint y: 57, endPoint x: 118, endPoint y: 57, distance: 36.5
click at [118, 57] on div "**********" at bounding box center [130, 190] width 107 height 297
type textarea "**********"
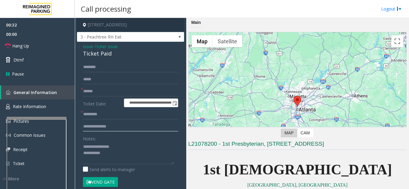
click at [105, 132] on input "text" at bounding box center [130, 127] width 95 height 10
type input "*******"
click at [35, 47] on link "Hang Up" at bounding box center [37, 46] width 75 height 14
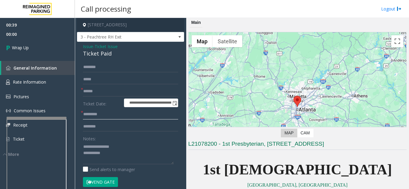
click at [110, 117] on input "text" at bounding box center [130, 115] width 95 height 10
type input "**"
click at [109, 97] on input "text" at bounding box center [130, 92] width 95 height 10
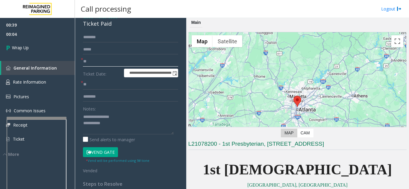
type input "**"
click at [113, 130] on textarea at bounding box center [128, 123] width 91 height 22
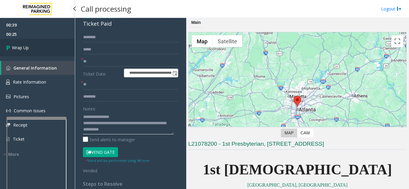
type textarea "**********"
click at [46, 45] on link "Wrap Up" at bounding box center [37, 48] width 75 height 18
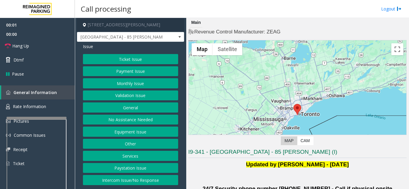
scroll to position [30, 0]
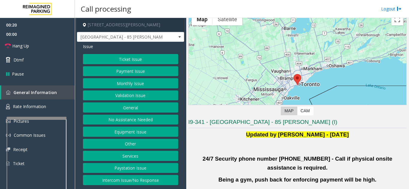
click at [125, 95] on button "Validation Issue" at bounding box center [130, 96] width 95 height 10
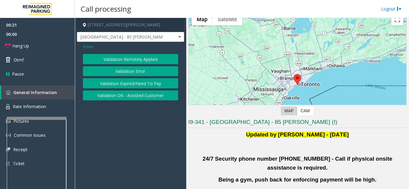
click at [134, 71] on button "Validation Error" at bounding box center [130, 71] width 95 height 10
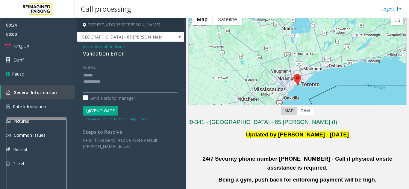
click at [141, 80] on textarea at bounding box center [130, 82] width 95 height 22
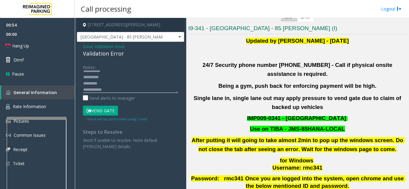
scroll to position [239, 0]
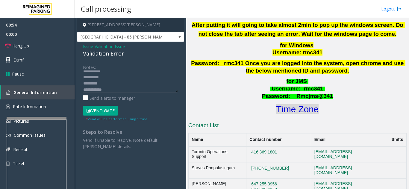
click at [288, 104] on font "Time Zone" at bounding box center [297, 109] width 43 height 10
click at [89, 112] on icon at bounding box center [89, 111] width 5 height 4
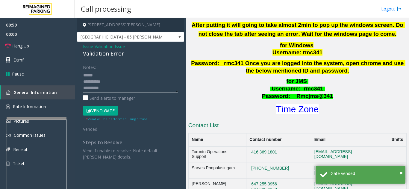
click at [113, 77] on textarea at bounding box center [130, 82] width 95 height 22
drag, startPoint x: 78, startPoint y: 54, endPoint x: 125, endPoint y: 55, distance: 46.7
click at [125, 55] on div "Issue - Validation Issue Validation Error Notes: Send alerts to manager Vend Ga…" at bounding box center [130, 104] width 107 height 125
click at [140, 75] on textarea at bounding box center [130, 82] width 95 height 22
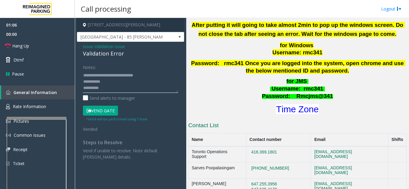
click at [125, 83] on textarea at bounding box center [130, 82] width 95 height 22
click at [45, 51] on link "Hang Up" at bounding box center [37, 46] width 75 height 14
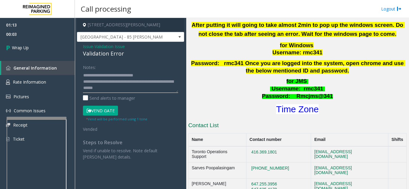
type textarea "**********"
click at [139, 65] on div "Notes:" at bounding box center [130, 77] width 95 height 31
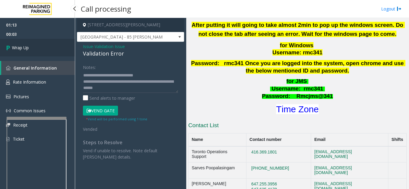
click at [51, 44] on link "Wrap Up" at bounding box center [37, 48] width 75 height 18
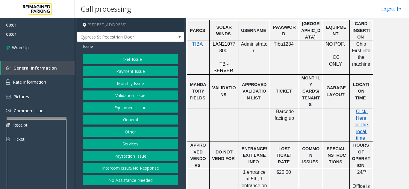
scroll to position [239, 0]
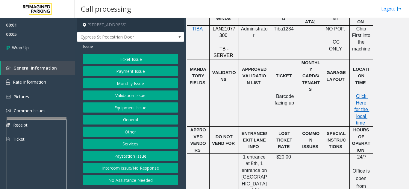
click at [113, 174] on button "Intercom Issue/No Response" at bounding box center [130, 168] width 95 height 10
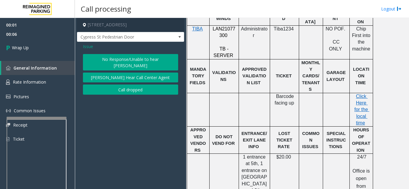
click at [118, 85] on button "Call dropped" at bounding box center [130, 90] width 95 height 10
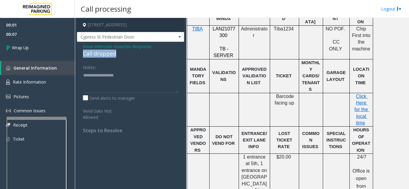
drag, startPoint x: 81, startPoint y: 58, endPoint x: 128, endPoint y: 60, distance: 47.0
click at [128, 60] on div "Issue - Intercom Issue/No Response Call dropped Notes: Send alerts to manager V…" at bounding box center [130, 91] width 107 height 98
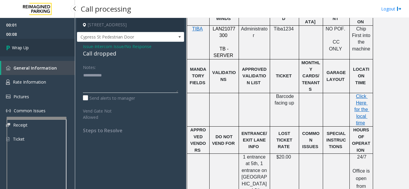
type textarea "**********"
click at [43, 53] on link "Wrap Up" at bounding box center [37, 48] width 75 height 18
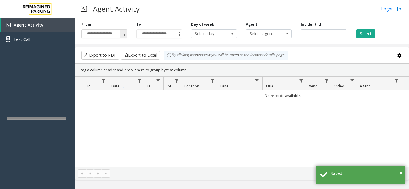
click at [125, 34] on span "Toggle popup" at bounding box center [124, 34] width 5 height 5
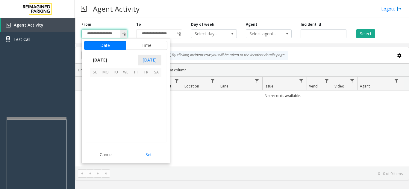
scroll to position [107436, 0]
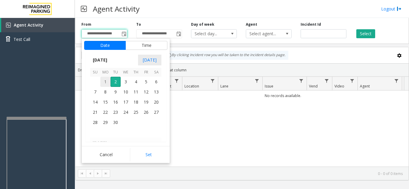
click at [103, 82] on span "1" at bounding box center [105, 82] width 10 height 10
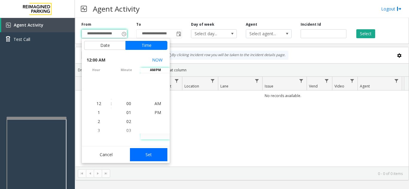
click at [150, 151] on button "Set" at bounding box center [149, 154] width 38 height 13
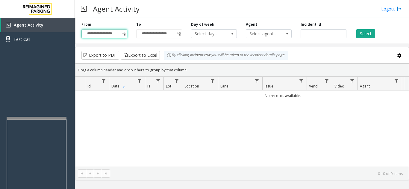
type input "**********"
click at [367, 33] on button "Select" at bounding box center [365, 33] width 19 height 9
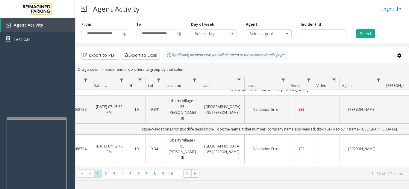
scroll to position [0, 0]
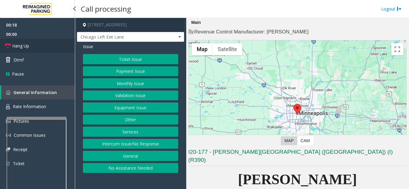
click at [36, 47] on link "Hang Up" at bounding box center [37, 46] width 75 height 14
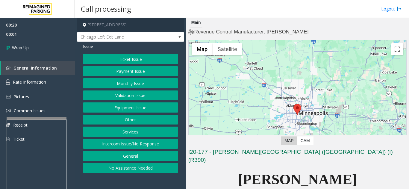
click at [132, 148] on button "Intercom Issue/No Response" at bounding box center [130, 144] width 95 height 10
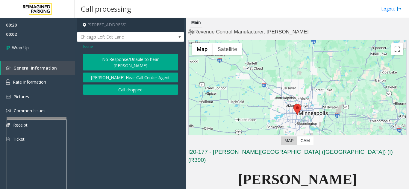
click at [116, 61] on button "No Response/Unable to hear [PERSON_NAME]" at bounding box center [130, 62] width 95 height 16
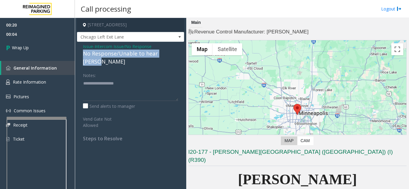
drag, startPoint x: 83, startPoint y: 54, endPoint x: 176, endPoint y: 56, distance: 93.1
click at [176, 56] on div "Issue - Intercom Issue/No Response No Response/Unable to hear [PERSON_NAME] Not…" at bounding box center [130, 95] width 107 height 106
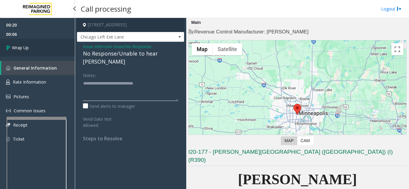
type textarea "**********"
click at [38, 47] on link "Wrap Up" at bounding box center [37, 48] width 75 height 18
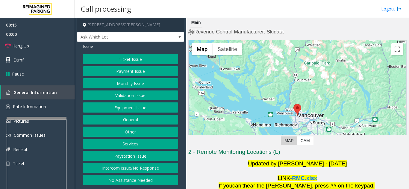
click at [125, 167] on button "Intercom Issue/No Response" at bounding box center [130, 168] width 95 height 10
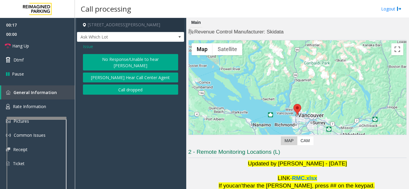
click at [130, 60] on button "No Response/Unable to hear [PERSON_NAME]" at bounding box center [130, 62] width 95 height 16
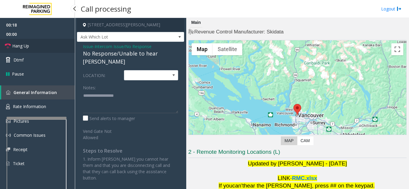
click at [43, 49] on link "Hang Up" at bounding box center [37, 46] width 75 height 14
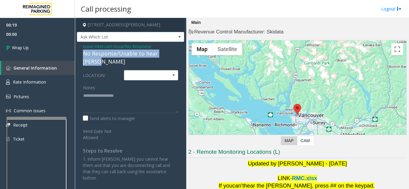
drag, startPoint x: 82, startPoint y: 54, endPoint x: 175, endPoint y: 52, distance: 92.8
click at [175, 52] on div "Issue - Intercom Issue/No Response No Response/Unable to hear [PERSON_NAME] LOC…" at bounding box center [130, 114] width 107 height 145
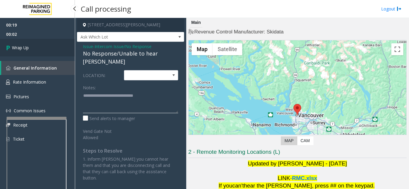
type textarea "**********"
click at [47, 51] on link "Wrap Up" at bounding box center [37, 48] width 75 height 18
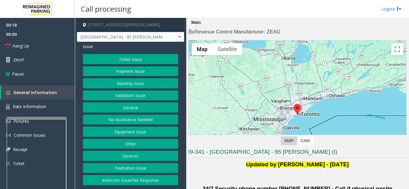
click at [128, 186] on div "Issue Ticket Issue Payment Issue Monthly Issue Validation Issue General No Assi…" at bounding box center [130, 115] width 107 height 147
click at [114, 180] on button "Intercom Issue/No Response" at bounding box center [130, 180] width 95 height 10
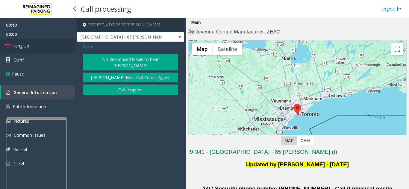
click at [51, 48] on link "Hang Up" at bounding box center [37, 46] width 75 height 14
click at [100, 59] on button "No Response/Unable to hear [PERSON_NAME]" at bounding box center [130, 62] width 95 height 16
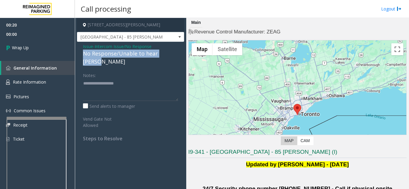
drag, startPoint x: 83, startPoint y: 54, endPoint x: 177, endPoint y: 54, distance: 94.0
click at [177, 54] on div "Issue - Intercom Issue/No Response No Response/Unable to hear [PERSON_NAME] Not…" at bounding box center [130, 95] width 107 height 106
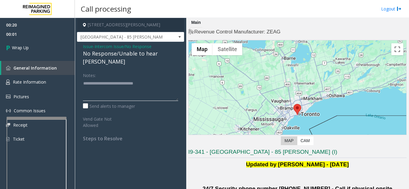
type textarea "**********"
click at [121, 70] on div "Notes:" at bounding box center [130, 85] width 95 height 31
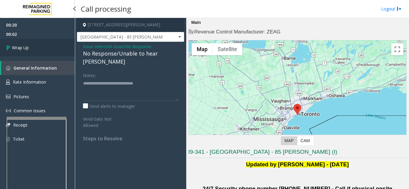
click at [40, 47] on link "Wrap Up" at bounding box center [37, 48] width 75 height 18
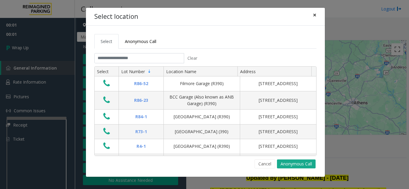
click at [316, 14] on button "×" at bounding box center [315, 15] width 12 height 15
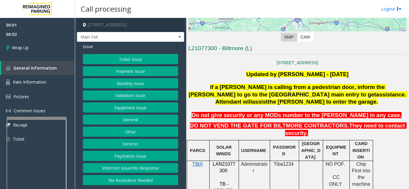
scroll to position [90, 0]
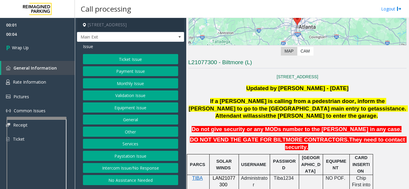
click at [110, 174] on button "Intercom Issue/No Response" at bounding box center [130, 168] width 95 height 10
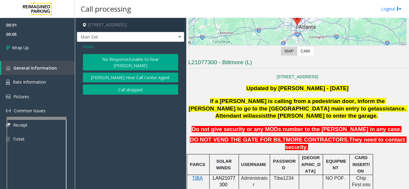
click at [112, 93] on button "Call dropped" at bounding box center [130, 90] width 95 height 10
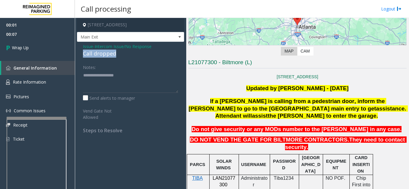
drag, startPoint x: 123, startPoint y: 57, endPoint x: 81, endPoint y: 58, distance: 42.2
click at [81, 58] on div "Issue - Intercom Issue/No Response Call dropped Notes: Send alerts to manager V…" at bounding box center [130, 91] width 107 height 98
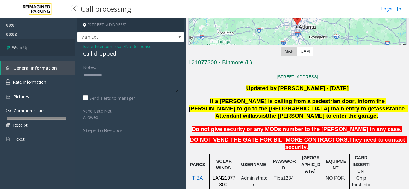
type textarea "**********"
click at [44, 47] on link "Wrap Up" at bounding box center [37, 48] width 75 height 18
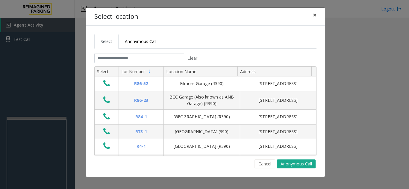
click at [311, 15] on button "×" at bounding box center [315, 15] width 12 height 15
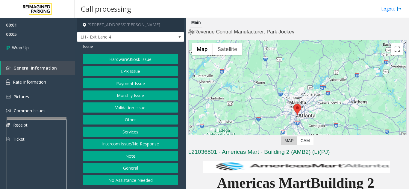
click at [151, 142] on button "Intercom Issue/No Response" at bounding box center [130, 144] width 95 height 10
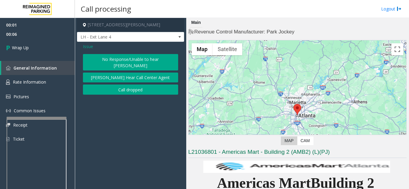
click at [128, 85] on button "Call dropped" at bounding box center [130, 90] width 95 height 10
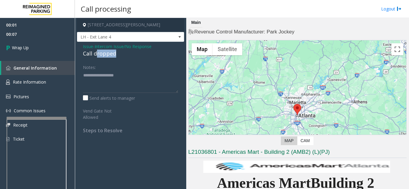
drag, startPoint x: 122, startPoint y: 51, endPoint x: 85, endPoint y: 55, distance: 37.4
click at [88, 55] on div "Call dropped" at bounding box center [130, 54] width 95 height 8
click at [85, 56] on div "Call dropped" at bounding box center [130, 54] width 95 height 8
drag, startPoint x: 78, startPoint y: 52, endPoint x: 112, endPoint y: 53, distance: 34.8
click at [119, 53] on div "Issue - Intercom Issue/No Response Call dropped Notes: Send alerts to manager V…" at bounding box center [130, 91] width 107 height 98
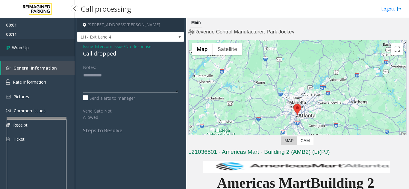
type textarea "**********"
click at [21, 46] on span "Wrap Up" at bounding box center [20, 48] width 17 height 6
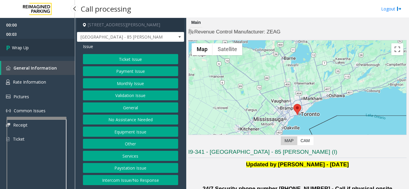
click at [36, 53] on link "Wrap Up" at bounding box center [37, 48] width 75 height 18
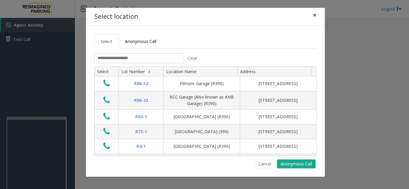
click at [314, 14] on span "×" at bounding box center [315, 15] width 4 height 8
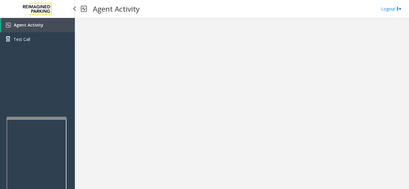
click at [61, 25] on link "Agent Activity" at bounding box center [38, 25] width 74 height 14
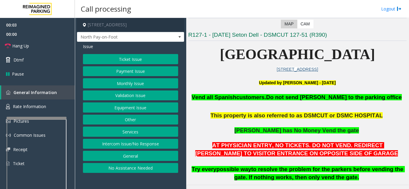
scroll to position [120, 0]
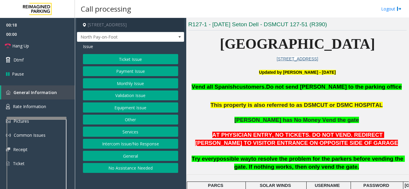
click at [127, 105] on button "Equipment Issue" at bounding box center [130, 108] width 95 height 10
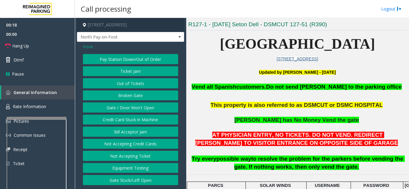
click at [127, 105] on button "Gate / Door Won't Open" at bounding box center [130, 108] width 95 height 10
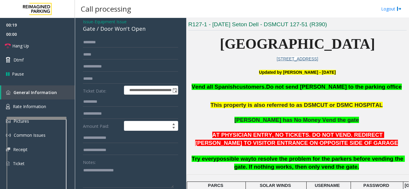
scroll to position [30, 0]
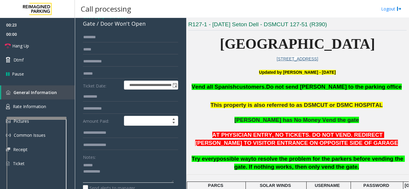
click at [96, 166] on textarea at bounding box center [128, 172] width 91 height 22
drag, startPoint x: 100, startPoint y: 24, endPoint x: 144, endPoint y: 26, distance: 44.3
click at [144, 26] on div "Gate / Door Won't Open" at bounding box center [130, 24] width 95 height 8
click at [136, 170] on textarea at bounding box center [128, 172] width 91 height 22
click at [39, 46] on link "Hang Up" at bounding box center [37, 46] width 75 height 14
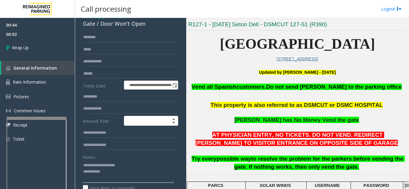
click at [124, 172] on textarea at bounding box center [128, 172] width 91 height 22
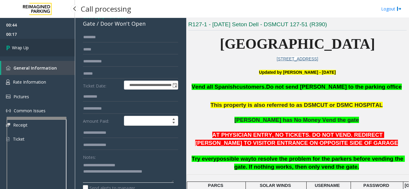
type textarea "**********"
click at [45, 47] on link "Wrap Up" at bounding box center [37, 48] width 75 height 18
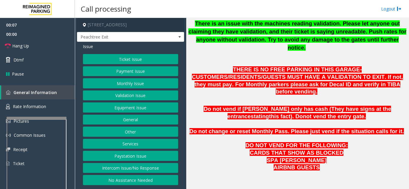
scroll to position [210, 0]
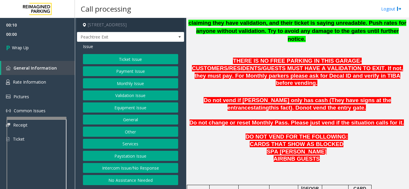
click at [149, 169] on button "Intercom Issue/No Response" at bounding box center [130, 168] width 95 height 10
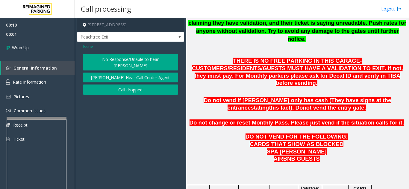
click at [137, 85] on button "Call dropped" at bounding box center [130, 90] width 95 height 10
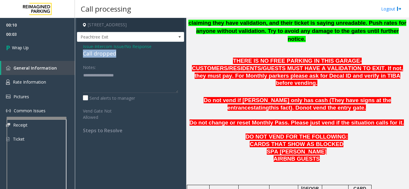
drag, startPoint x: 83, startPoint y: 53, endPoint x: 120, endPoint y: 53, distance: 37.1
click at [120, 53] on div "Issue - Intercom Issue/No Response Call dropped Notes: Send alerts to manager V…" at bounding box center [130, 91] width 107 height 98
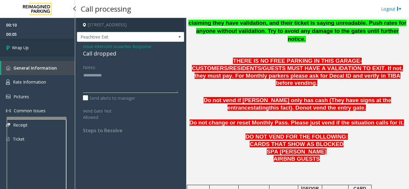
type textarea "**********"
click at [56, 53] on link "Wrap Up" at bounding box center [37, 48] width 75 height 18
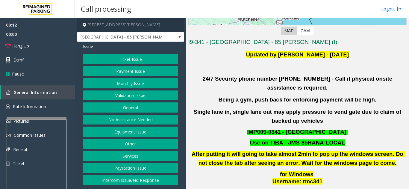
scroll to position [120, 0]
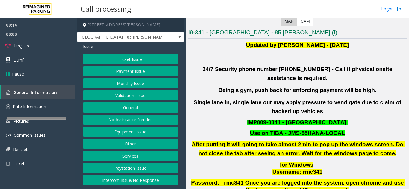
click at [142, 92] on button "Validation Issue" at bounding box center [130, 96] width 95 height 10
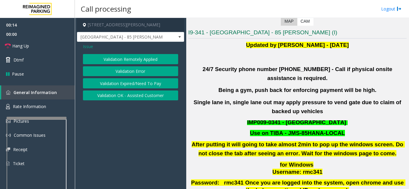
click at [137, 75] on button "Validation Error" at bounding box center [130, 71] width 95 height 10
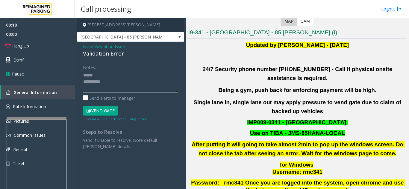
click at [104, 77] on textarea at bounding box center [130, 82] width 95 height 22
drag, startPoint x: 81, startPoint y: 53, endPoint x: 134, endPoint y: 54, distance: 53.9
click at [134, 54] on div "Issue - Validation Issue Validation Error Notes: Send alerts to manager Vend Ga…" at bounding box center [130, 99] width 107 height 114
click at [138, 75] on textarea at bounding box center [130, 82] width 95 height 22
click at [126, 84] on textarea at bounding box center [130, 82] width 95 height 22
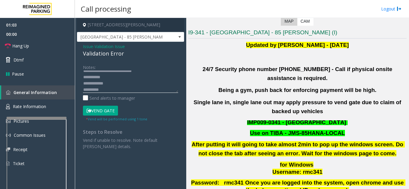
scroll to position [11, 0]
click at [107, 109] on button "Vend Gate" at bounding box center [100, 111] width 35 height 10
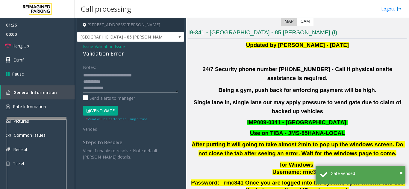
click at [131, 83] on textarea at bounding box center [130, 82] width 95 height 22
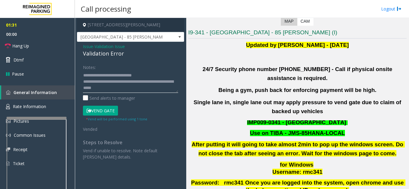
type textarea "**********"
click at [134, 63] on div "Notes:" at bounding box center [130, 77] width 95 height 31
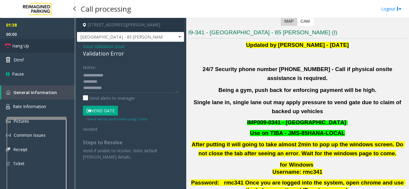
click at [43, 46] on link "Hang Up" at bounding box center [37, 46] width 75 height 14
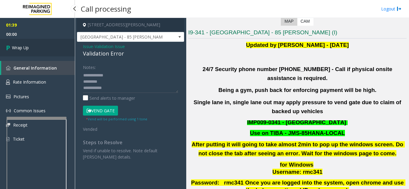
click at [44, 46] on link "Wrap Up" at bounding box center [37, 48] width 75 height 18
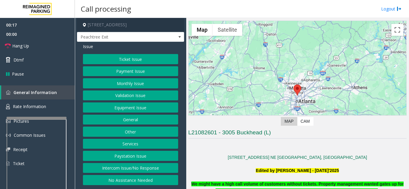
scroll to position [30, 0]
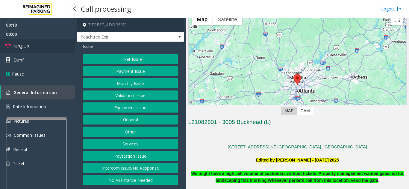
click at [33, 48] on link "Hang Up" at bounding box center [37, 46] width 75 height 14
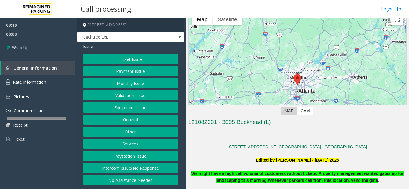
click at [118, 171] on button "Intercom Issue/No Response" at bounding box center [130, 168] width 95 height 10
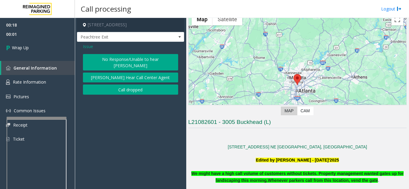
click at [109, 58] on button "No Response/Unable to hear [PERSON_NAME]" at bounding box center [130, 62] width 95 height 16
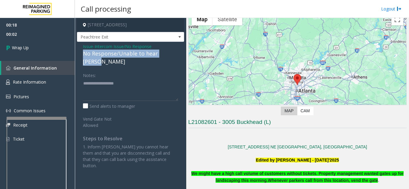
drag, startPoint x: 81, startPoint y: 55, endPoint x: 183, endPoint y: 57, distance: 102.1
click at [183, 57] on div "Issue - Intercom Issue/No Response No Response/Unable to hear [PERSON_NAME] Not…" at bounding box center [130, 108] width 107 height 133
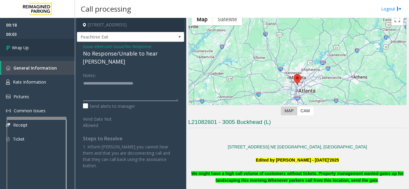
type textarea "**********"
click at [44, 48] on link "Wrap Up" at bounding box center [37, 48] width 75 height 18
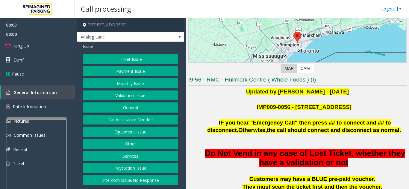
scroll to position [90, 0]
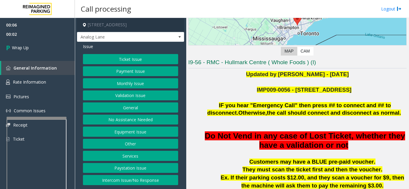
click at [144, 181] on button "Intercom Issue/No Response" at bounding box center [130, 180] width 95 height 10
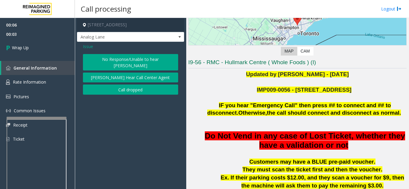
click at [119, 87] on button "Call dropped" at bounding box center [130, 90] width 95 height 10
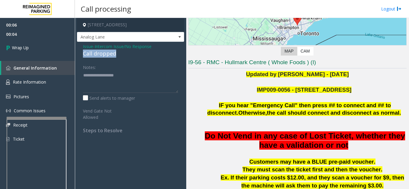
drag, startPoint x: 88, startPoint y: 57, endPoint x: 119, endPoint y: 55, distance: 30.9
click at [119, 55] on div "Call dropped" at bounding box center [130, 54] width 95 height 8
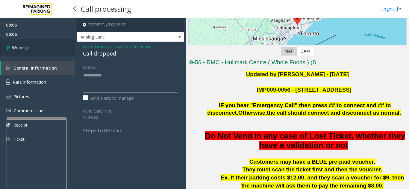
type textarea "**********"
click at [57, 54] on link "Wrap Up" at bounding box center [37, 48] width 75 height 18
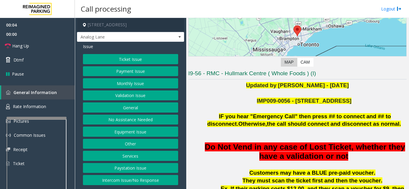
scroll to position [90, 0]
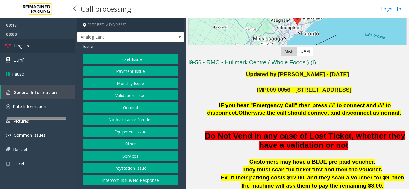
click at [33, 48] on link "Hang Up" at bounding box center [37, 46] width 75 height 14
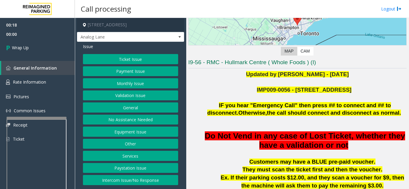
click at [141, 178] on button "Intercom Issue/No Response" at bounding box center [130, 180] width 95 height 10
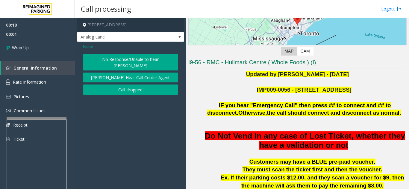
click at [118, 63] on button "No Response/Unable to hear [PERSON_NAME]" at bounding box center [130, 62] width 95 height 16
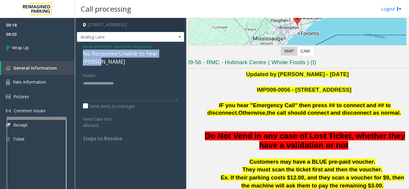
drag, startPoint x: 81, startPoint y: 51, endPoint x: 181, endPoint y: 53, distance: 99.7
click at [181, 53] on div "Issue - Intercom Issue/No Response No Response/Unable to hear [PERSON_NAME] Not…" at bounding box center [130, 95] width 107 height 106
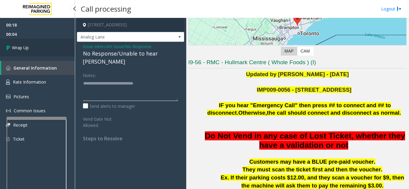
type textarea "**********"
click at [56, 50] on link "Wrap Up" at bounding box center [37, 48] width 75 height 18
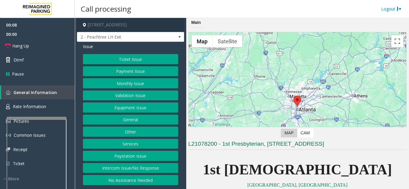
click at [151, 58] on button "Ticket Issue" at bounding box center [130, 59] width 95 height 10
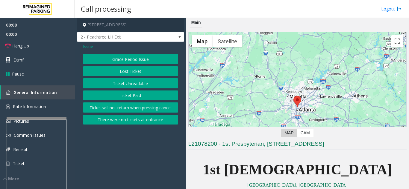
click at [137, 98] on button "Ticket Paid" at bounding box center [130, 96] width 95 height 10
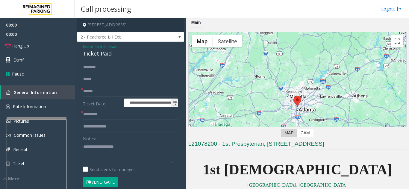
scroll to position [30, 0]
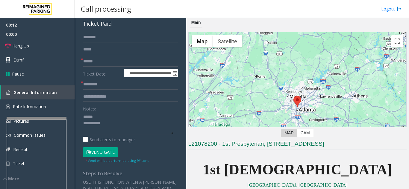
click at [111, 116] on div "Notes:" at bounding box center [130, 119] width 95 height 31
click at [113, 124] on textarea at bounding box center [128, 123] width 91 height 22
drag, startPoint x: 83, startPoint y: 27, endPoint x: 119, endPoint y: 29, distance: 36.6
click at [119, 29] on div "**********" at bounding box center [130, 155] width 107 height 286
type textarea "**********"
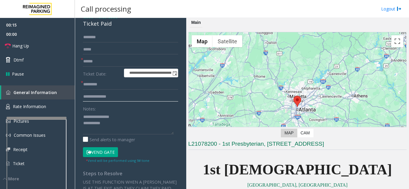
click at [111, 100] on input "text" at bounding box center [130, 97] width 95 height 10
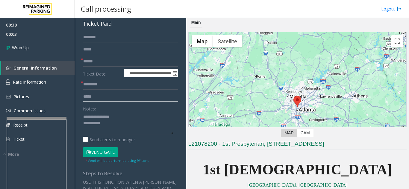
type input "****"
click at [117, 87] on input "text" at bounding box center [130, 85] width 95 height 10
type input "**"
click at [119, 66] on input "text" at bounding box center [130, 62] width 95 height 10
type input "**"
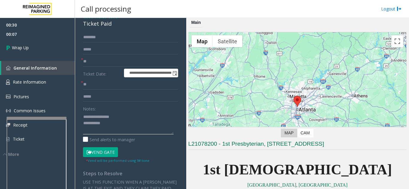
click at [137, 124] on textarea at bounding box center [128, 123] width 91 height 22
click at [132, 129] on textarea at bounding box center [128, 123] width 91 height 22
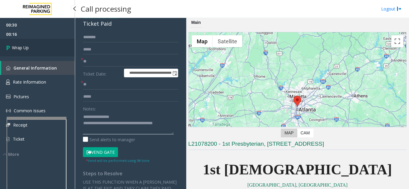
type textarea "**********"
click at [44, 48] on link "Wrap Up" at bounding box center [37, 48] width 75 height 18
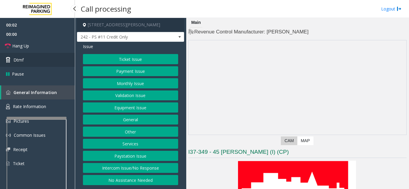
click at [39, 53] on link "Dtmf" at bounding box center [37, 60] width 75 height 14
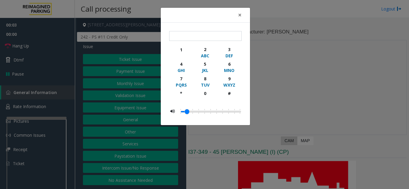
click at [41, 47] on div "× 1 2 ABC 3 DEF 4 GHI 5 JKL 6 MNO 7 PQRS 8 TUV 9 WXYZ * 0 #" at bounding box center [204, 94] width 409 height 189
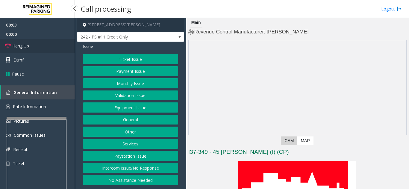
click at [37, 49] on link "Hang Up" at bounding box center [37, 46] width 75 height 14
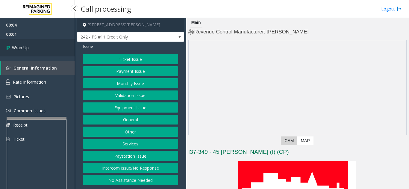
click at [40, 49] on link "Wrap Up" at bounding box center [37, 48] width 75 height 18
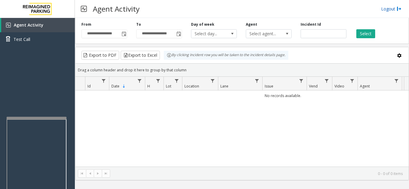
click at [389, 8] on link "Logout" at bounding box center [391, 9] width 20 height 6
